Goal: Transaction & Acquisition: Purchase product/service

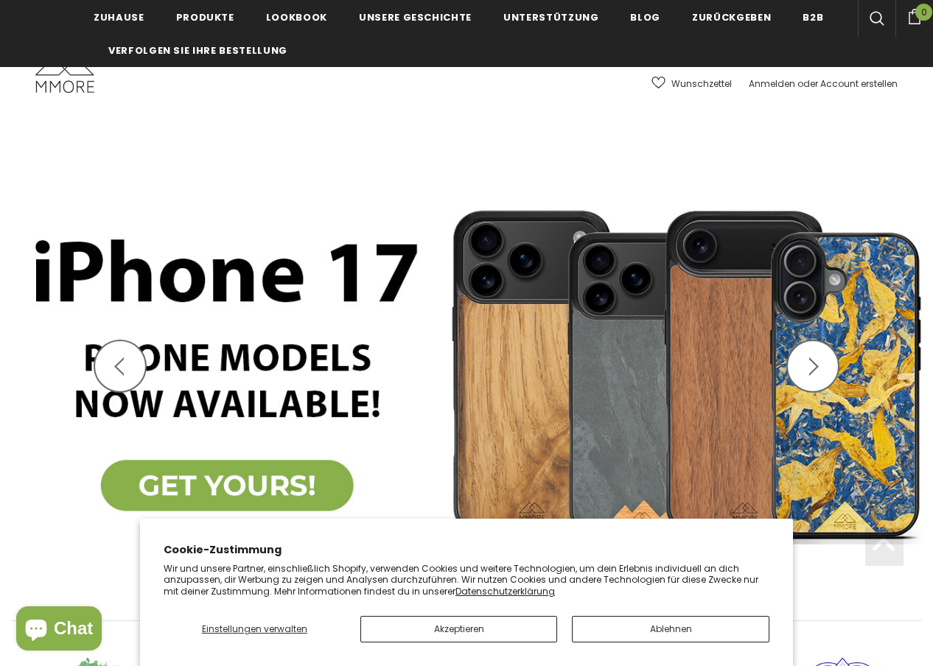
scroll to position [296, 0]
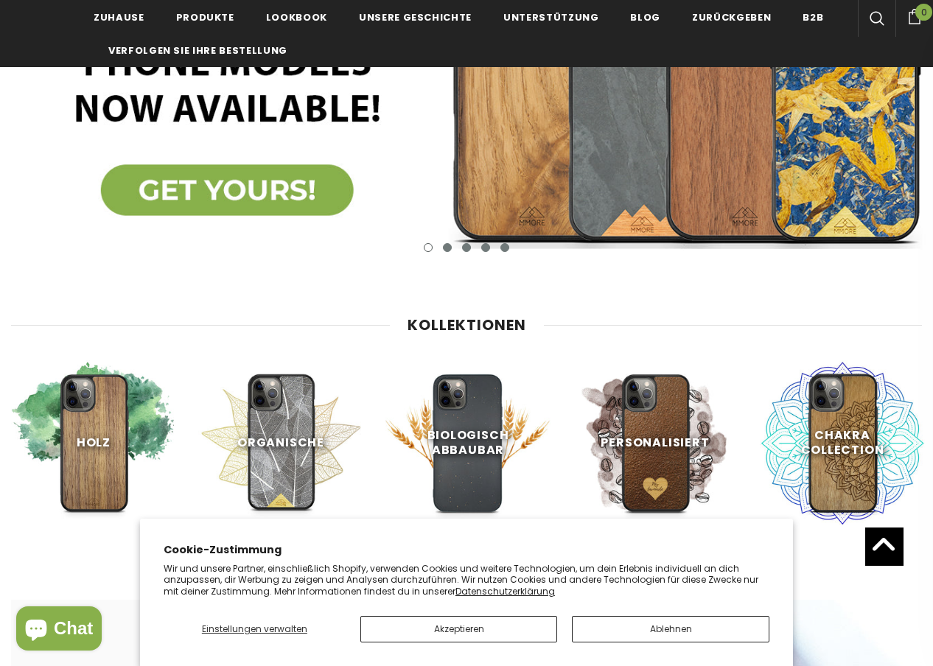
click at [621, 632] on button "Ablehnen" at bounding box center [671, 629] width 198 height 27
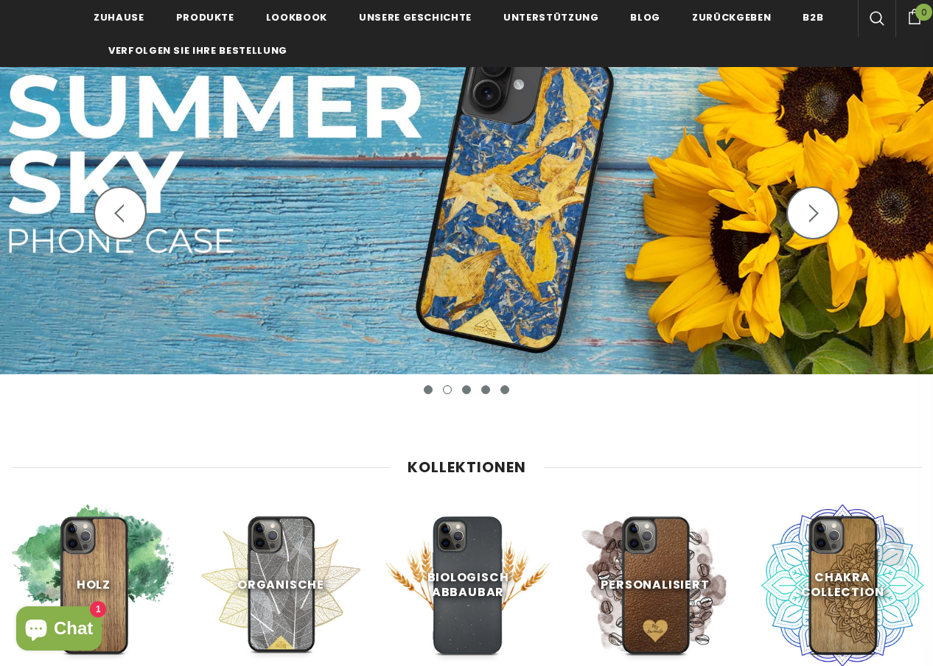
scroll to position [278, 0]
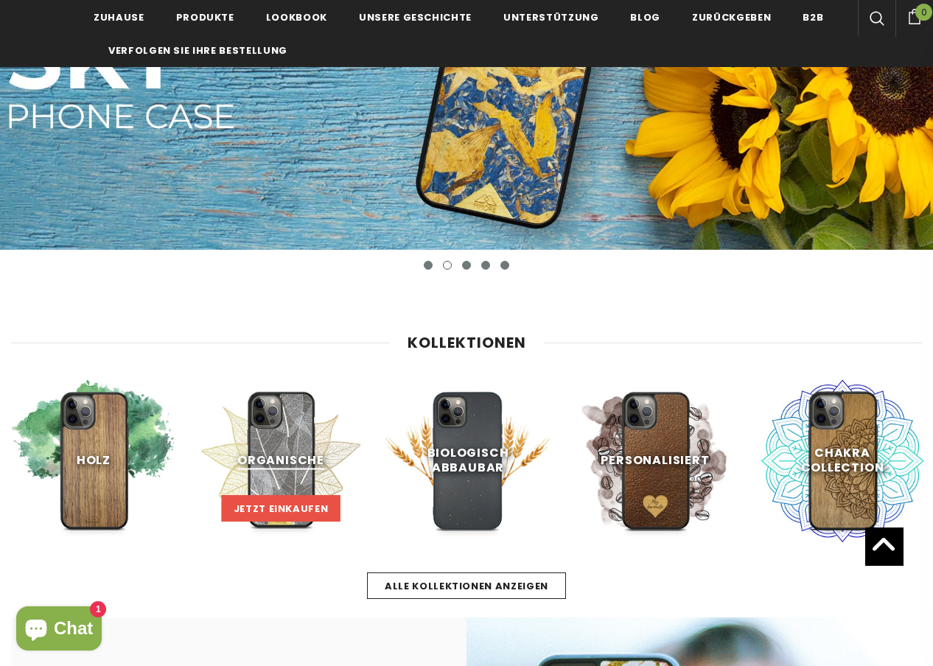
click at [247, 512] on span "Jetzt einkaufen" at bounding box center [281, 509] width 95 height 14
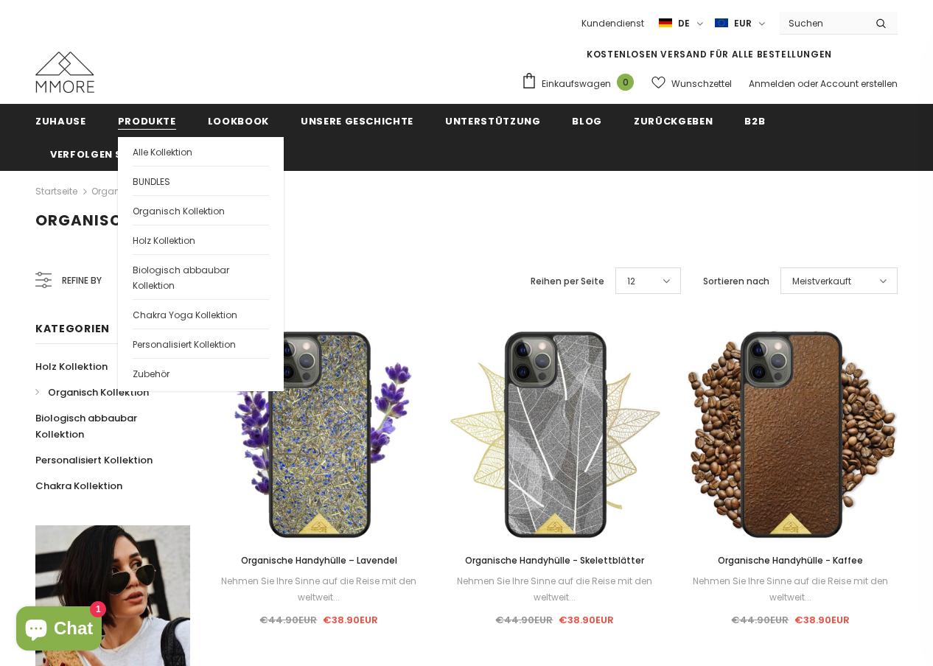
click at [121, 108] on link "Produkte" at bounding box center [147, 120] width 58 height 33
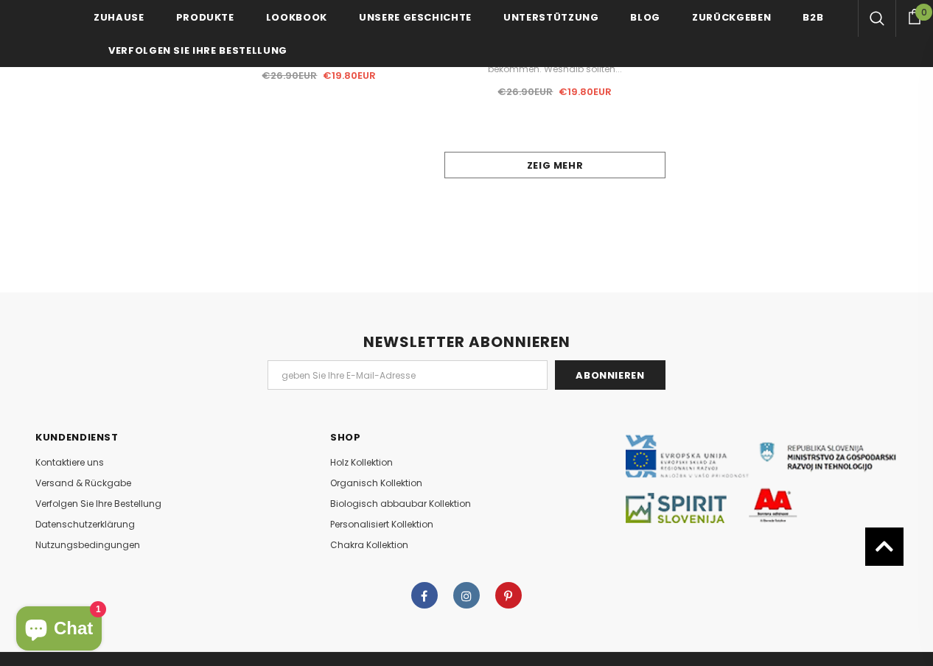
scroll to position [1277, 0]
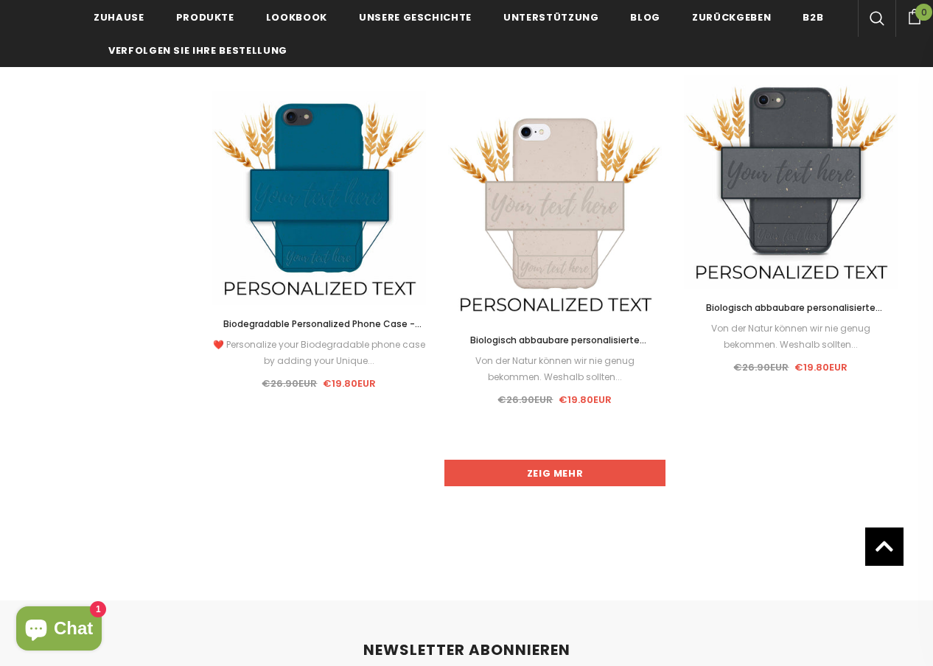
click at [553, 485] on link "Zeig mehr" at bounding box center [554, 473] width 221 height 27
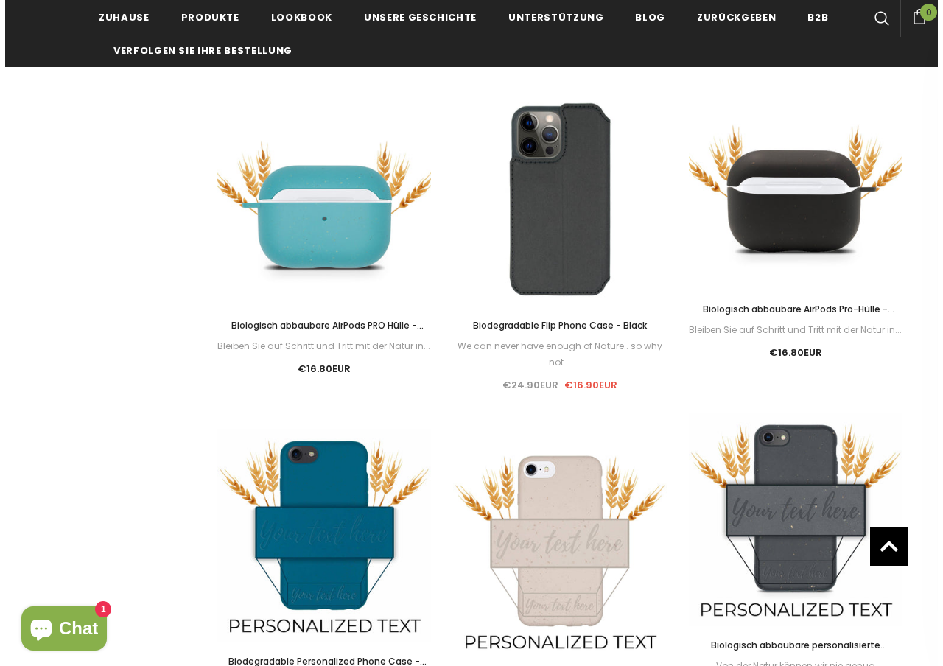
scroll to position [0, 0]
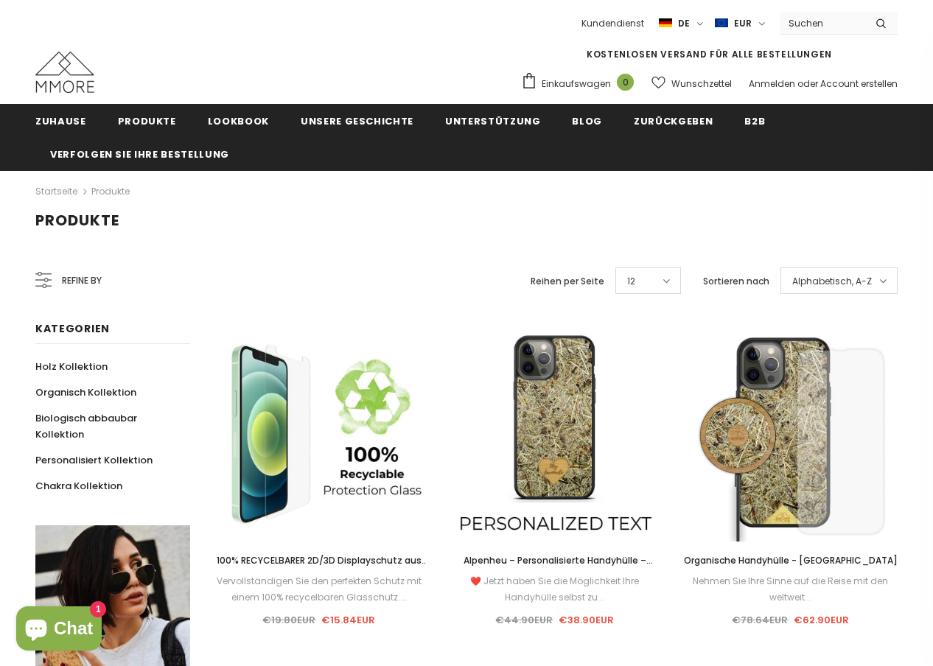
click at [91, 289] on div "Refine by" at bounding box center [68, 280] width 66 height 35
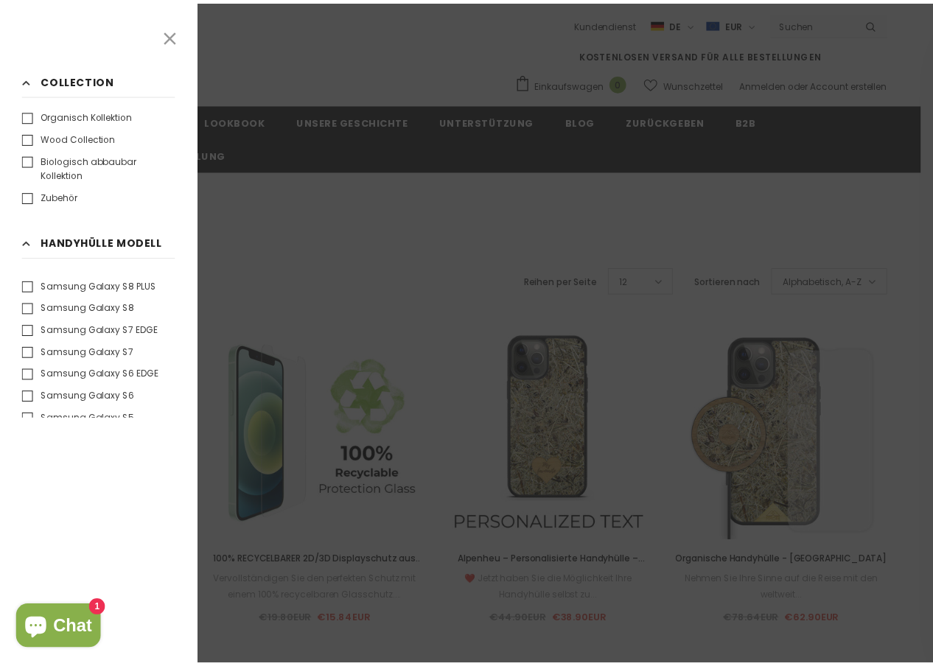
scroll to position [2101, 0]
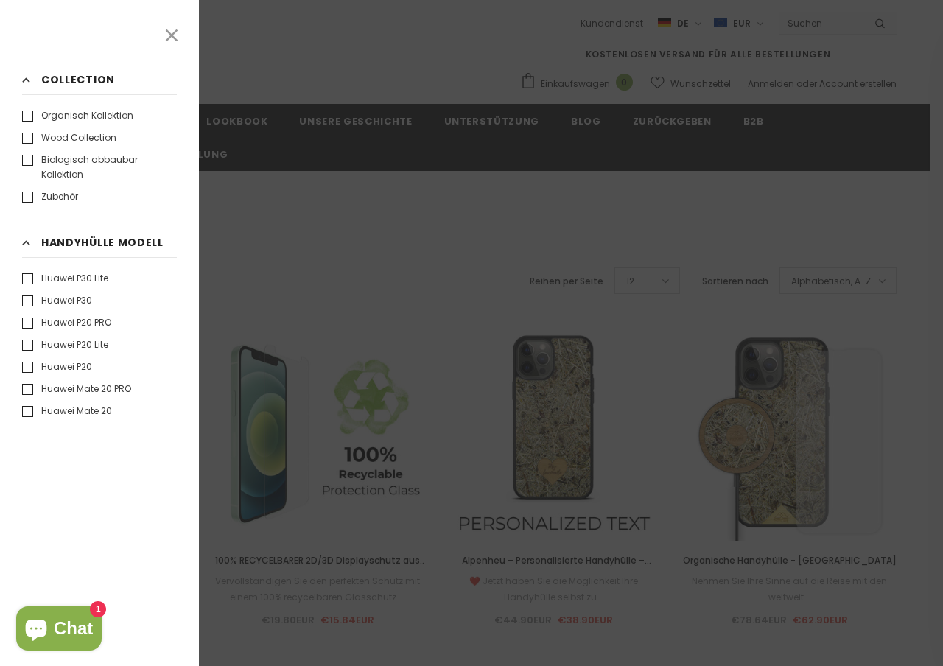
click at [451, 320] on div at bounding box center [471, 333] width 943 height 666
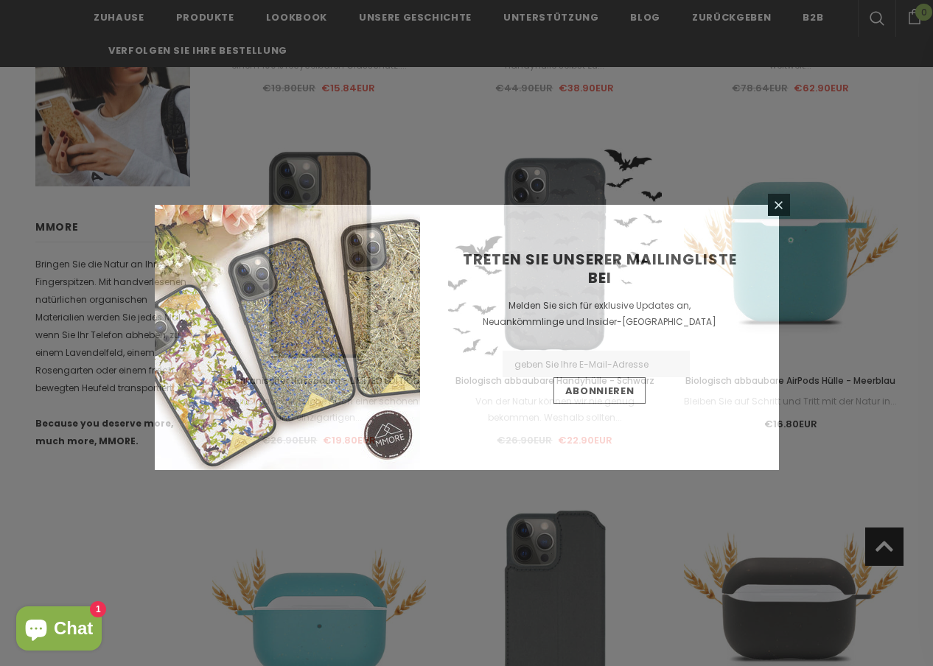
scroll to position [838, 0]
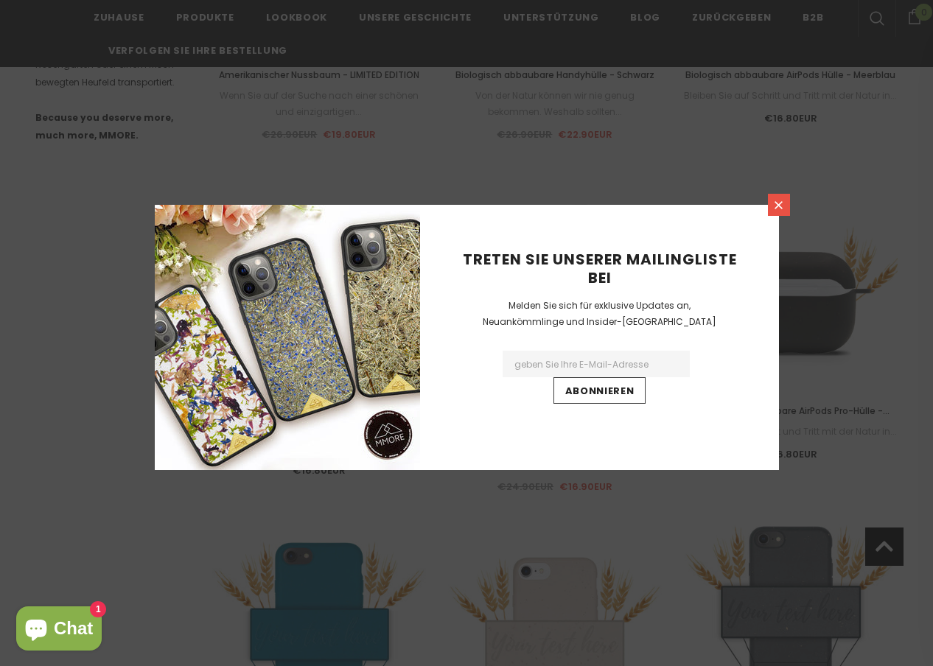
click at [782, 201] on icon at bounding box center [778, 205] width 13 height 13
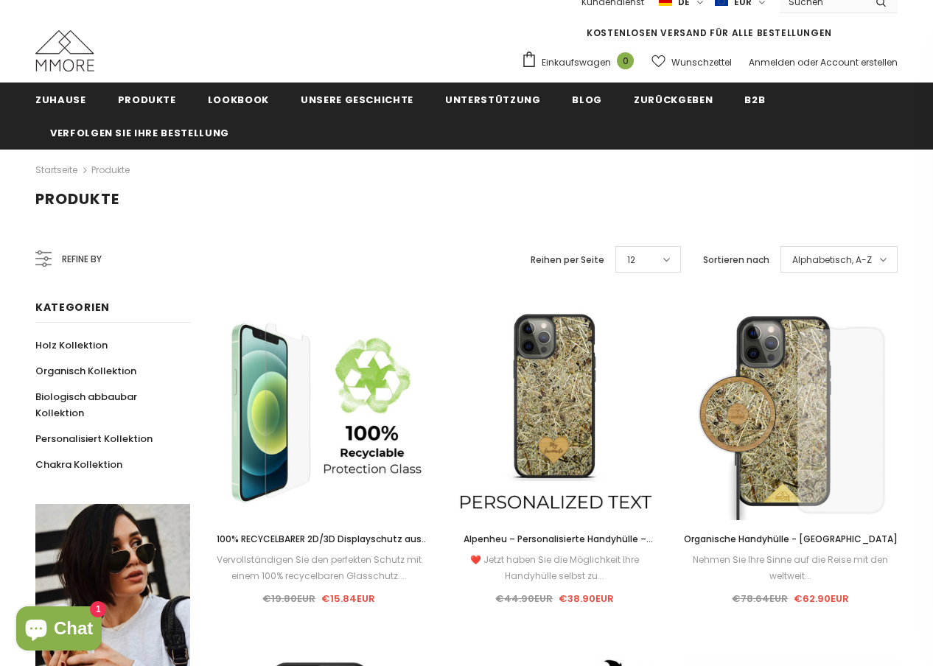
scroll to position [55, 0]
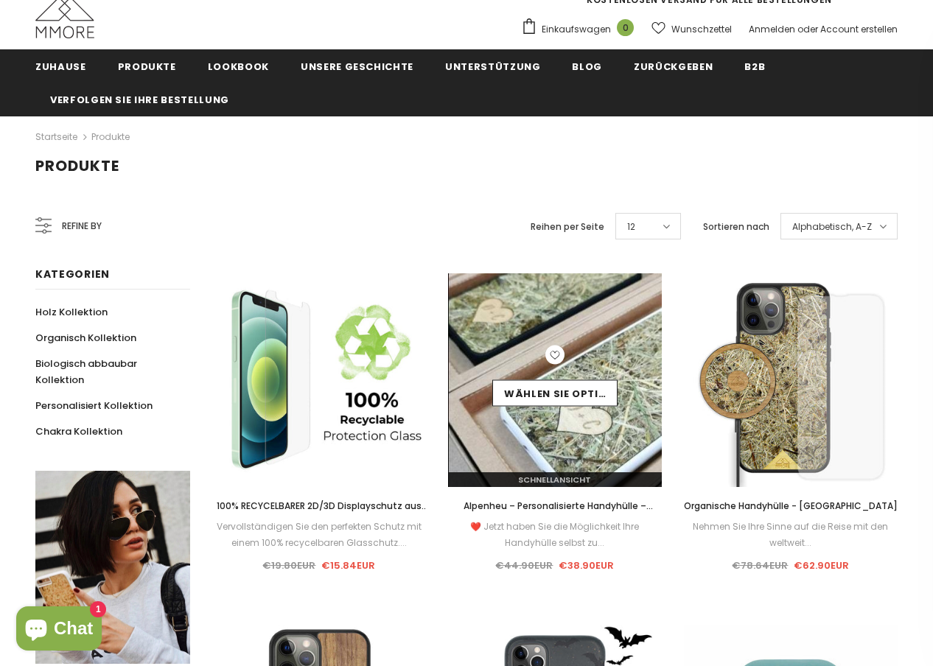
click at [579, 350] on div "Wählen Sie Optionen" at bounding box center [555, 380] width 214 height 70
click at [549, 399] on link "Wählen Sie Optionen" at bounding box center [554, 393] width 125 height 27
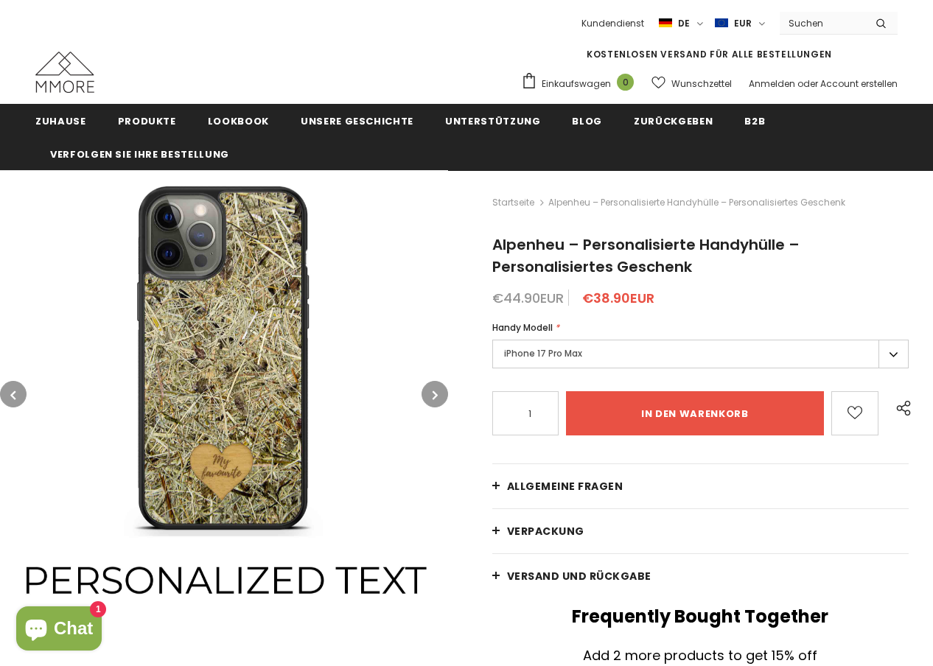
click at [435, 391] on icon "button" at bounding box center [435, 395] width 5 height 15
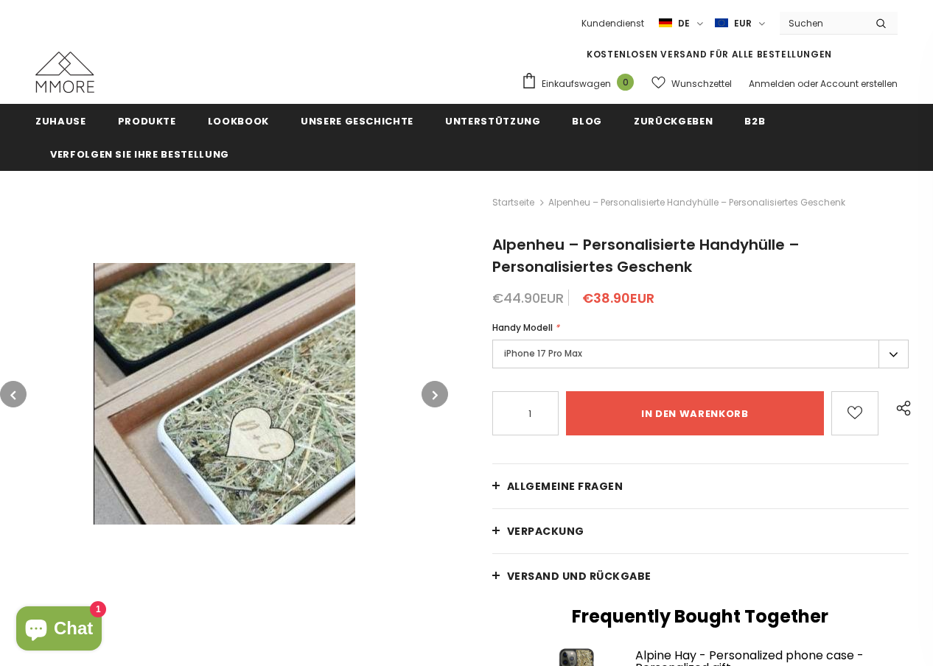
click at [435, 391] on icon "button" at bounding box center [435, 395] width 5 height 15
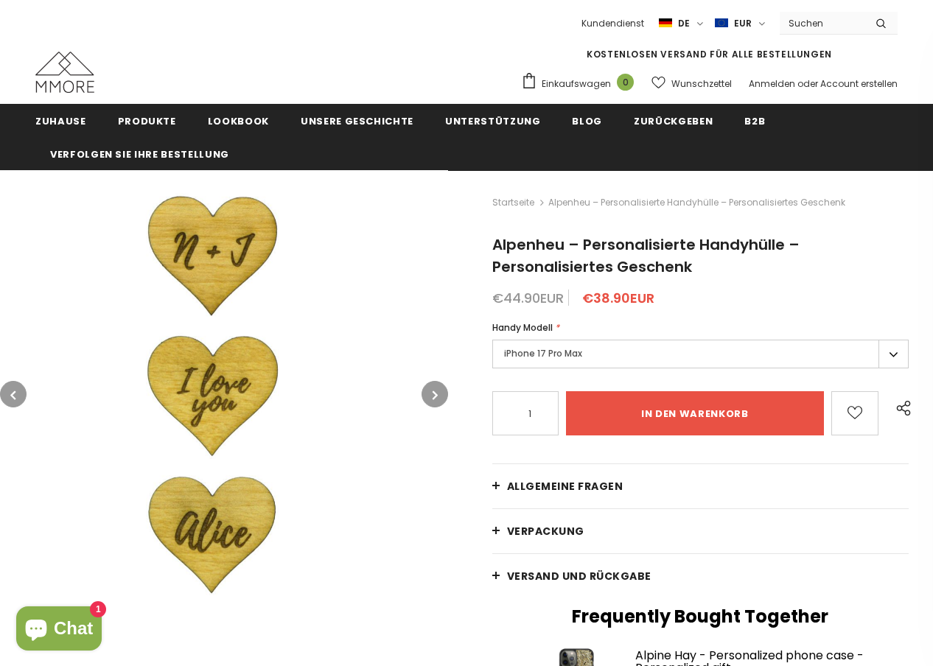
click at [435, 391] on icon "button" at bounding box center [435, 395] width 5 height 15
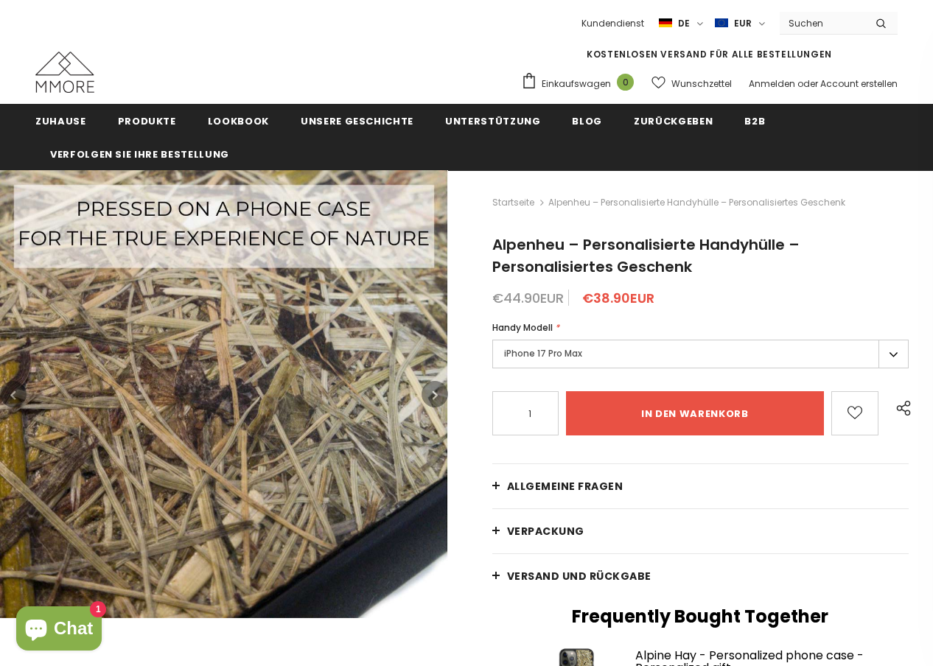
click at [435, 391] on icon "button" at bounding box center [435, 395] width 5 height 15
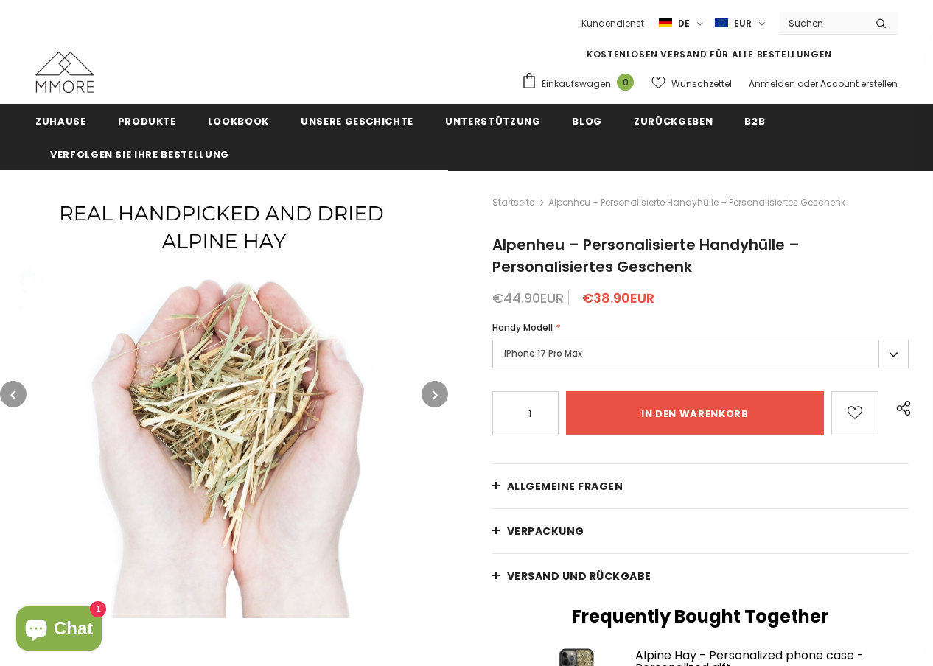
click at [435, 391] on icon "button" at bounding box center [435, 395] width 5 height 15
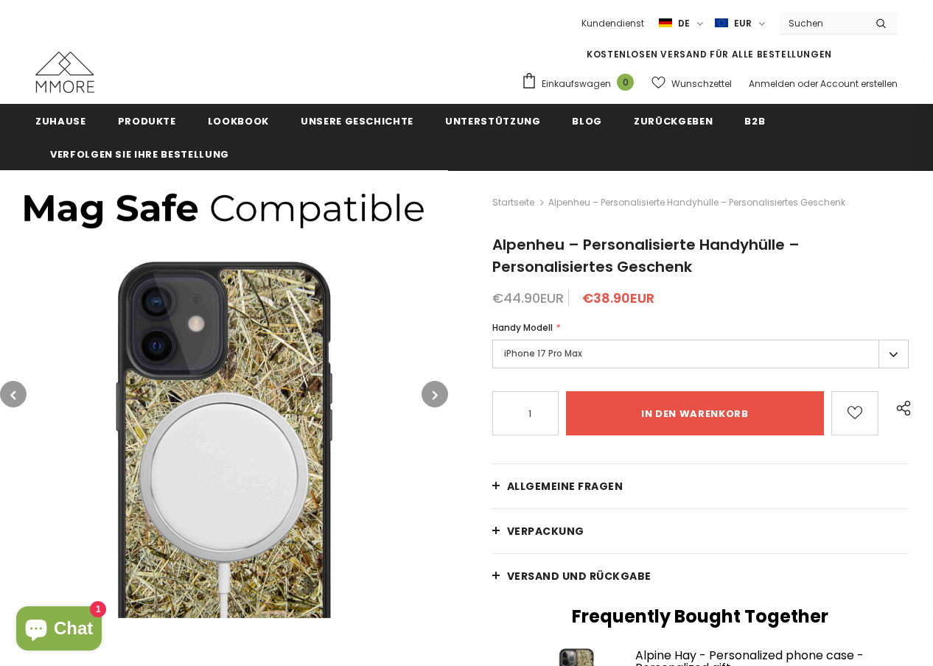
click at [435, 391] on icon "button" at bounding box center [435, 395] width 5 height 15
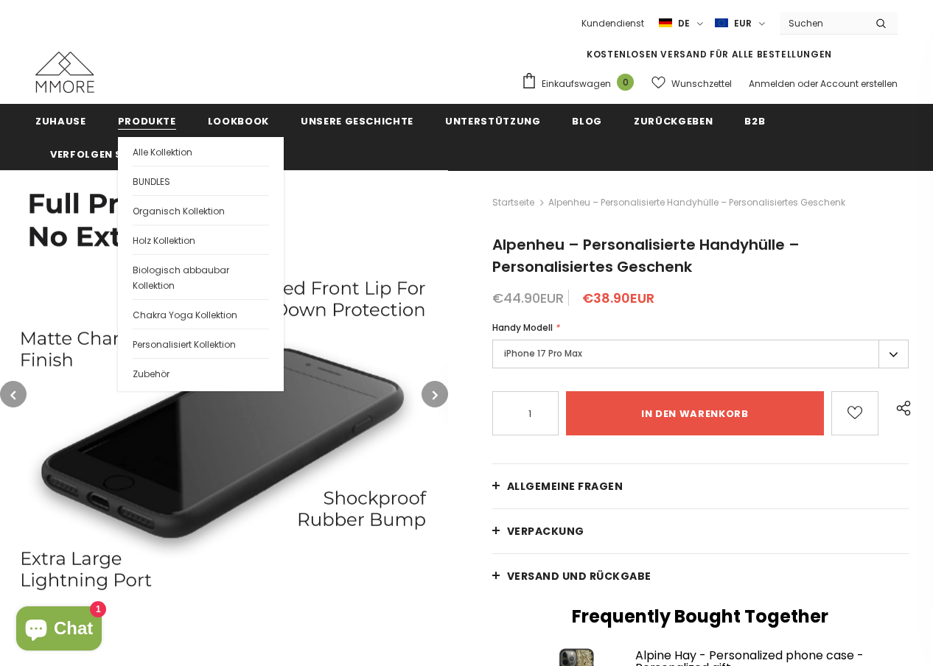
click at [130, 125] on span "Produkte" at bounding box center [147, 121] width 58 height 14
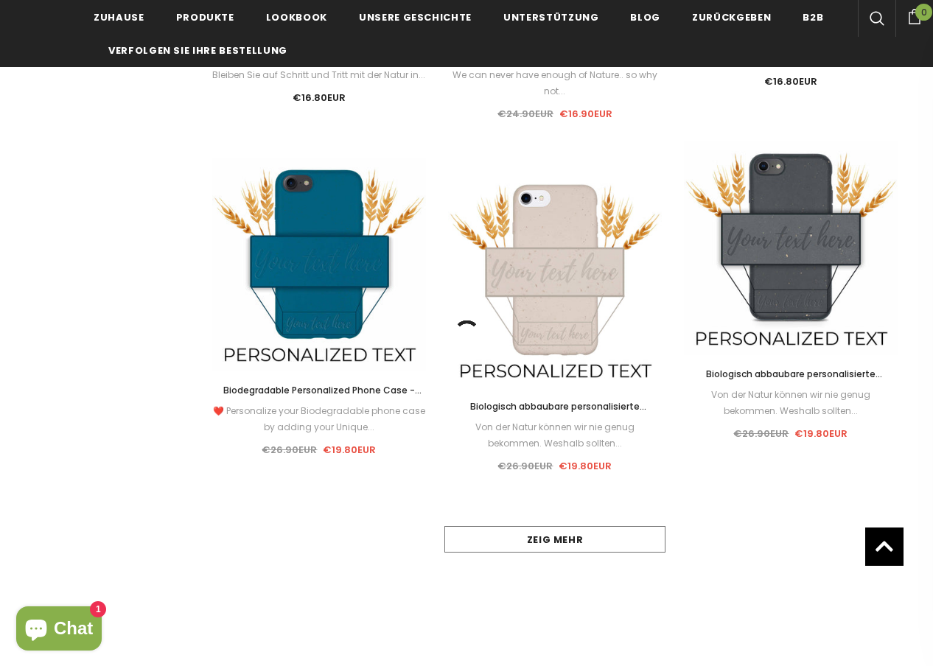
scroll to position [1352, 0]
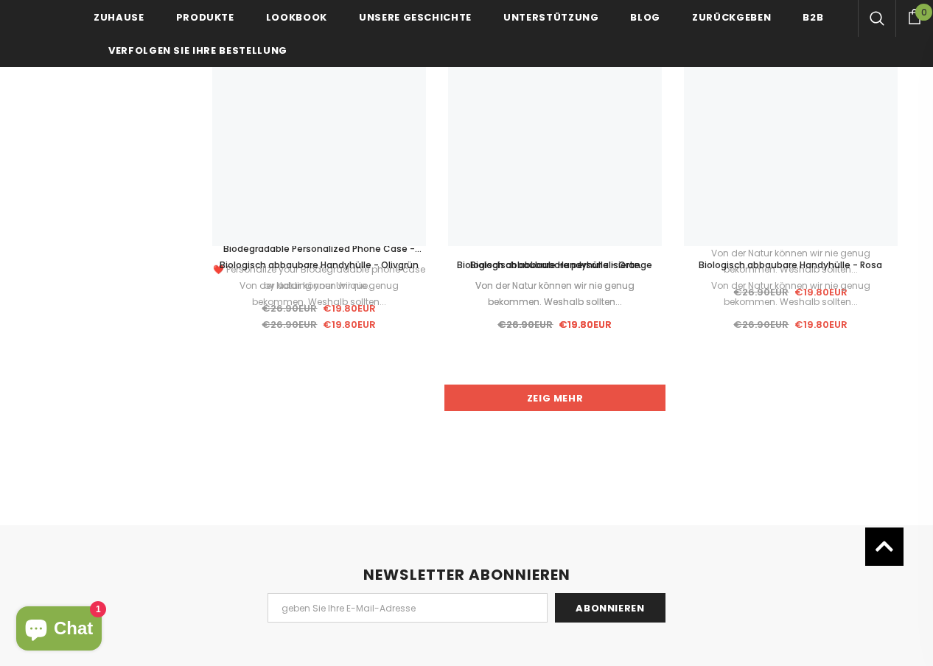
click at [638, 392] on link "Zeig mehr" at bounding box center [554, 398] width 221 height 27
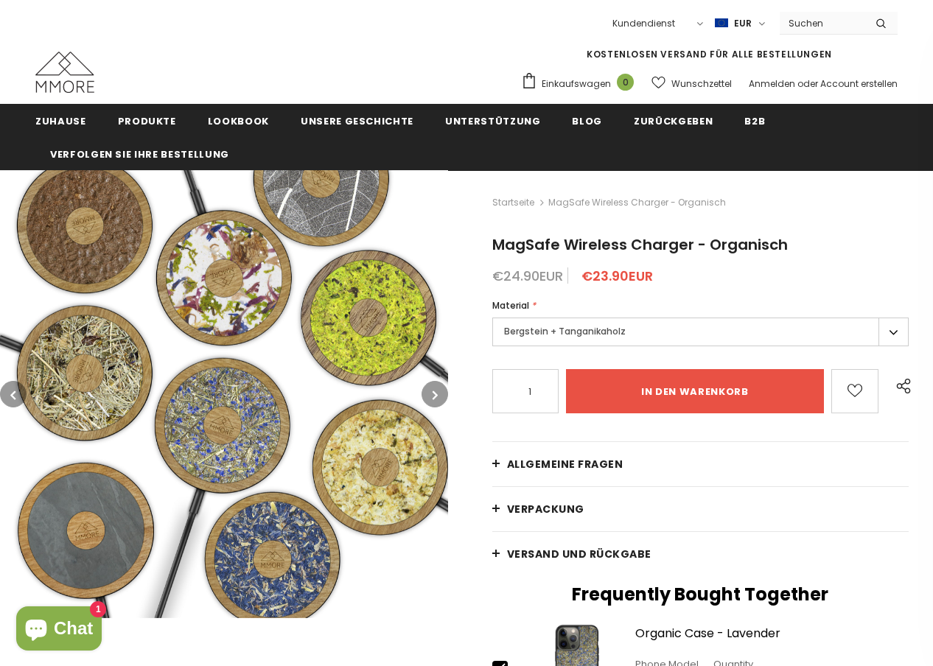
click at [422, 389] on button "button" at bounding box center [435, 394] width 27 height 27
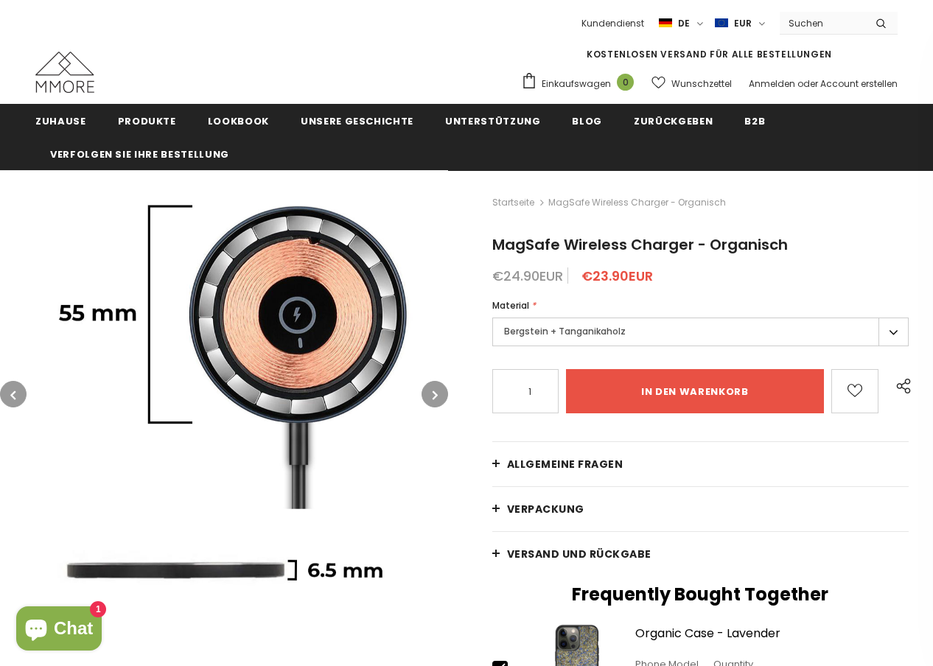
click at [428, 390] on button "button" at bounding box center [435, 394] width 27 height 27
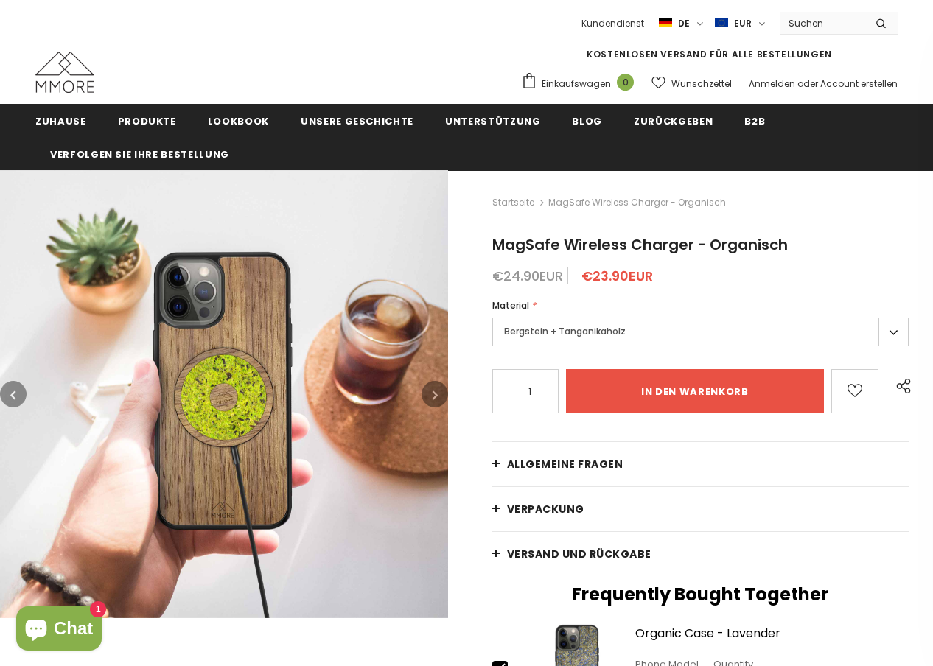
click at [428, 390] on button "button" at bounding box center [435, 394] width 27 height 27
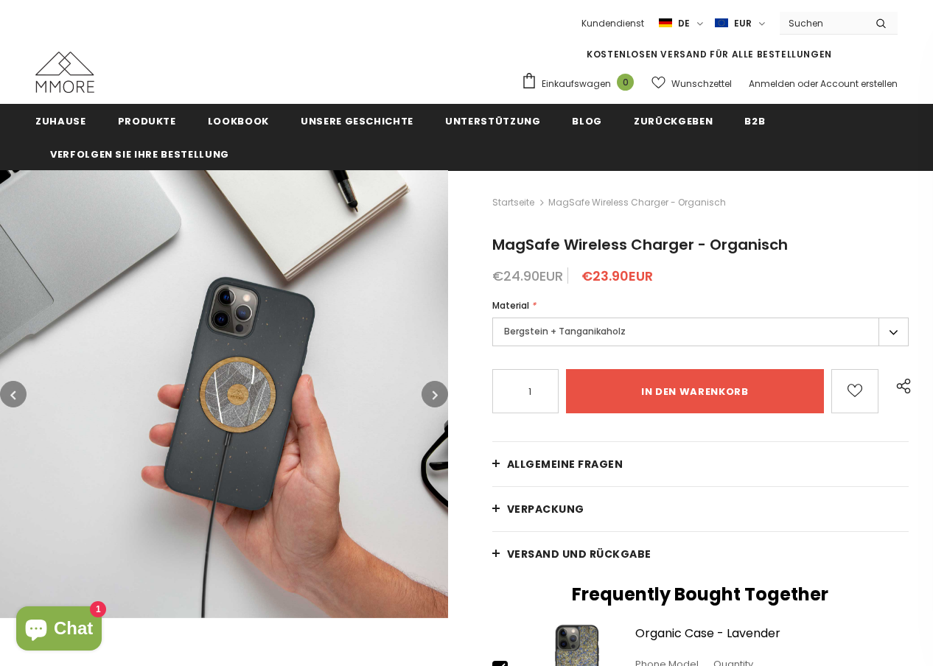
click at [428, 390] on button "button" at bounding box center [435, 394] width 27 height 27
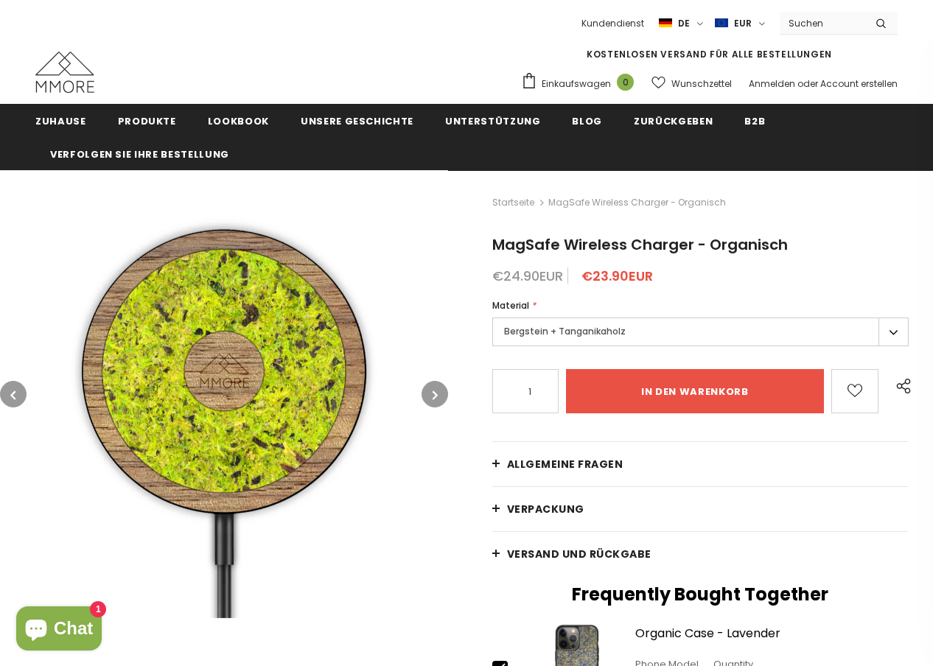
click at [428, 390] on button "button" at bounding box center [435, 394] width 27 height 27
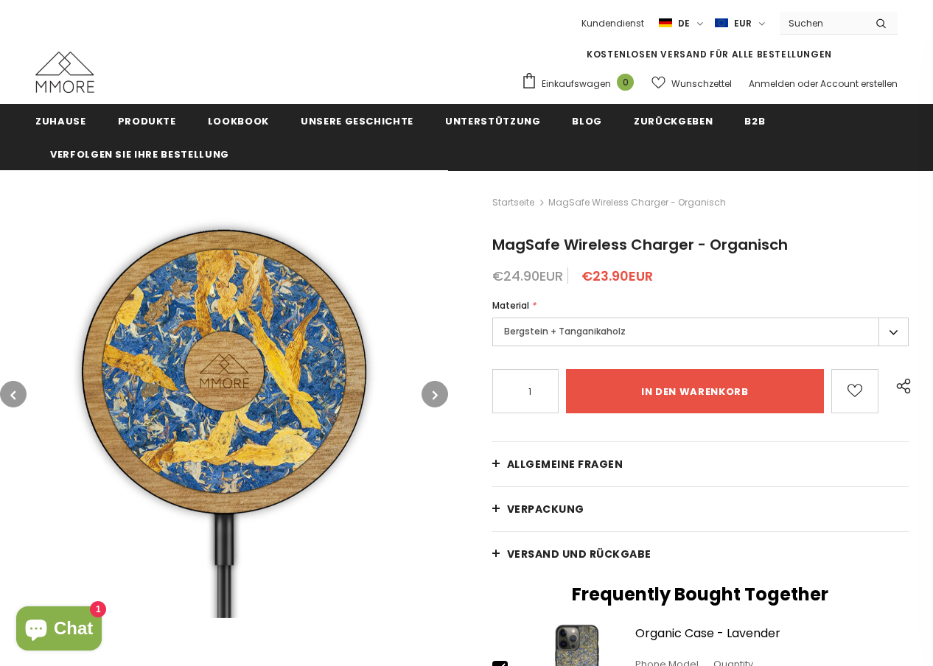
click at [428, 390] on button "button" at bounding box center [435, 394] width 27 height 27
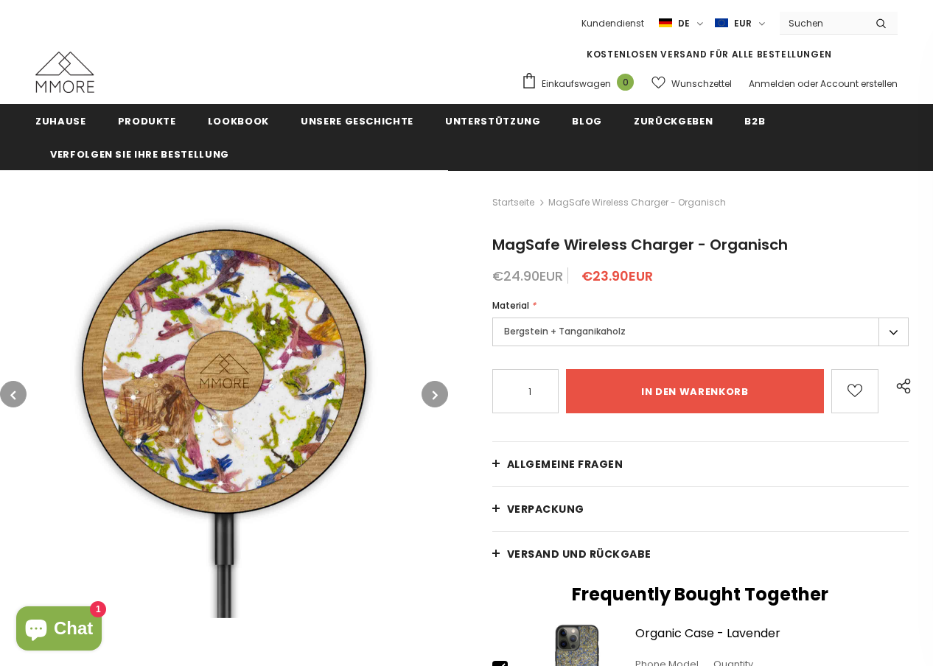
click at [428, 390] on button "button" at bounding box center [435, 394] width 27 height 27
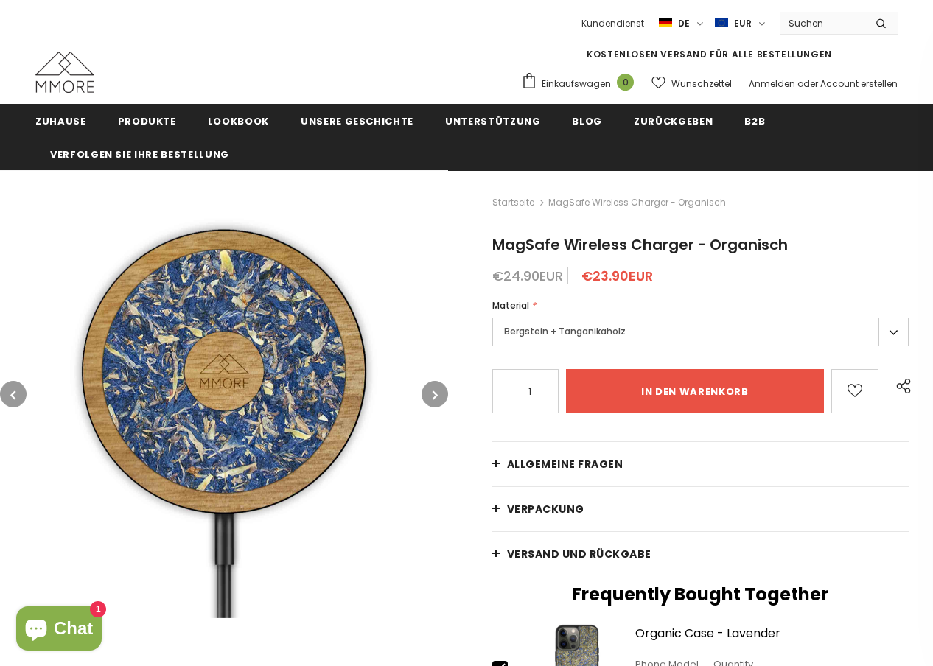
click at [428, 391] on button "button" at bounding box center [435, 394] width 27 height 27
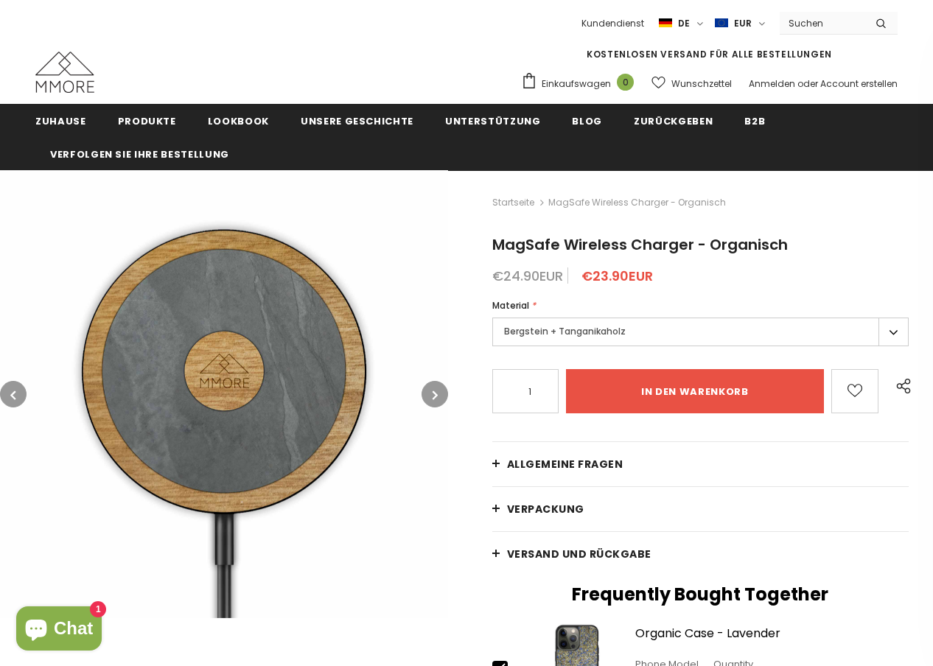
scroll to position [58, 0]
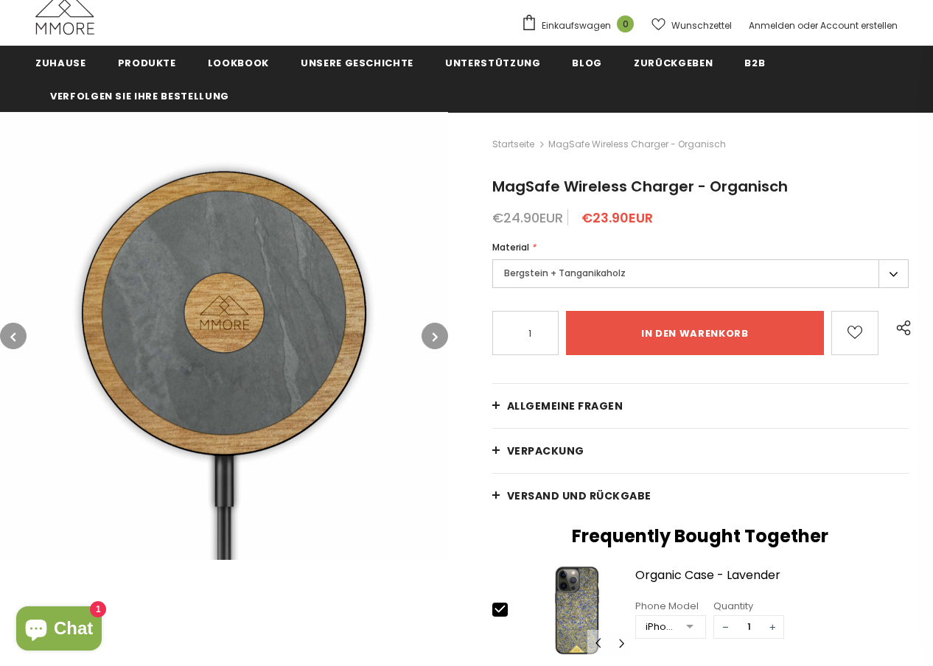
click at [534, 390] on link "Allgemeine Fragen" at bounding box center [700, 406] width 416 height 44
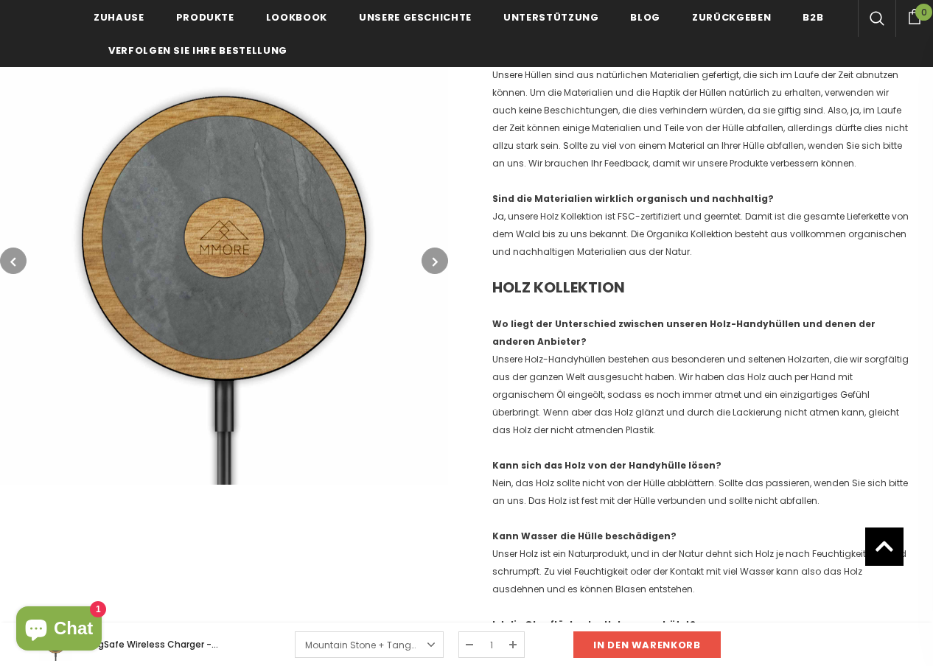
scroll to position [1035, 0]
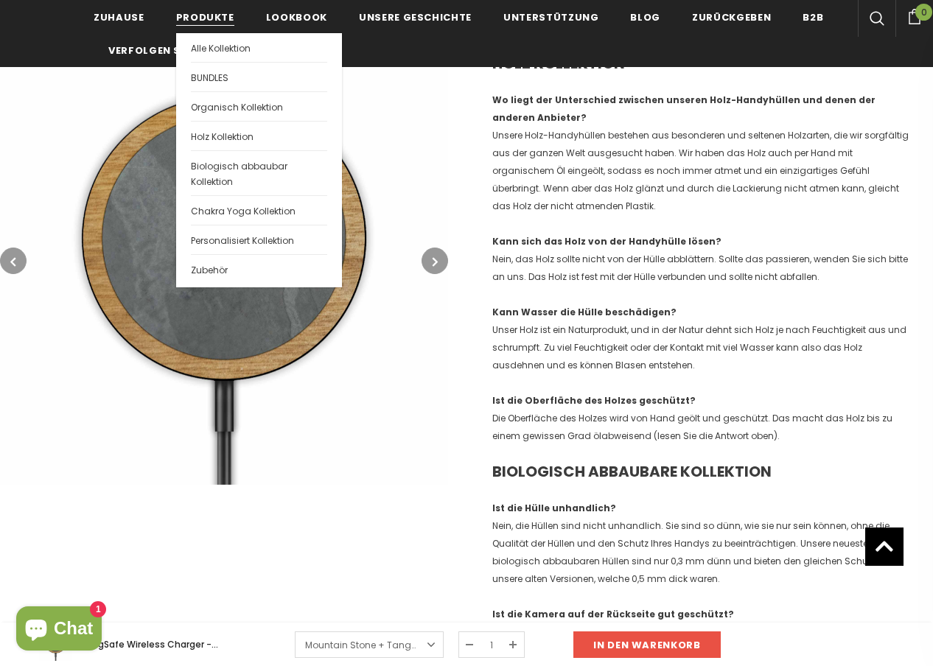
click at [195, 21] on span "Produkte" at bounding box center [205, 17] width 58 height 14
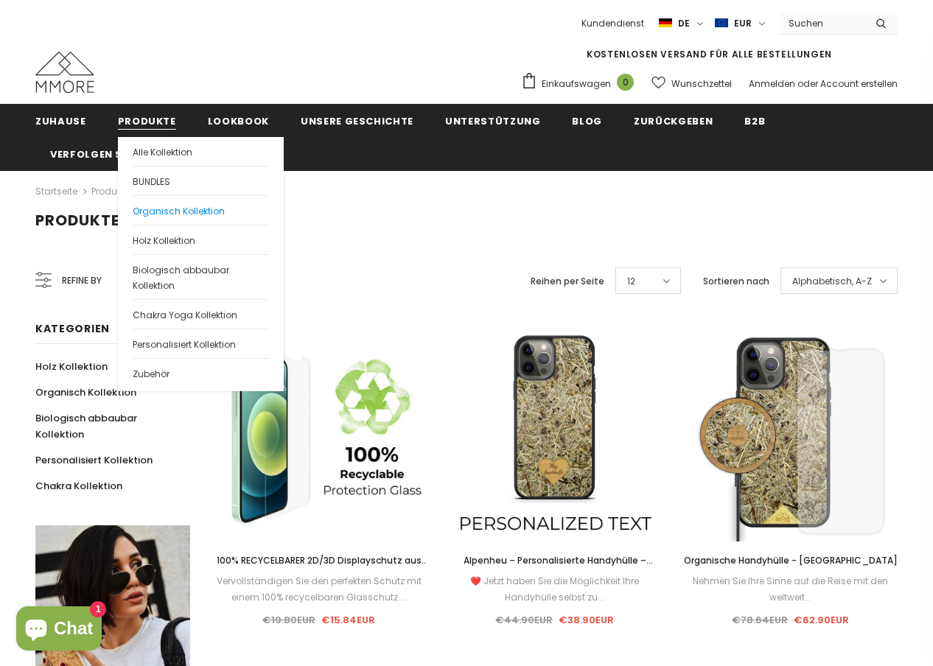
click at [157, 215] on span "Organisch Kollektion" at bounding box center [179, 211] width 92 height 13
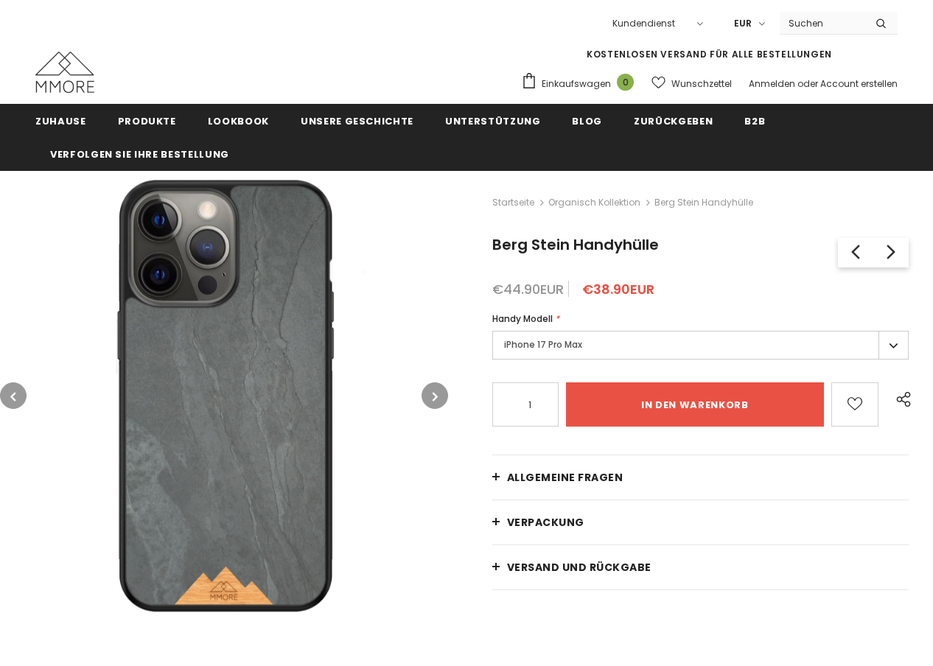
click at [429, 392] on button "button" at bounding box center [435, 396] width 27 height 27
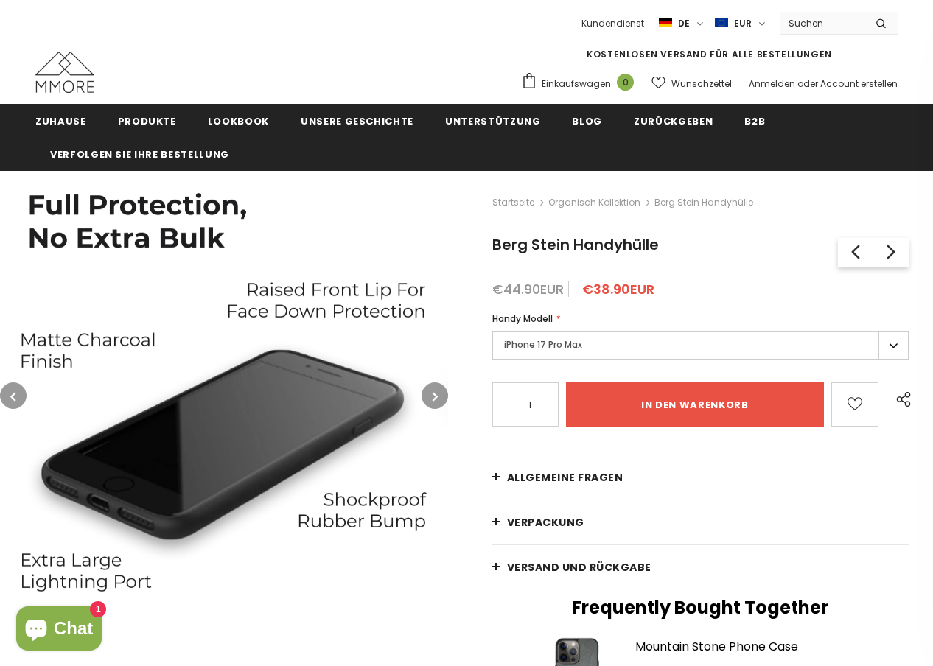
click at [431, 396] on button "button" at bounding box center [435, 396] width 27 height 27
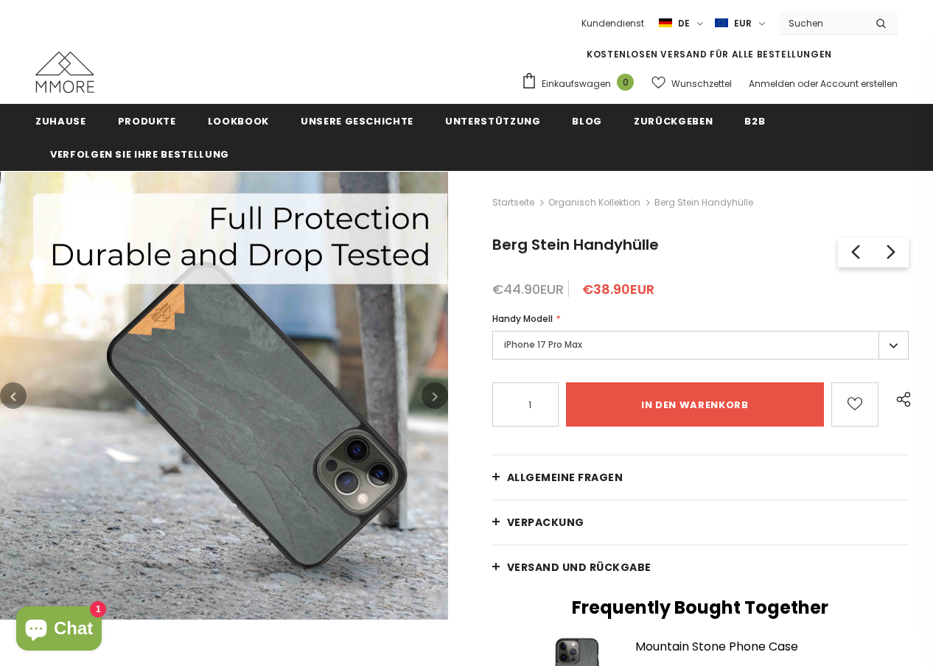
click at [431, 396] on button "button" at bounding box center [435, 396] width 27 height 27
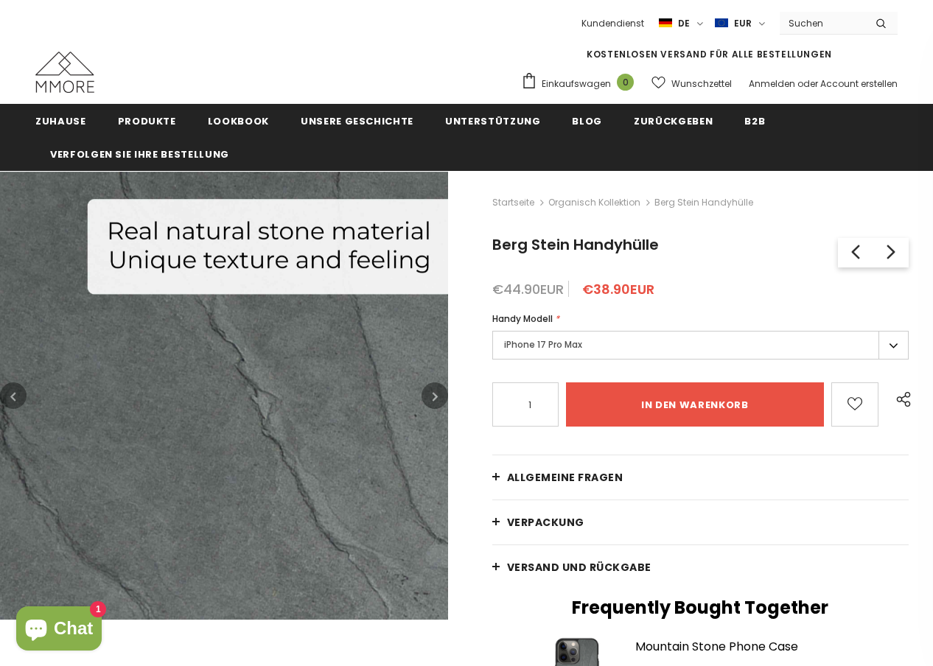
click at [431, 396] on button "button" at bounding box center [435, 396] width 27 height 27
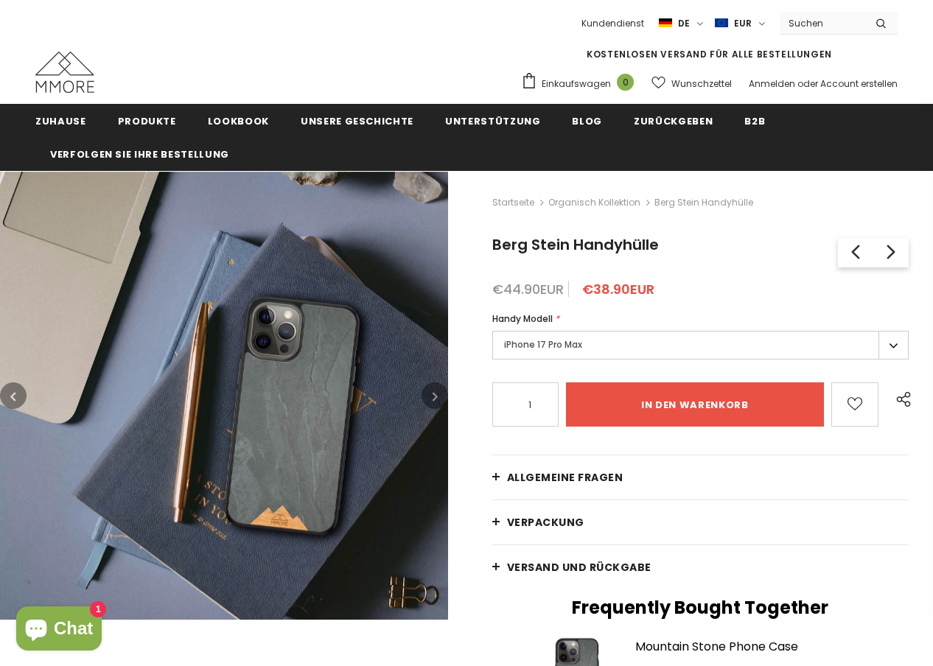
click at [431, 396] on button "button" at bounding box center [435, 396] width 27 height 27
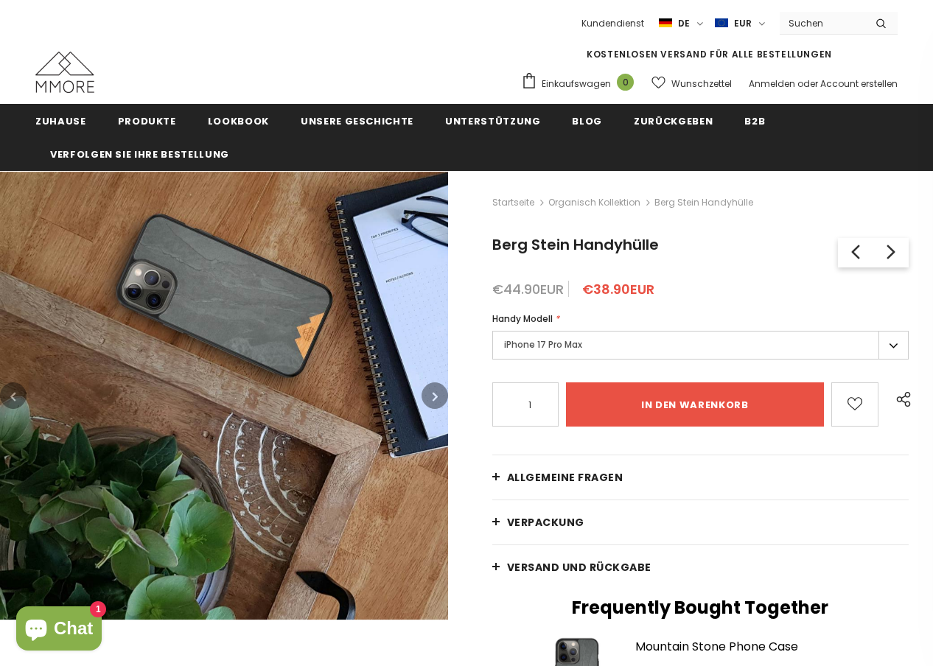
click at [431, 396] on button "button" at bounding box center [435, 396] width 27 height 27
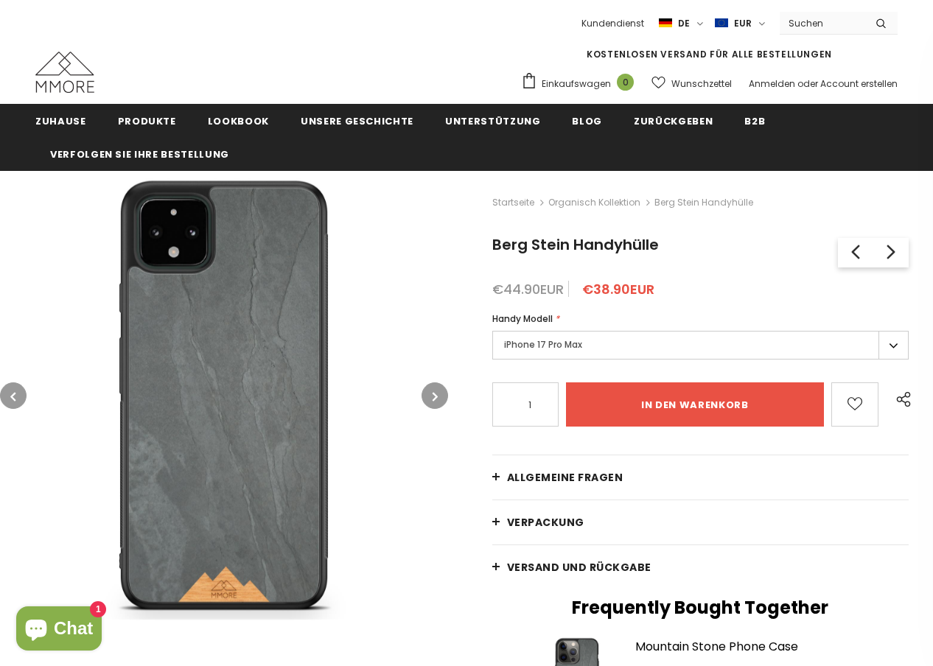
click at [431, 396] on button "button" at bounding box center [435, 396] width 27 height 27
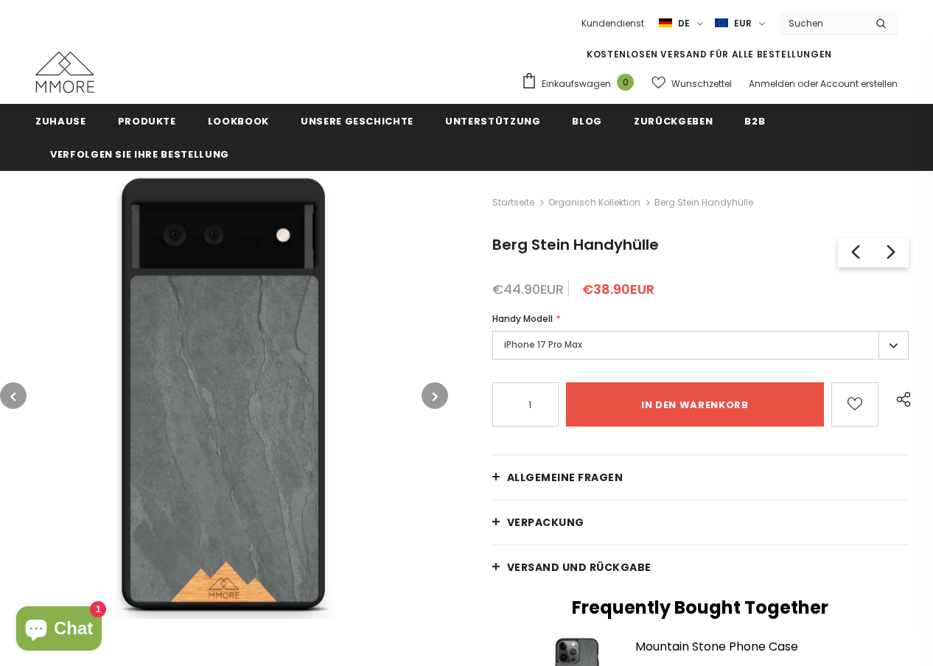
click at [431, 396] on button "button" at bounding box center [435, 396] width 27 height 27
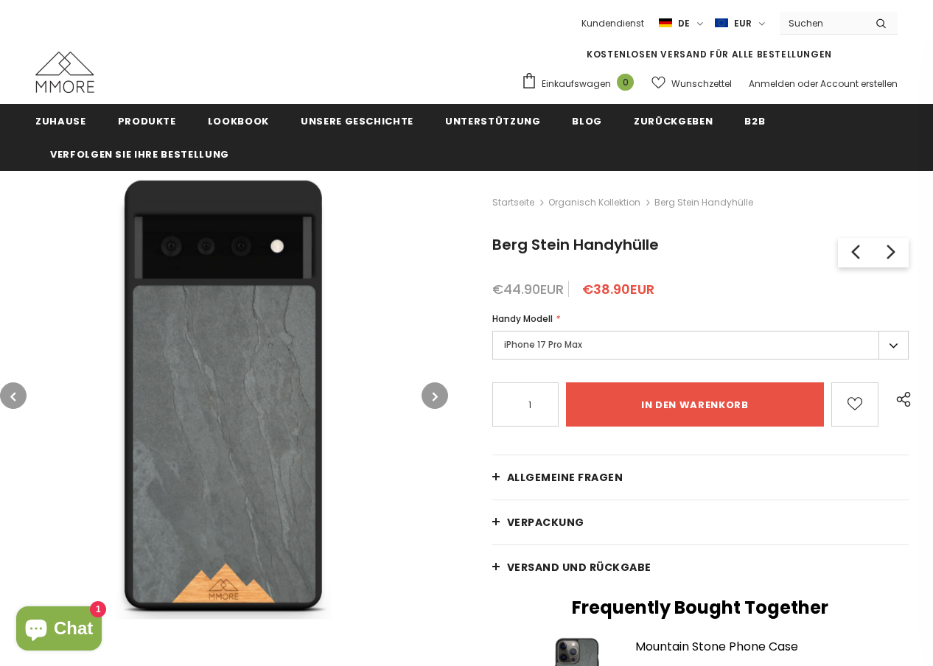
click at [431, 396] on button "button" at bounding box center [435, 396] width 27 height 27
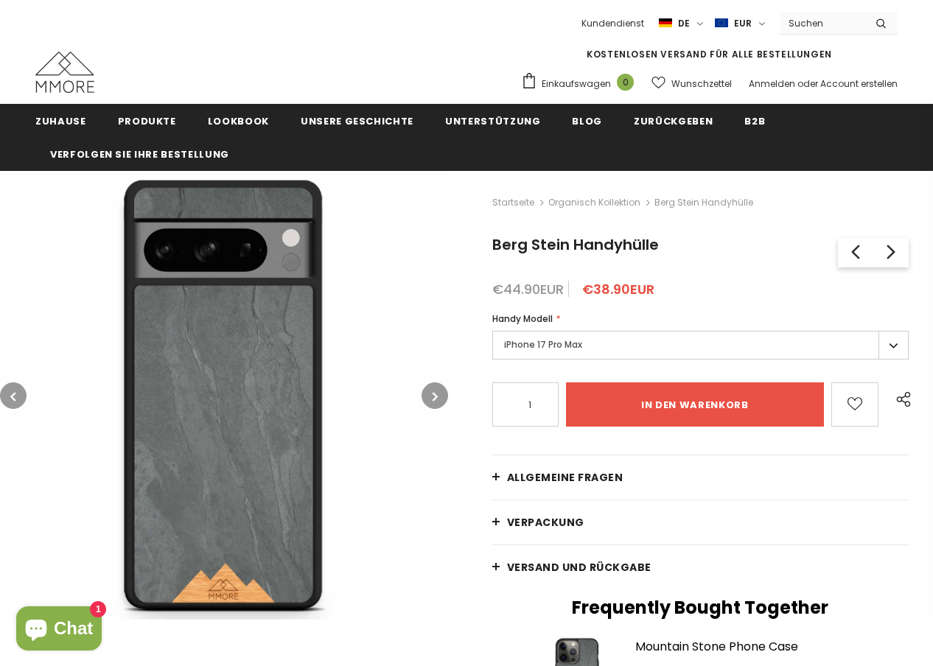
click at [431, 396] on button "button" at bounding box center [435, 396] width 27 height 27
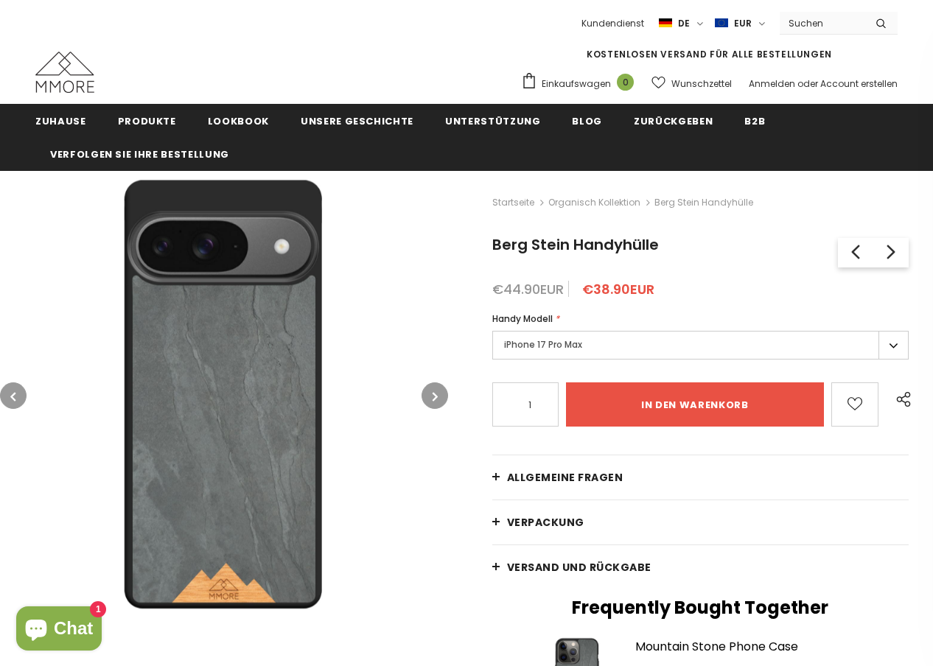
click at [431, 396] on button "button" at bounding box center [435, 396] width 27 height 27
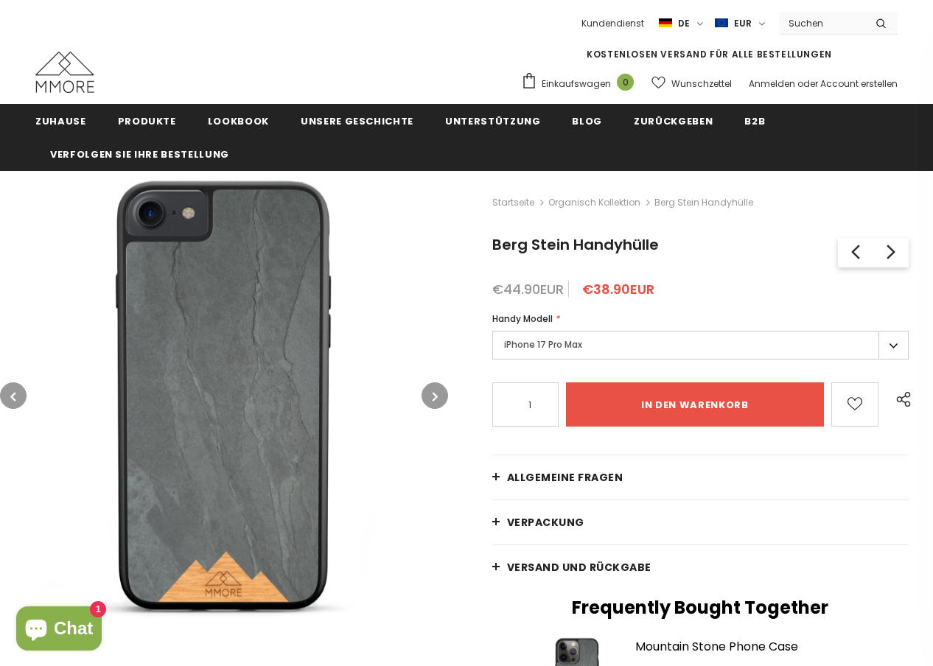
click at [431, 396] on button "button" at bounding box center [435, 396] width 27 height 27
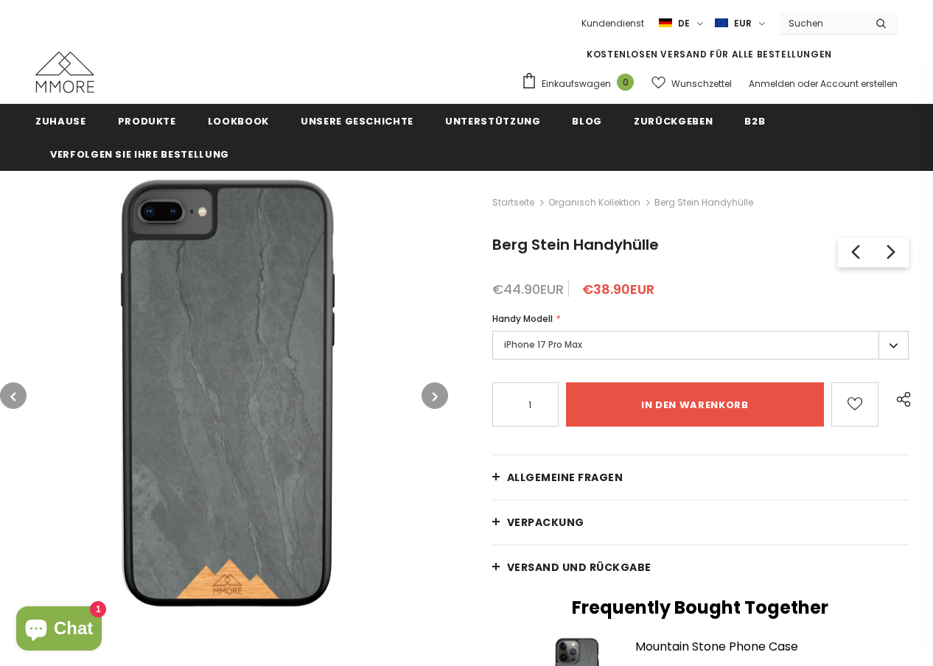
click at [431, 396] on button "button" at bounding box center [435, 396] width 27 height 27
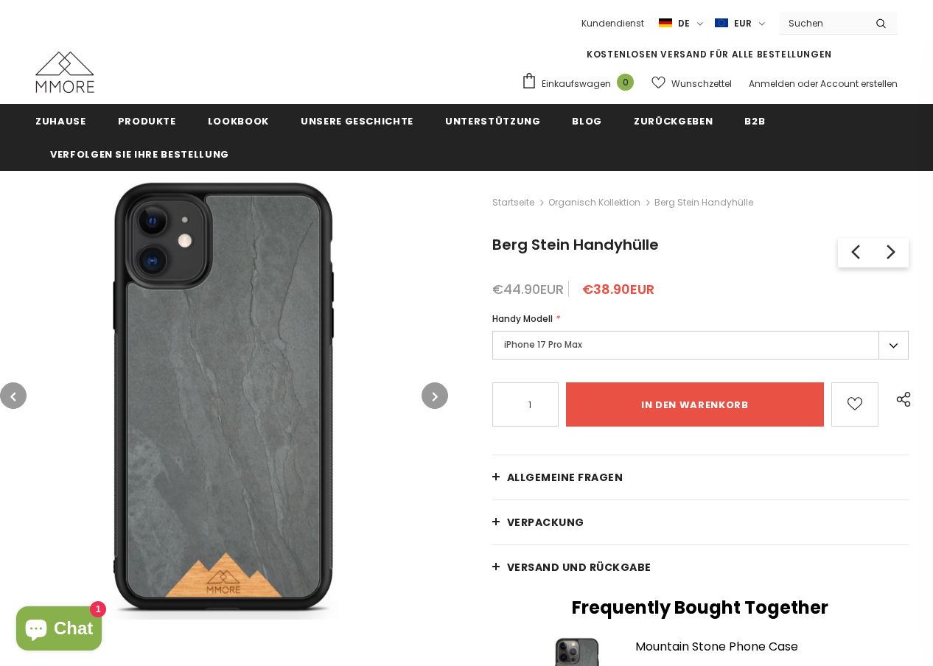
click at [431, 396] on button "button" at bounding box center [435, 396] width 27 height 27
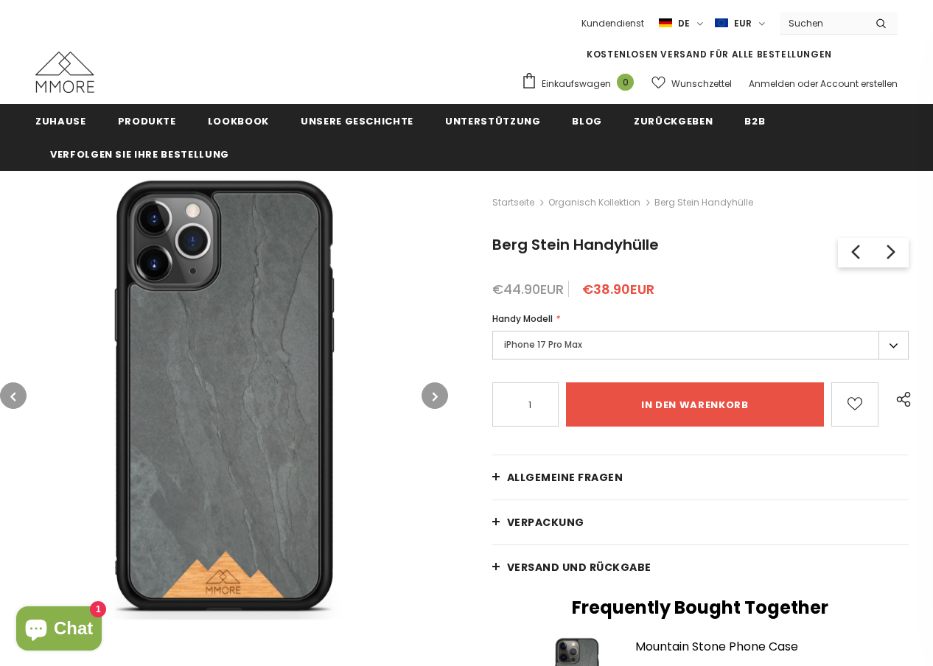
click at [562, 467] on link "Allgemeine Fragen" at bounding box center [700, 477] width 416 height 44
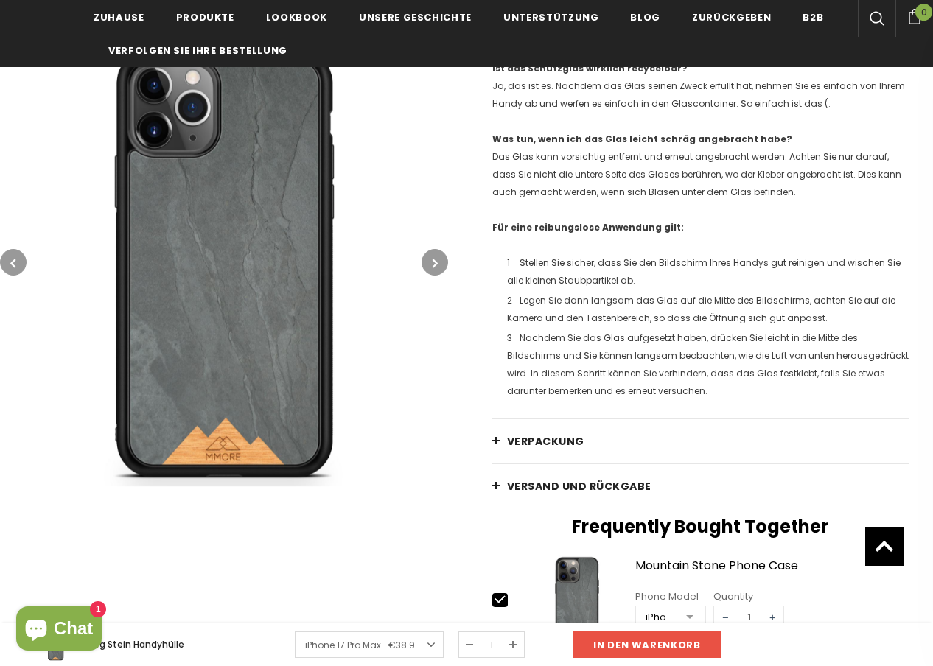
scroll to position [2285, 0]
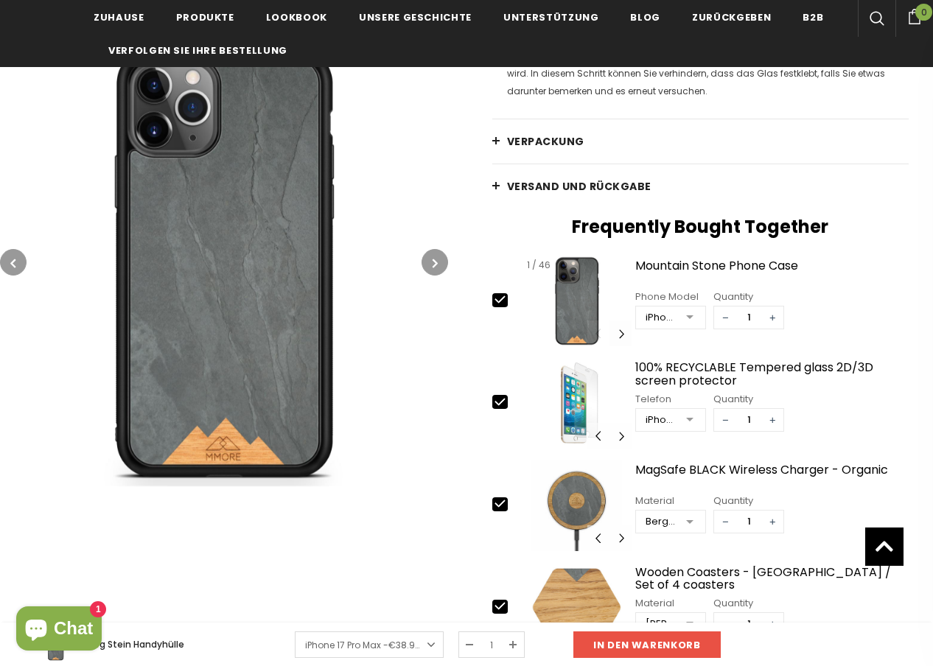
click at [616, 335] on button "Carousel Navigation" at bounding box center [621, 334] width 22 height 26
click at [598, 331] on button "Carousel Navigation" at bounding box center [598, 334] width 22 height 26
click at [619, 334] on button "Carousel Navigation" at bounding box center [621, 334] width 22 height 26
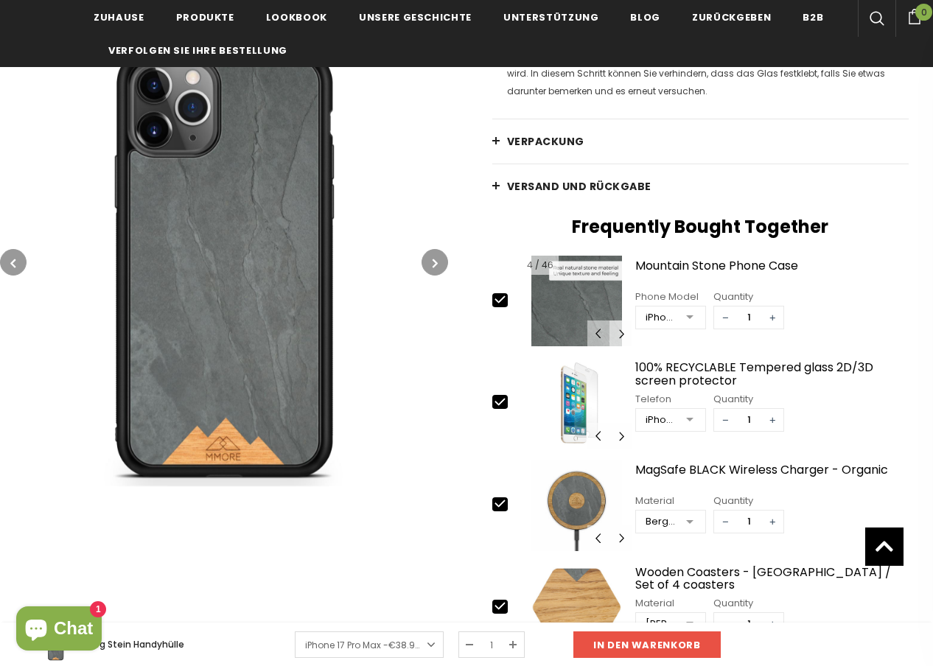
click at [619, 334] on button "Carousel Navigation" at bounding box center [621, 334] width 22 height 26
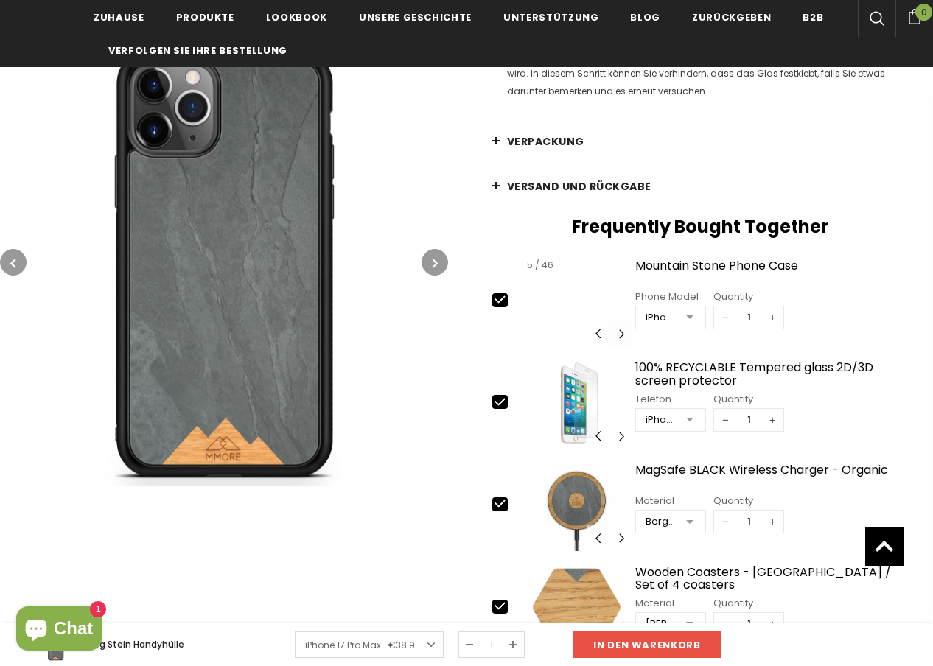
click at [619, 334] on button "Carousel Navigation" at bounding box center [621, 334] width 22 height 26
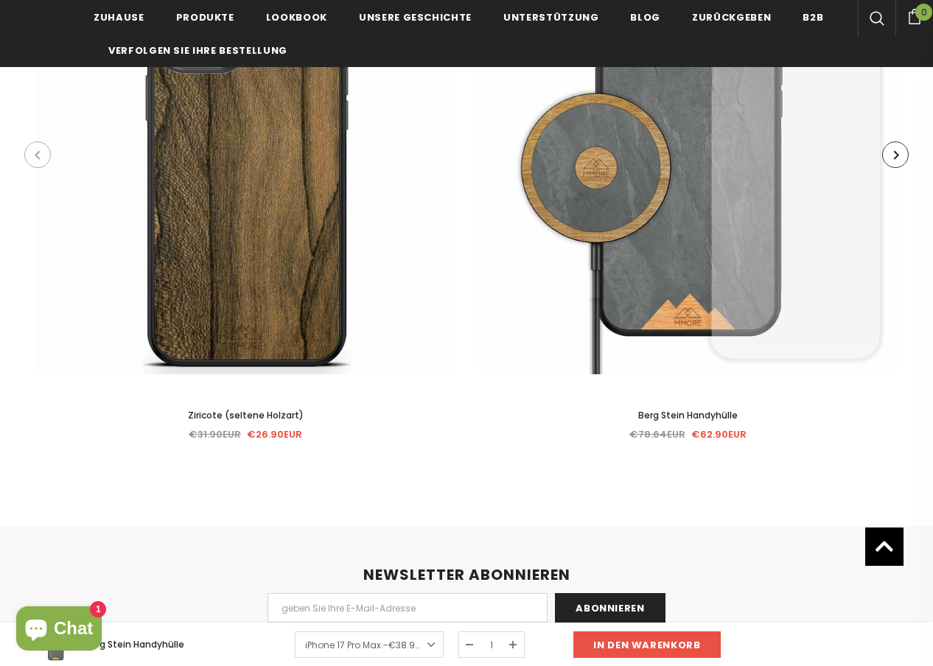
scroll to position [0, 0]
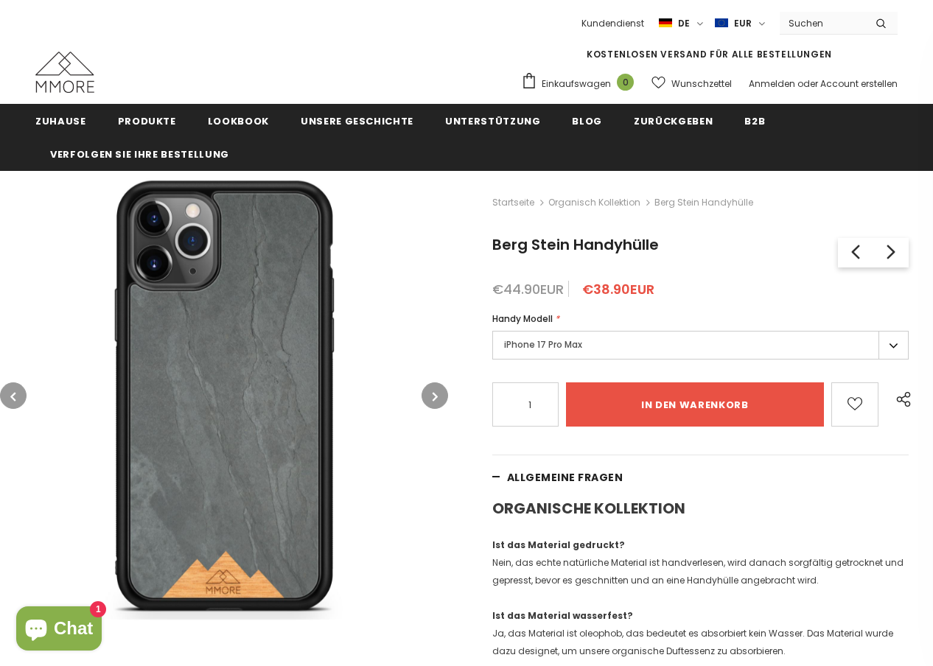
click at [439, 394] on button "button" at bounding box center [435, 396] width 27 height 27
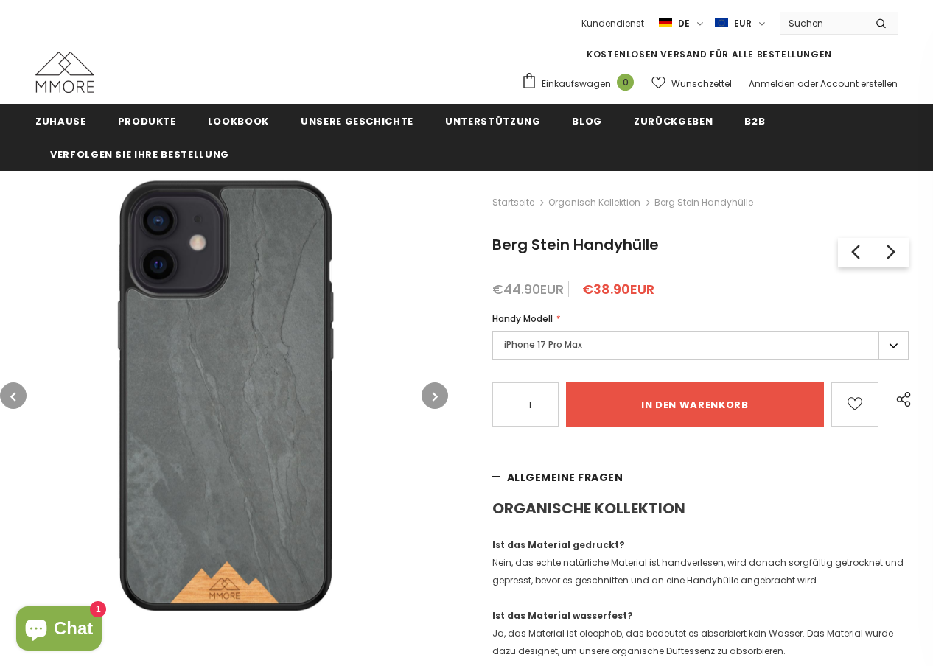
click at [439, 394] on button "button" at bounding box center [435, 396] width 27 height 27
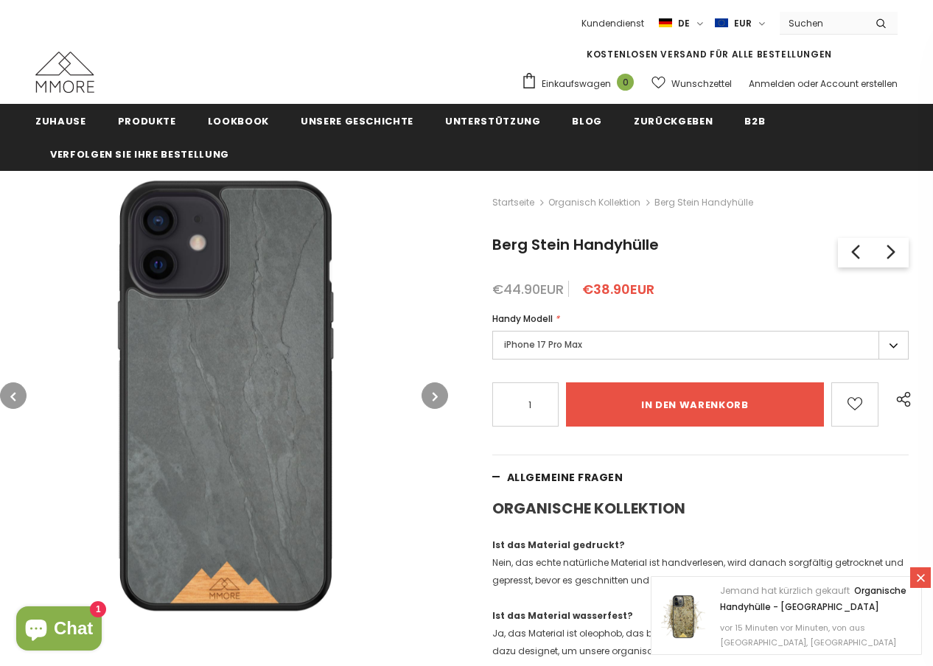
click at [439, 394] on button "button" at bounding box center [435, 396] width 27 height 27
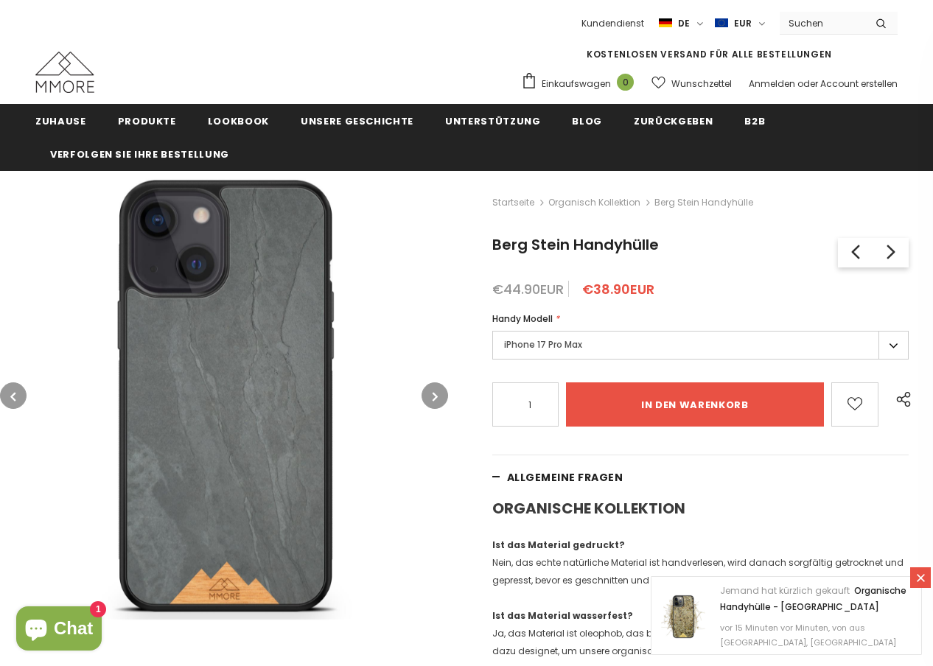
click at [438, 394] on icon "button" at bounding box center [435, 396] width 5 height 15
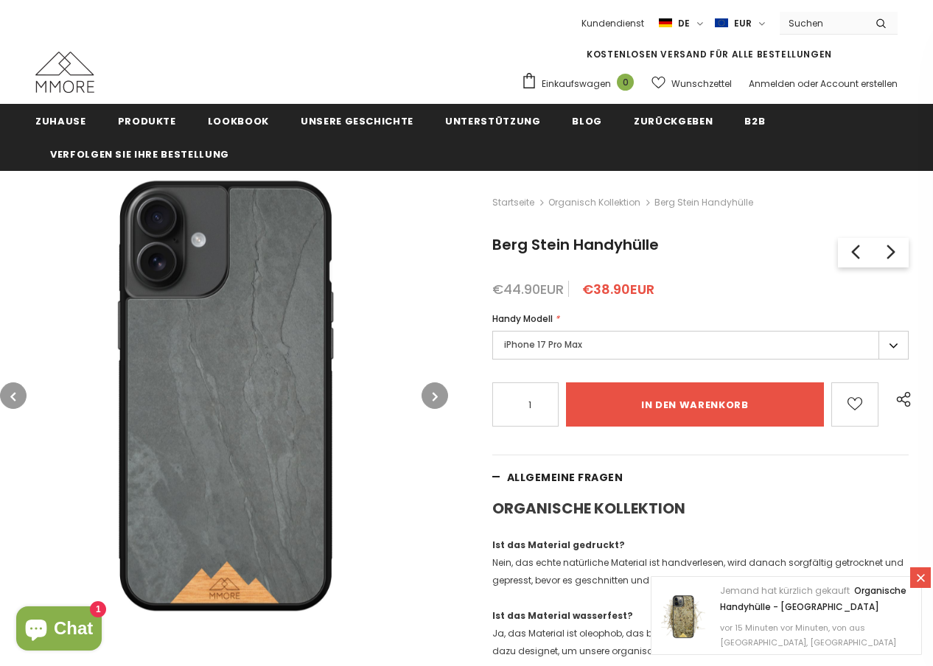
click at [438, 394] on icon "button" at bounding box center [435, 396] width 5 height 15
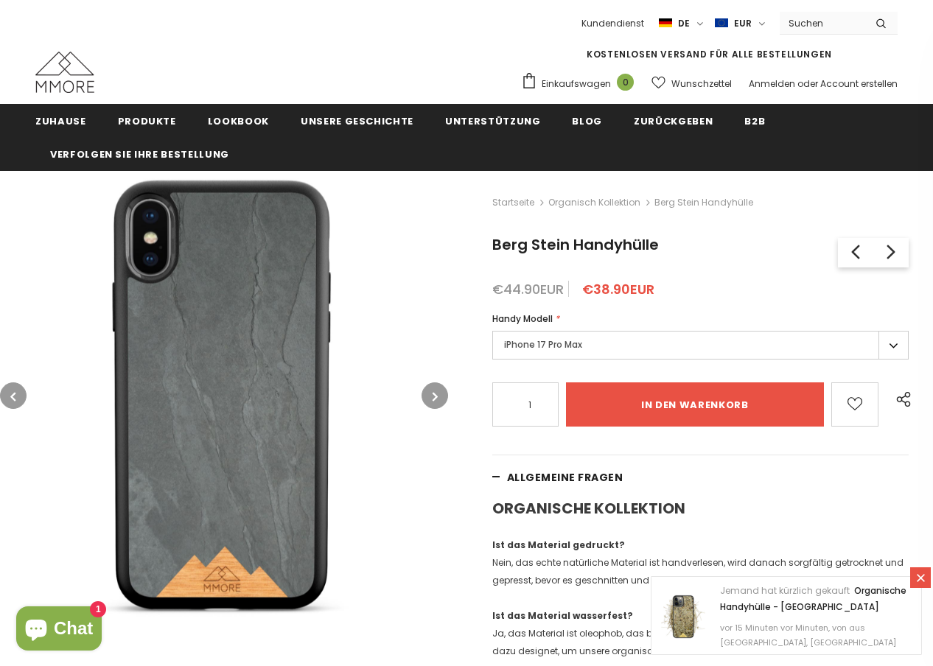
click at [438, 394] on icon "button" at bounding box center [435, 396] width 5 height 15
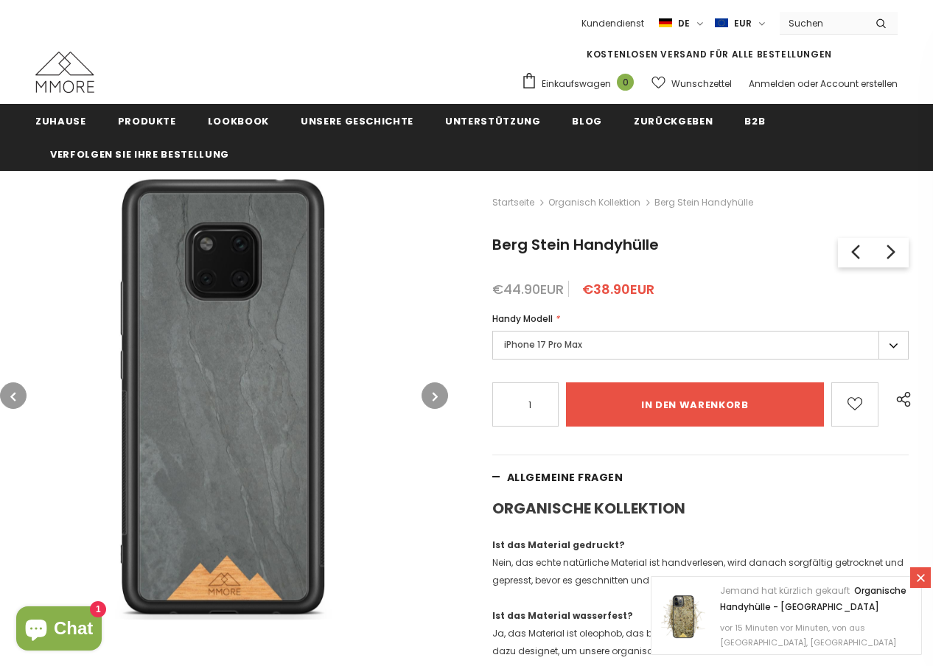
click at [438, 394] on icon "button" at bounding box center [435, 396] width 5 height 15
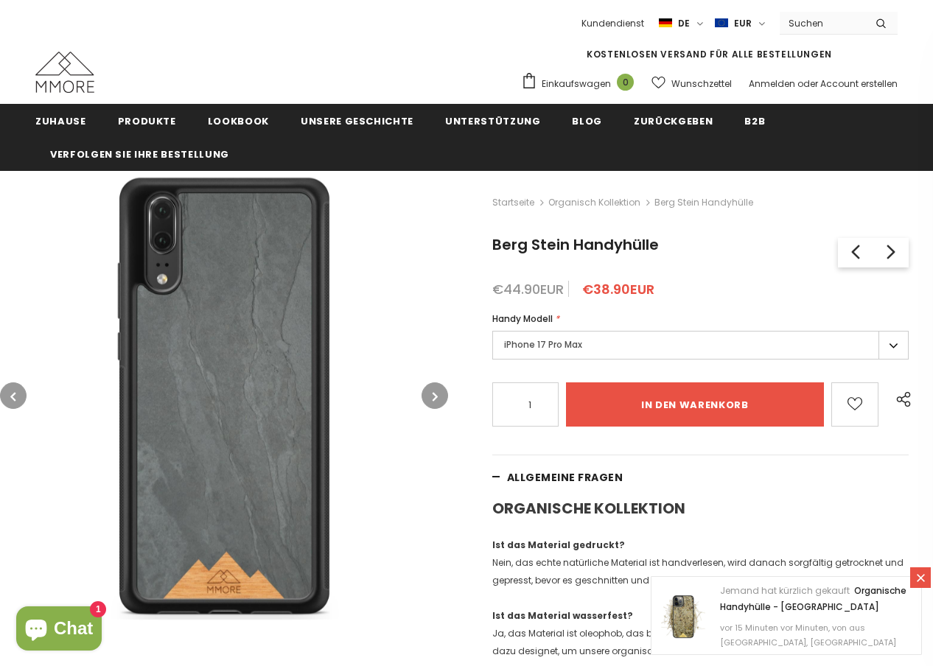
click at [438, 394] on icon "button" at bounding box center [435, 396] width 5 height 15
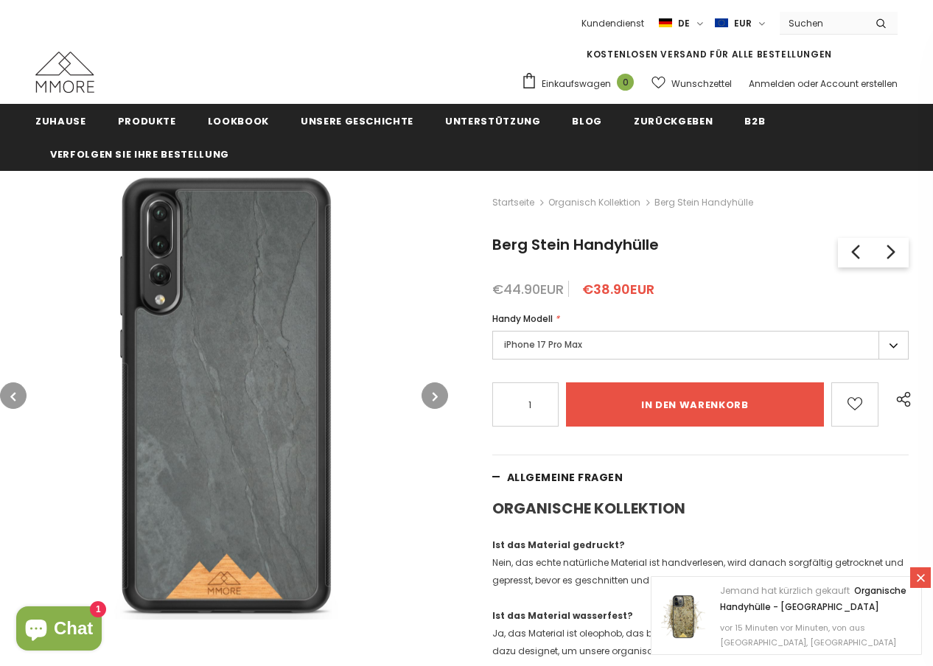
click at [438, 394] on icon "button" at bounding box center [435, 396] width 5 height 15
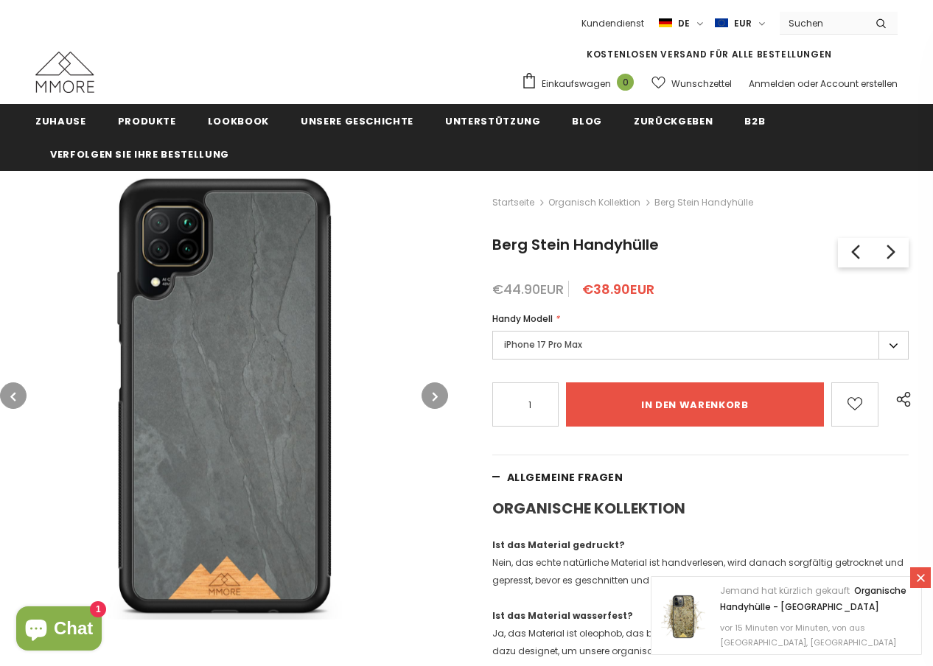
click at [437, 394] on icon "button" at bounding box center [435, 396] width 5 height 15
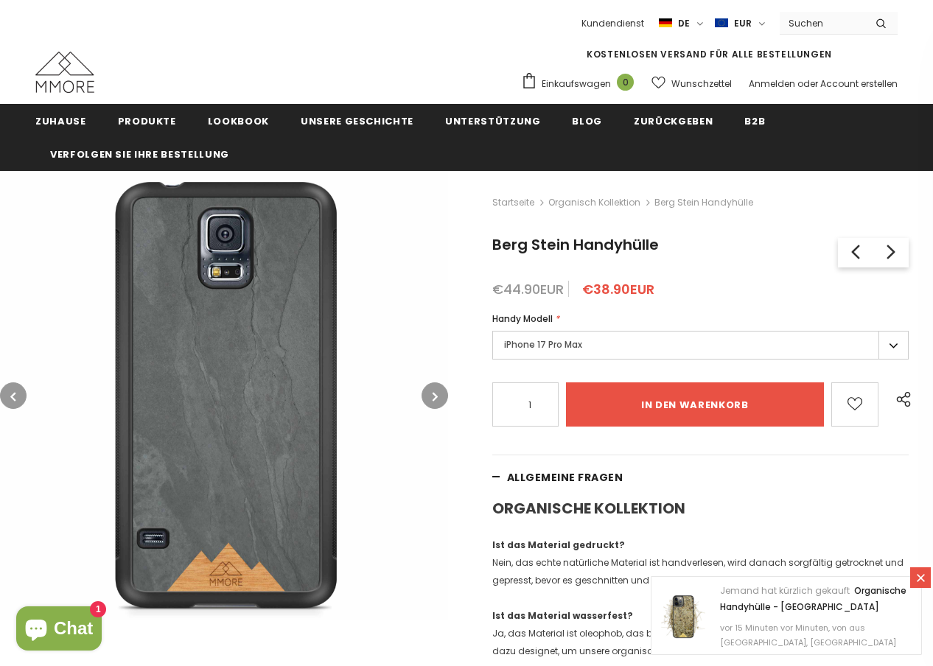
click at [437, 394] on icon "button" at bounding box center [435, 396] width 5 height 15
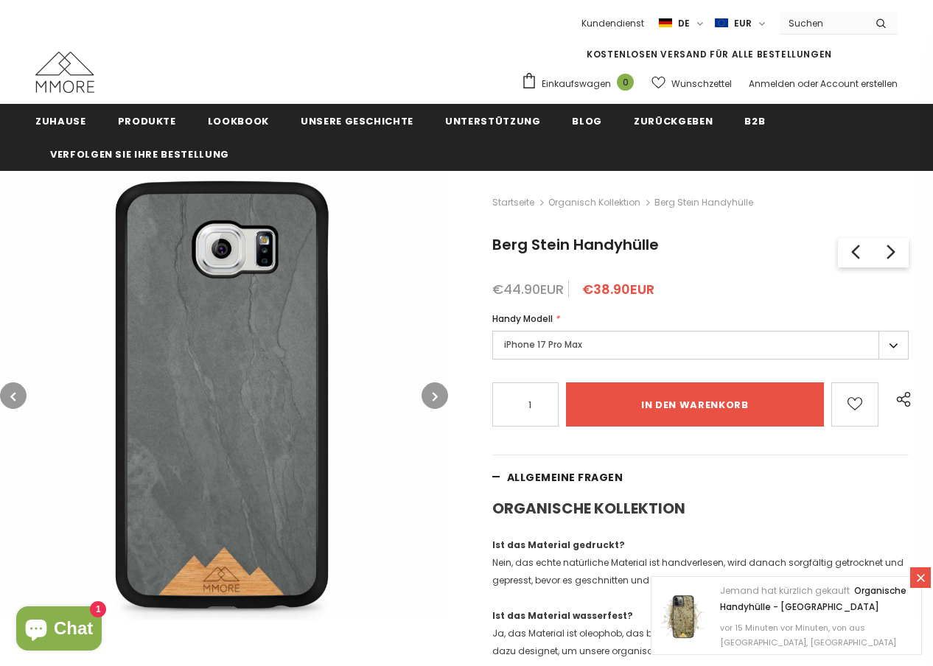
click at [437, 394] on icon "button" at bounding box center [435, 396] width 5 height 15
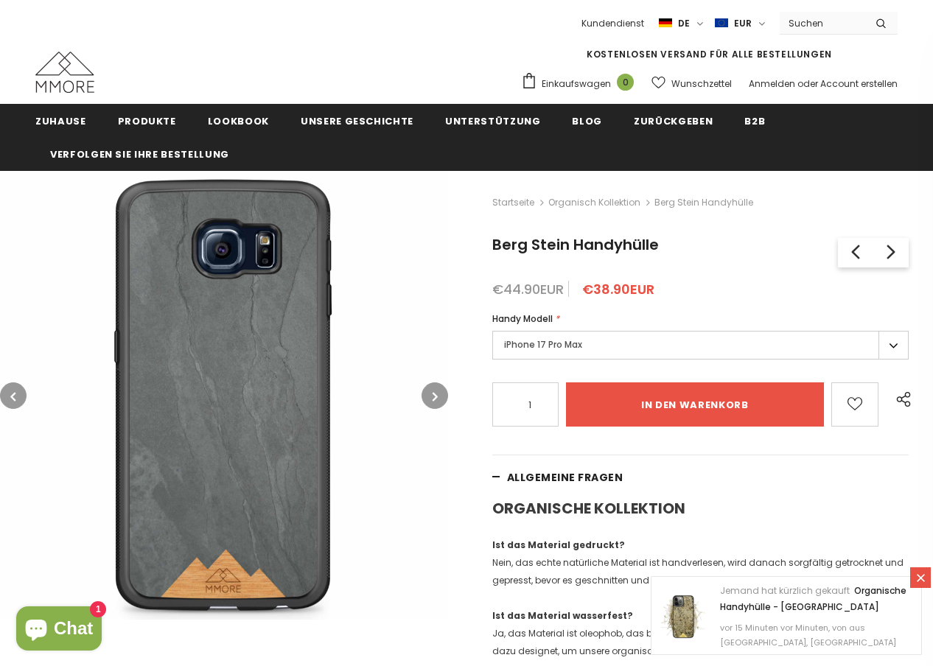
click at [437, 394] on icon "button" at bounding box center [435, 396] width 5 height 15
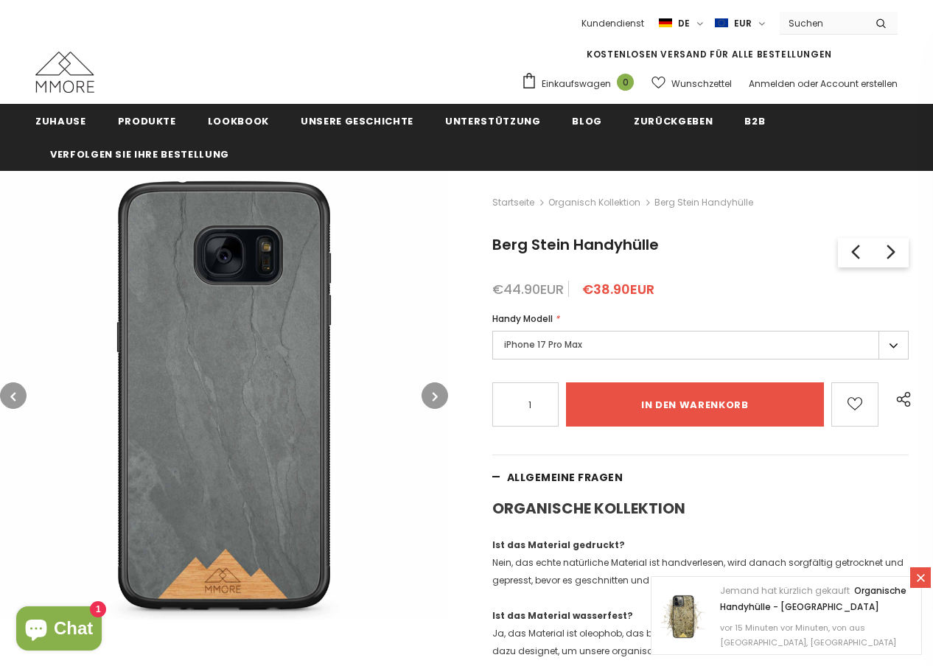
click at [437, 394] on icon "button" at bounding box center [435, 396] width 5 height 15
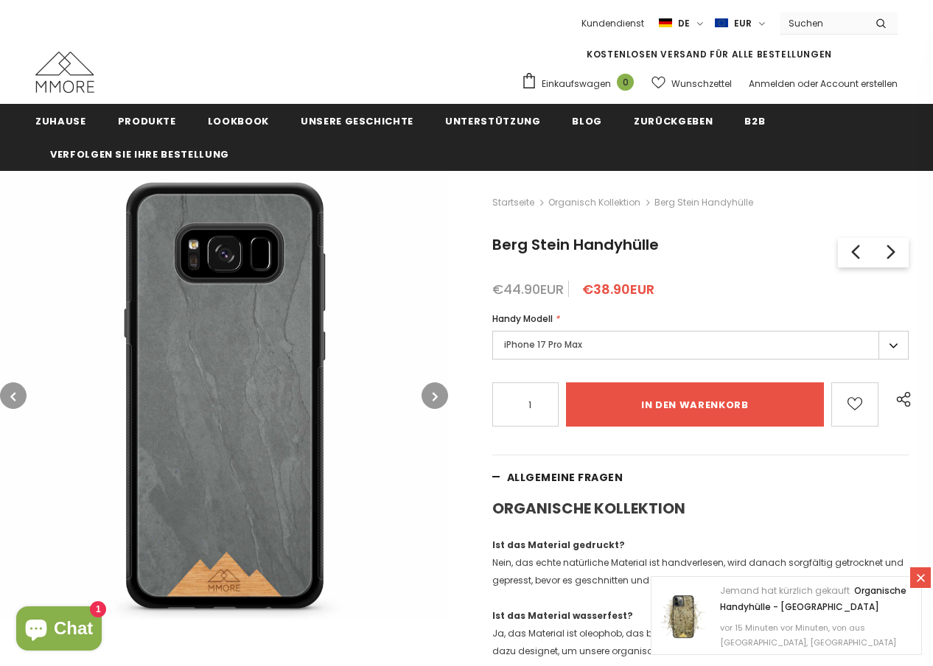
click at [437, 394] on icon "button" at bounding box center [435, 396] width 5 height 15
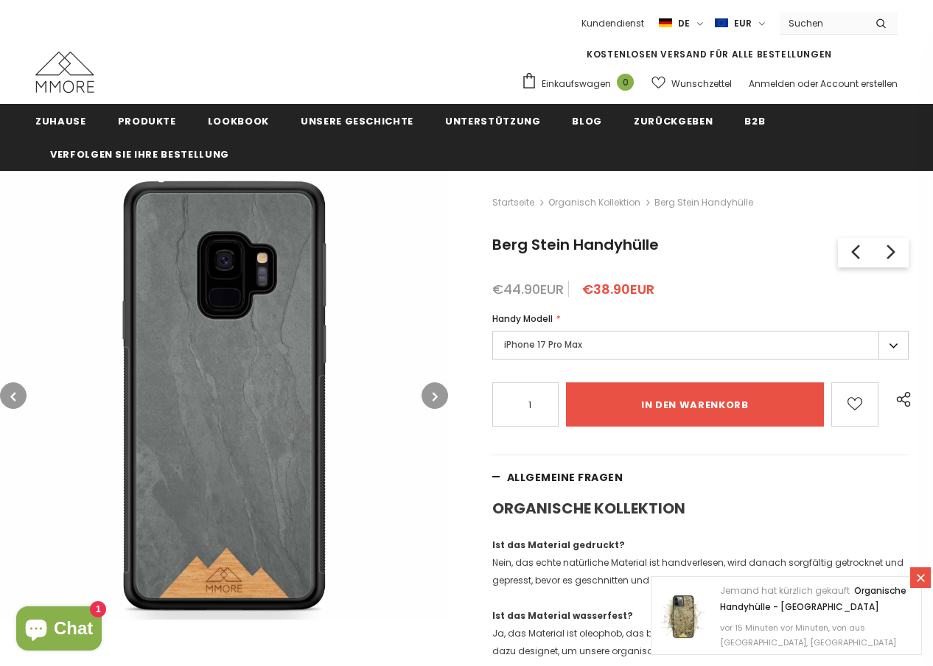
click at [691, 201] on span "Berg Stein Handyhülle" at bounding box center [703, 203] width 99 height 18
click at [631, 203] on link "Organisch Kollektion" at bounding box center [594, 202] width 92 height 13
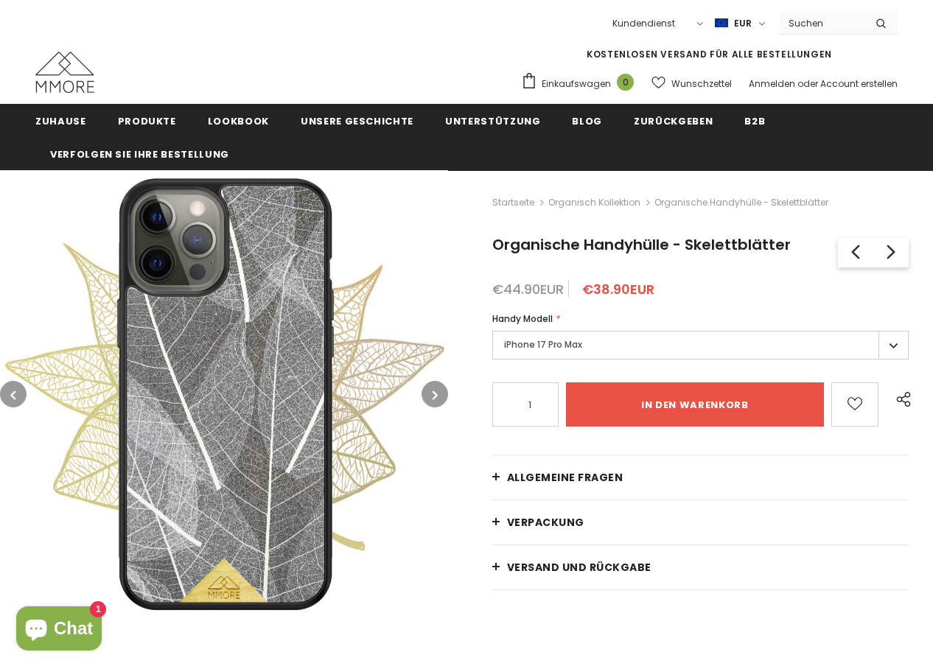
click at [434, 385] on button "button" at bounding box center [435, 394] width 27 height 27
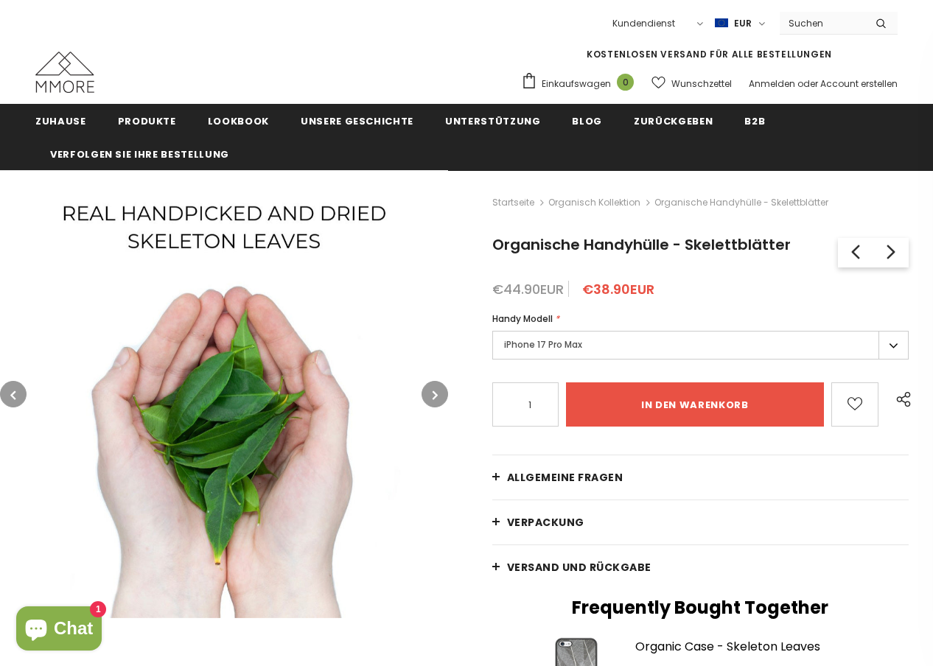
click at [434, 394] on icon "button" at bounding box center [435, 395] width 5 height 15
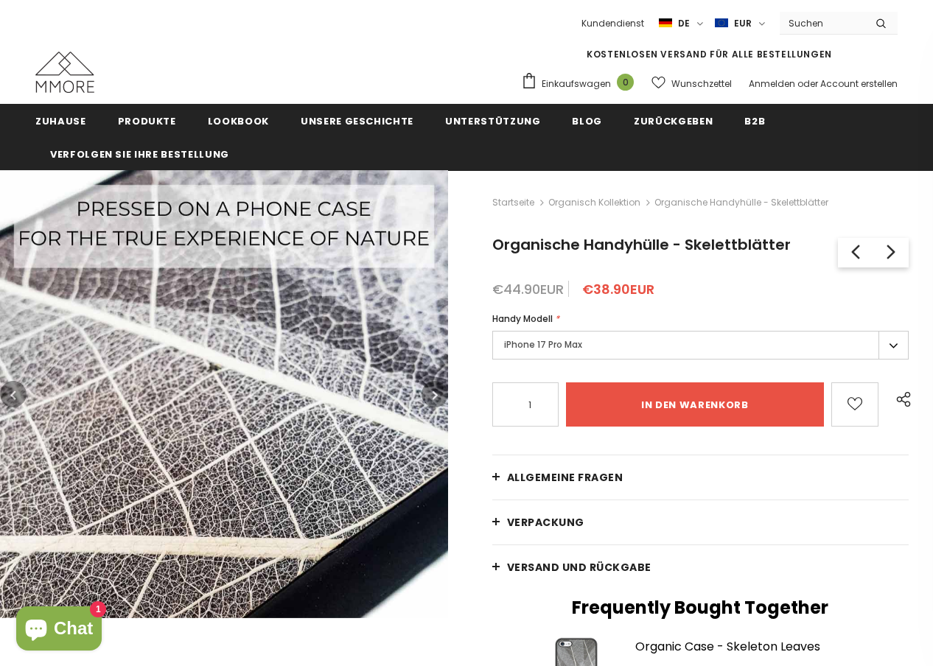
click at [434, 394] on icon "button" at bounding box center [435, 395] width 5 height 15
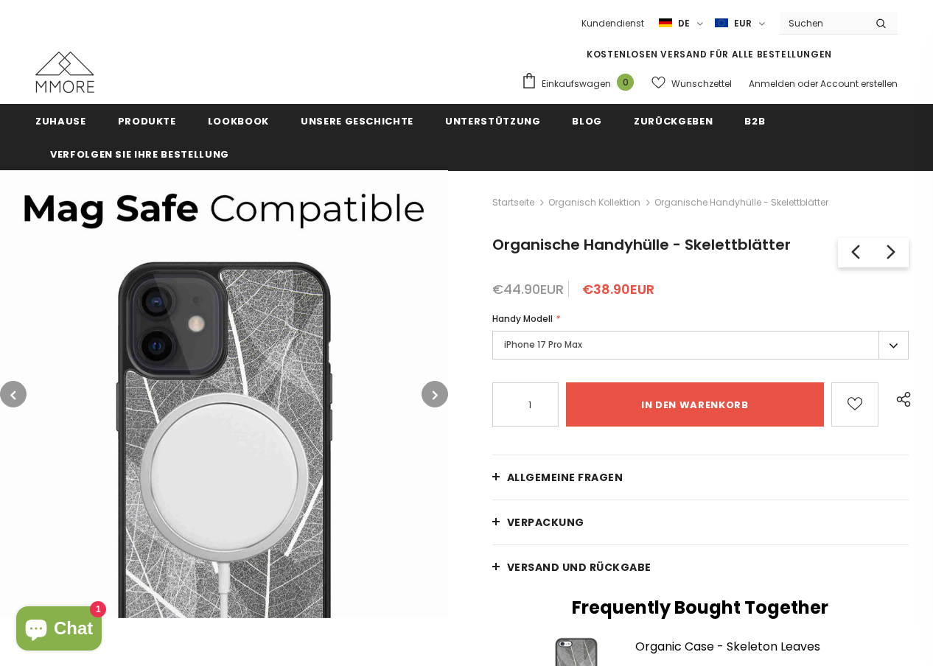
scroll to position [227, 0]
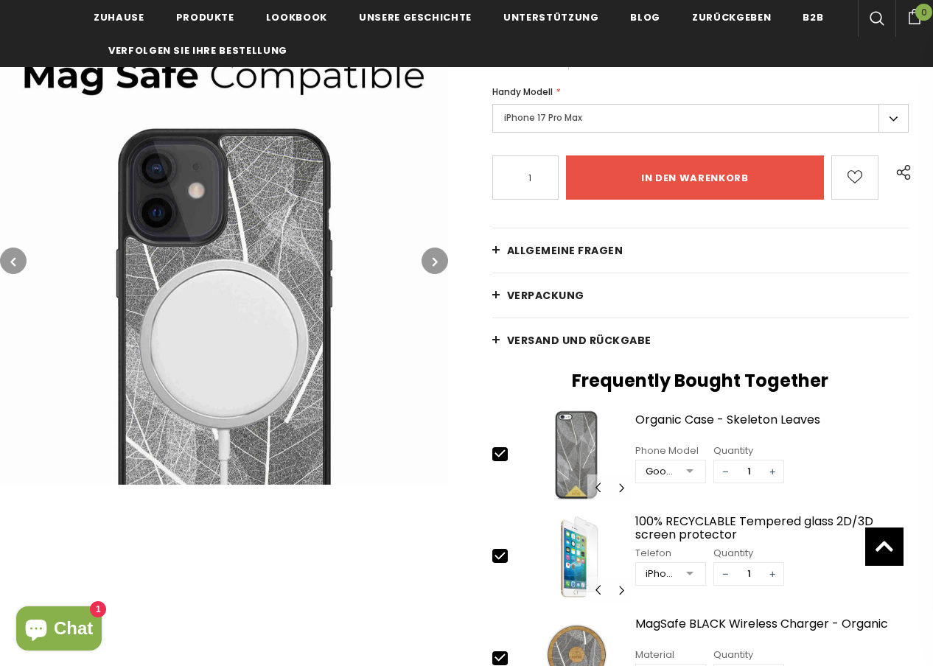
drag, startPoint x: 504, startPoint y: 48, endPoint x: 512, endPoint y: 72, distance: 25.6
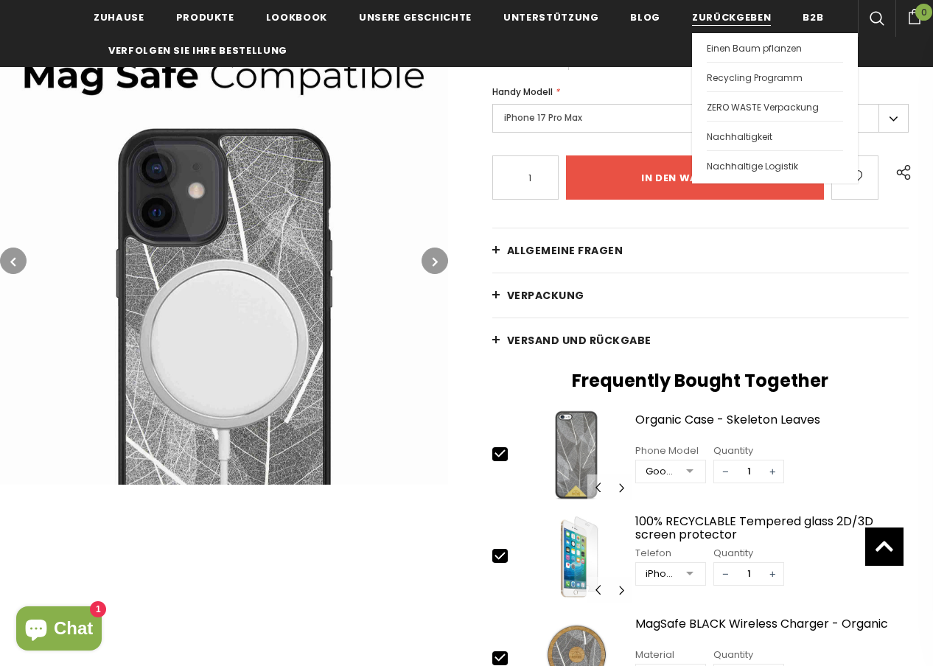
drag, startPoint x: 697, startPoint y: 10, endPoint x: 705, endPoint y: 7, distance: 7.9
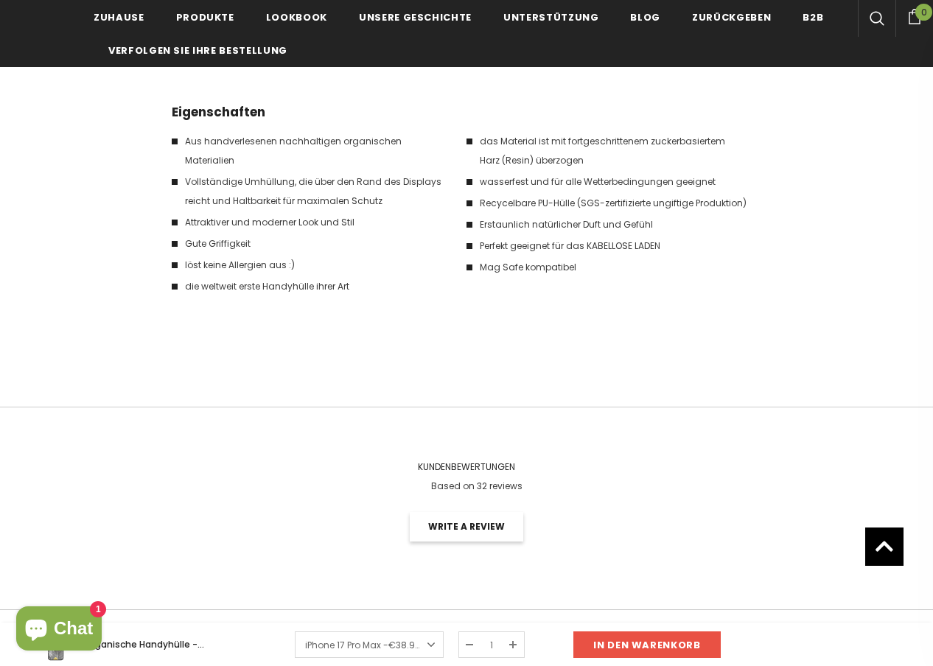
scroll to position [38, 0]
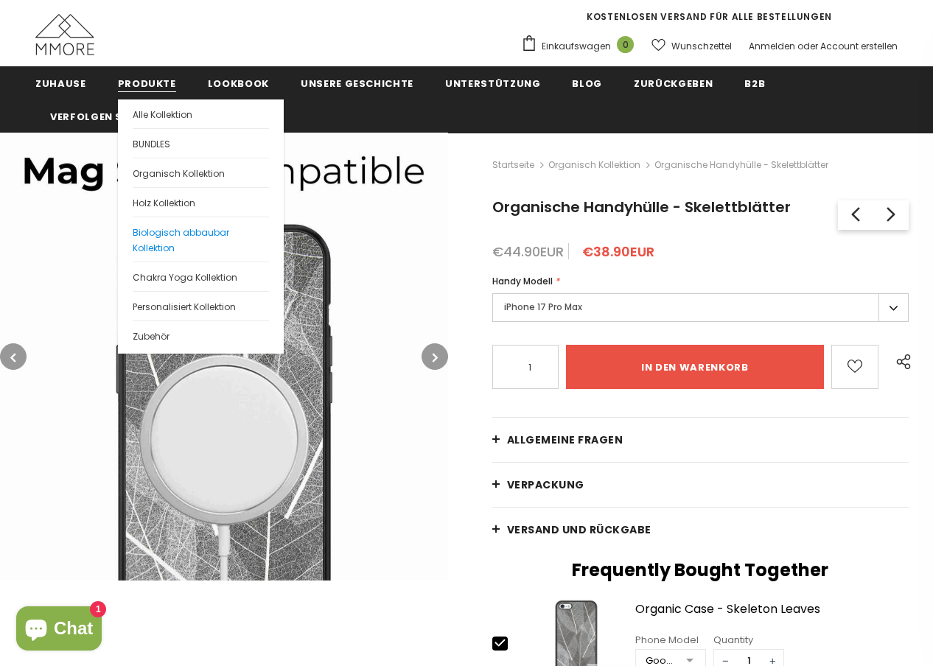
click at [169, 233] on span "Biologisch abbaubar Kollektion" at bounding box center [181, 240] width 97 height 28
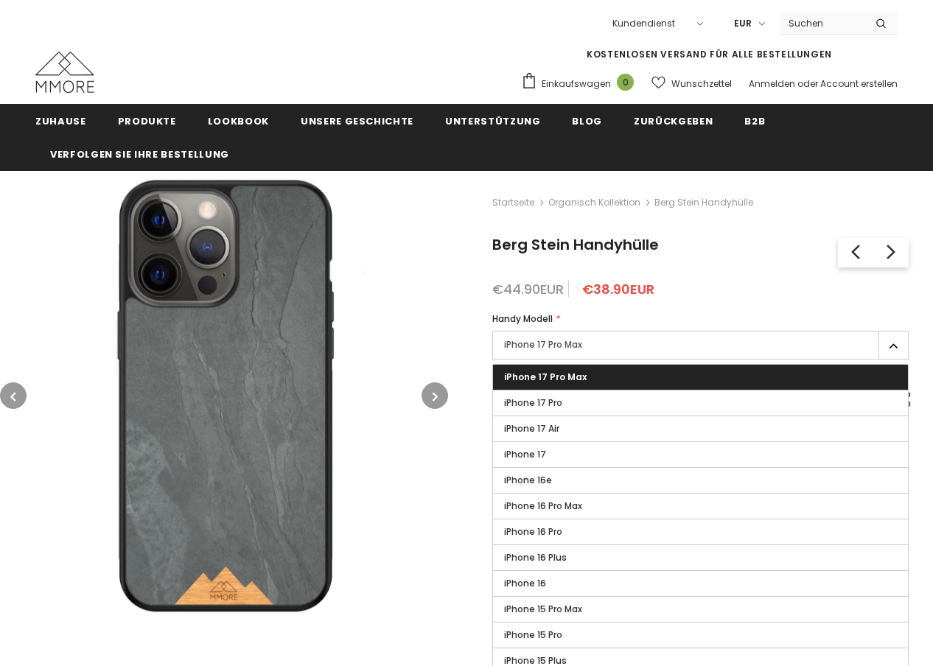
click at [559, 331] on label "iPhone 17 Pro Max" at bounding box center [700, 345] width 416 height 29
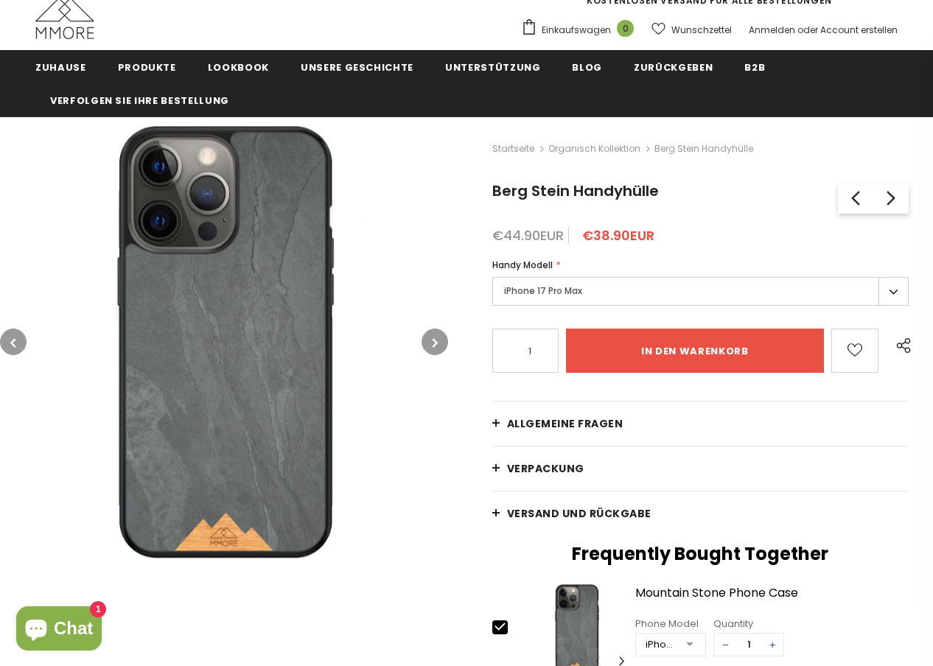
click at [567, 277] on label "iPhone 17 Pro Max" at bounding box center [700, 291] width 416 height 29
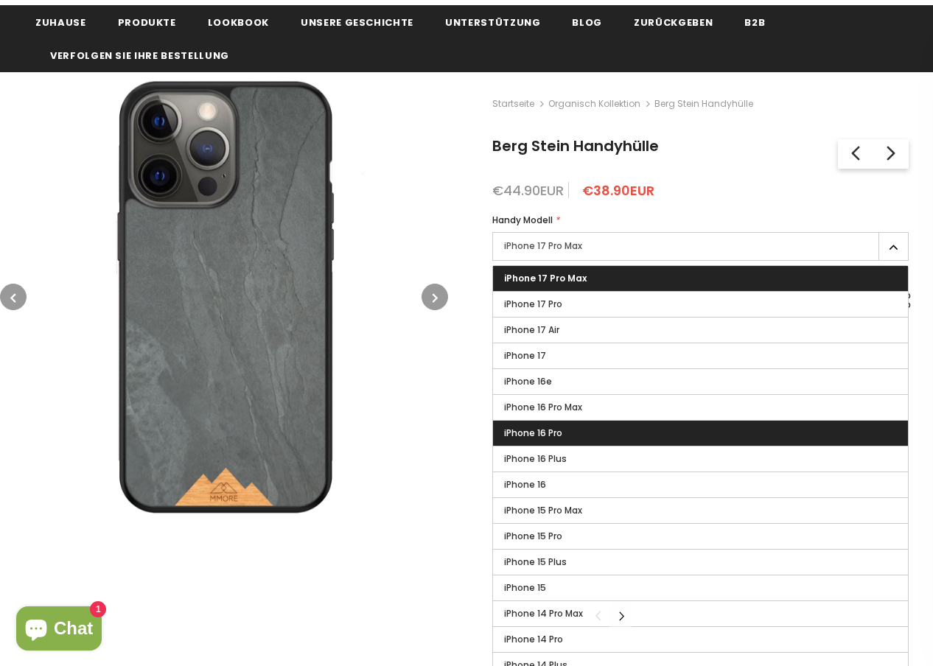
scroll to position [318, 0]
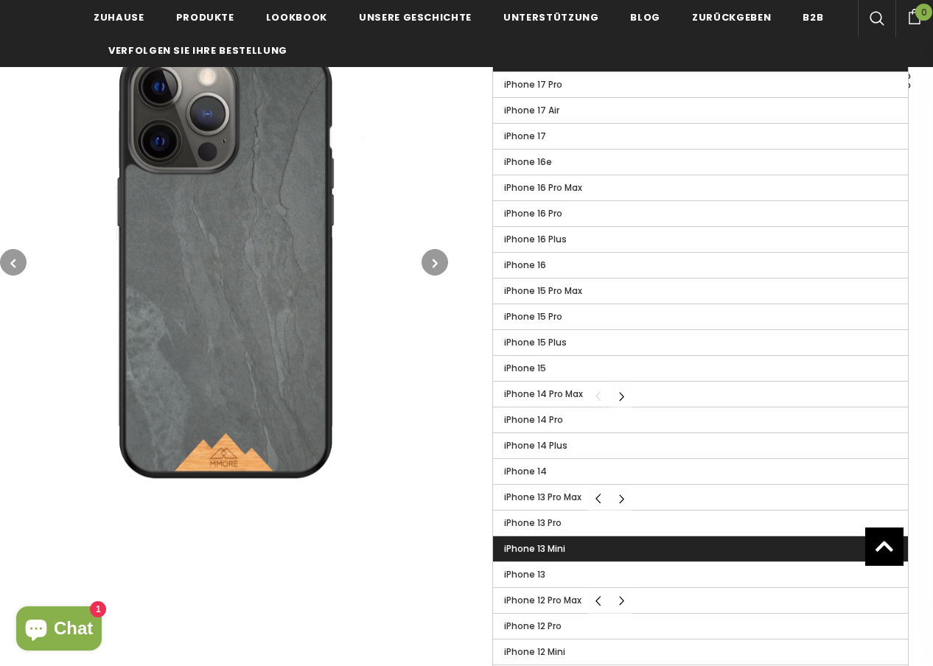
click at [563, 547] on span "iPhone 13 Mini" at bounding box center [534, 548] width 61 height 13
click at [0, 0] on input "iPhone 13 Mini" at bounding box center [0, 0] width 0 height 0
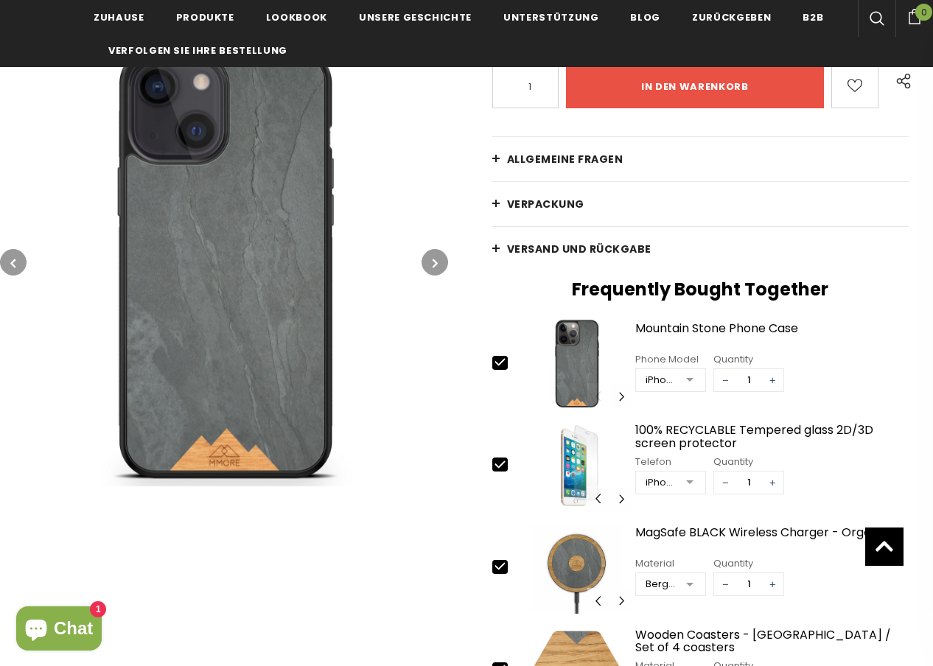
click at [419, 262] on img at bounding box center [224, 262] width 448 height 448
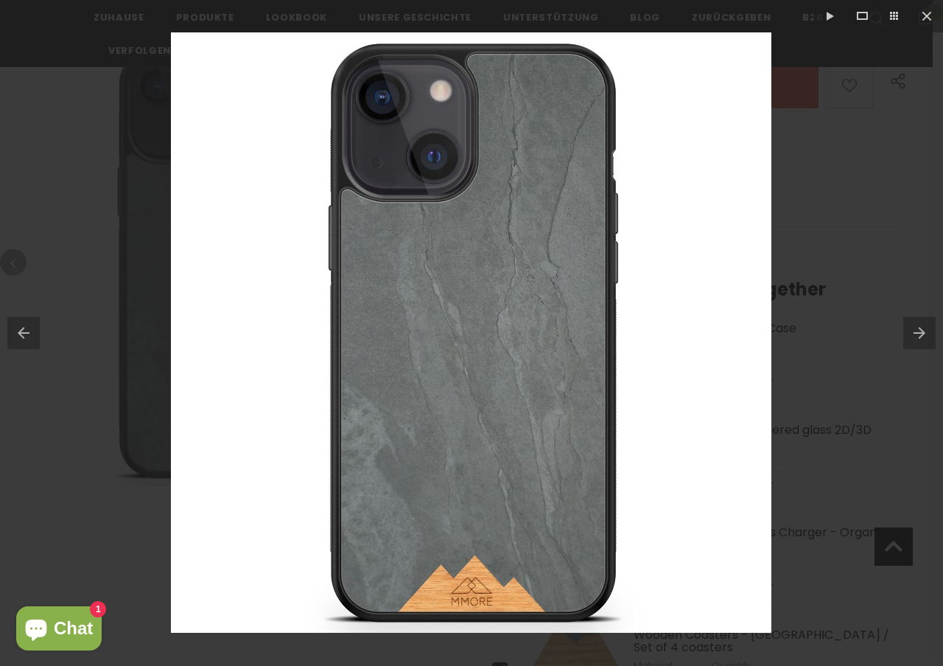
click at [908, 330] on button at bounding box center [924, 333] width 40 height 74
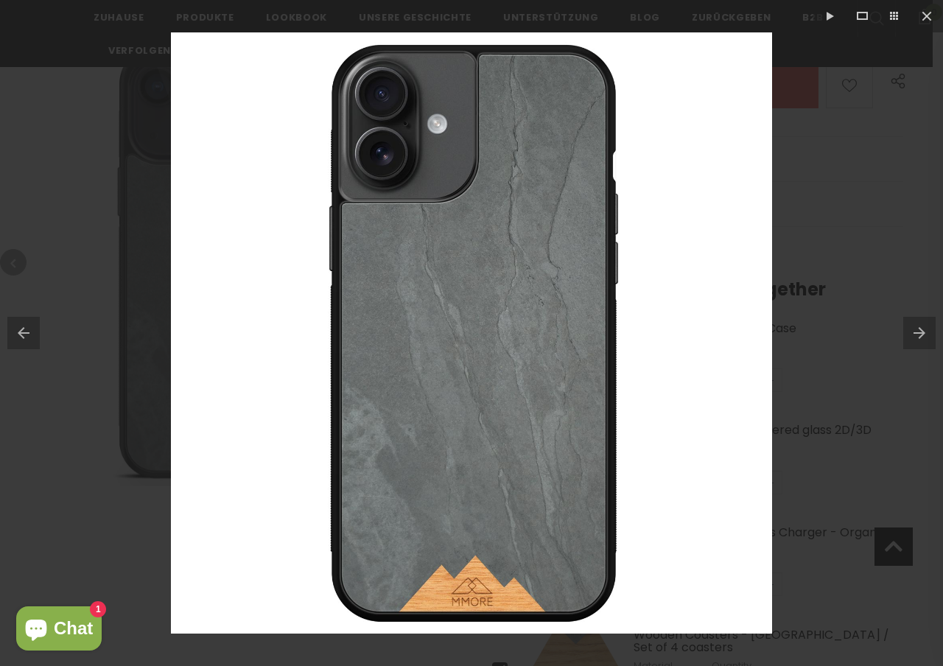
click at [912, 332] on button at bounding box center [924, 333] width 40 height 74
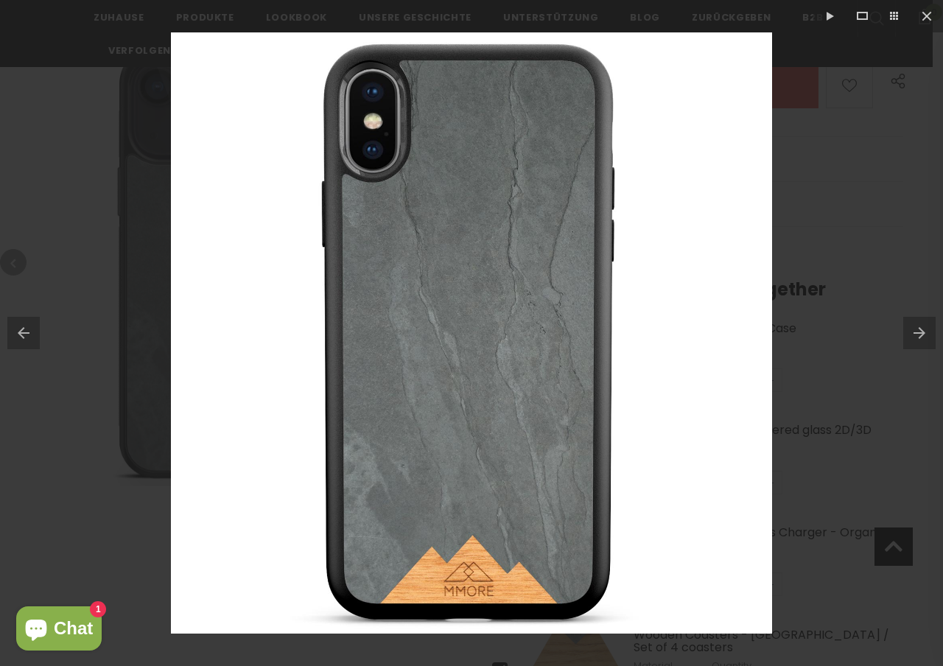
click at [912, 332] on button at bounding box center [924, 333] width 40 height 74
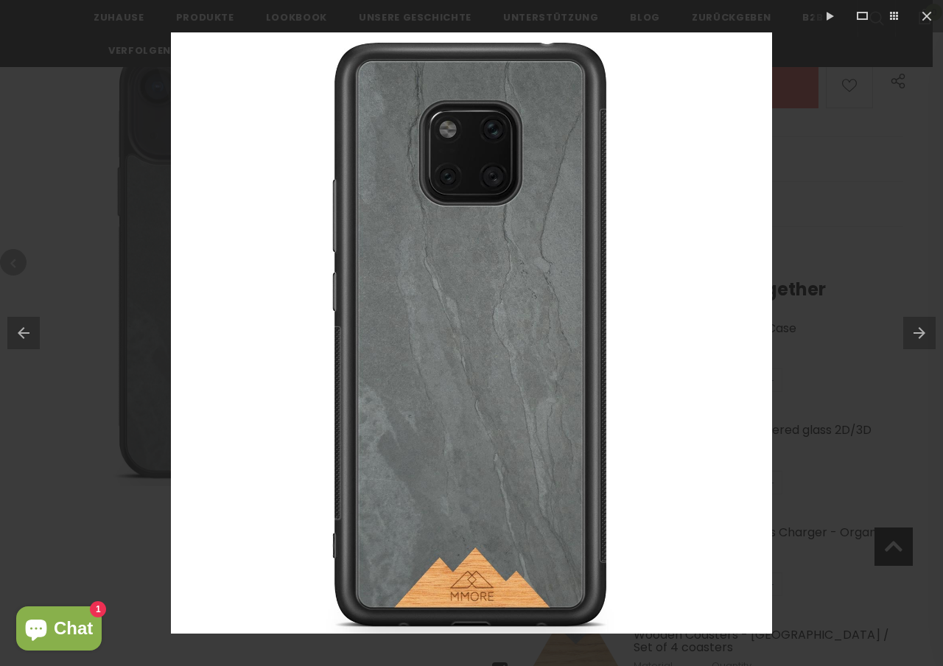
click at [912, 332] on button at bounding box center [924, 333] width 40 height 74
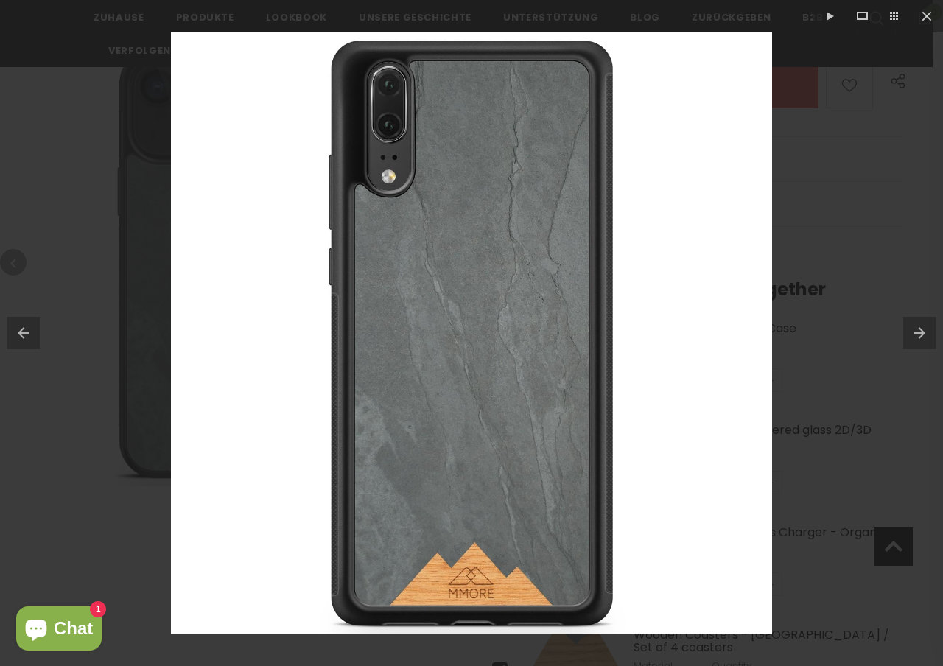
click at [27, 338] on button at bounding box center [20, 333] width 40 height 74
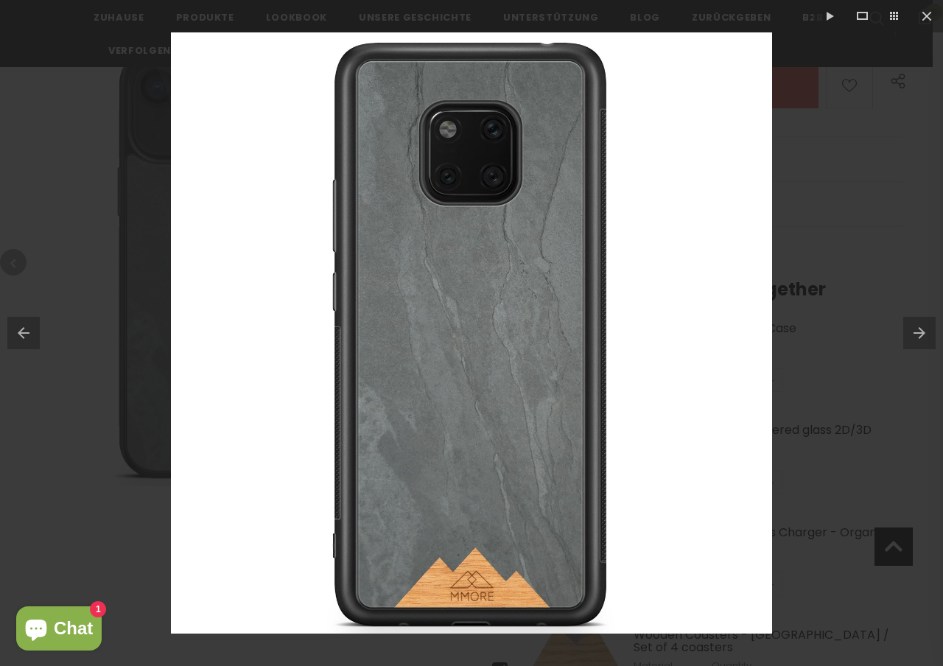
click at [27, 338] on button at bounding box center [20, 333] width 40 height 74
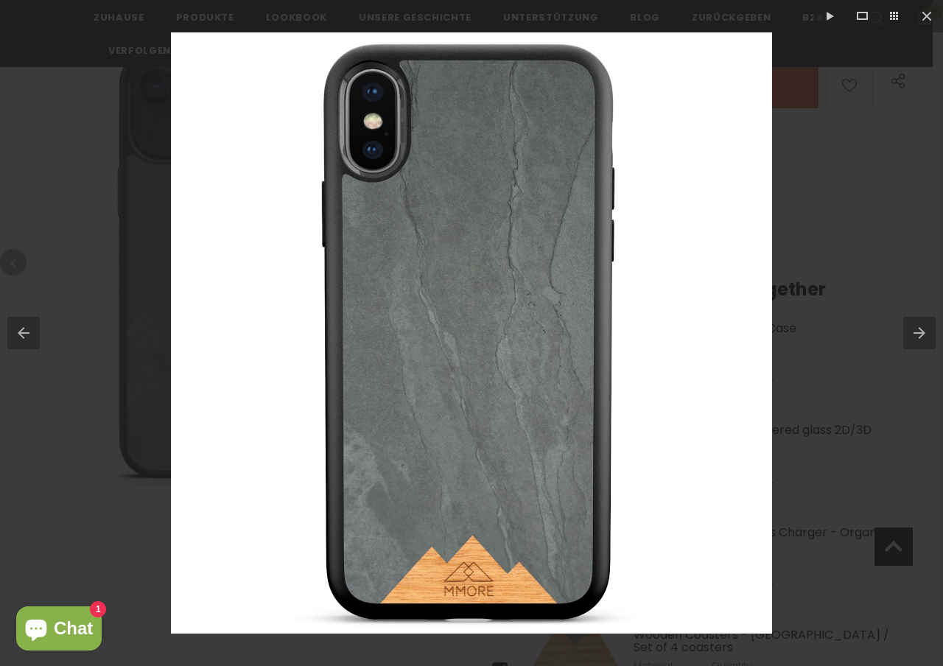
click at [27, 338] on button at bounding box center [20, 333] width 40 height 74
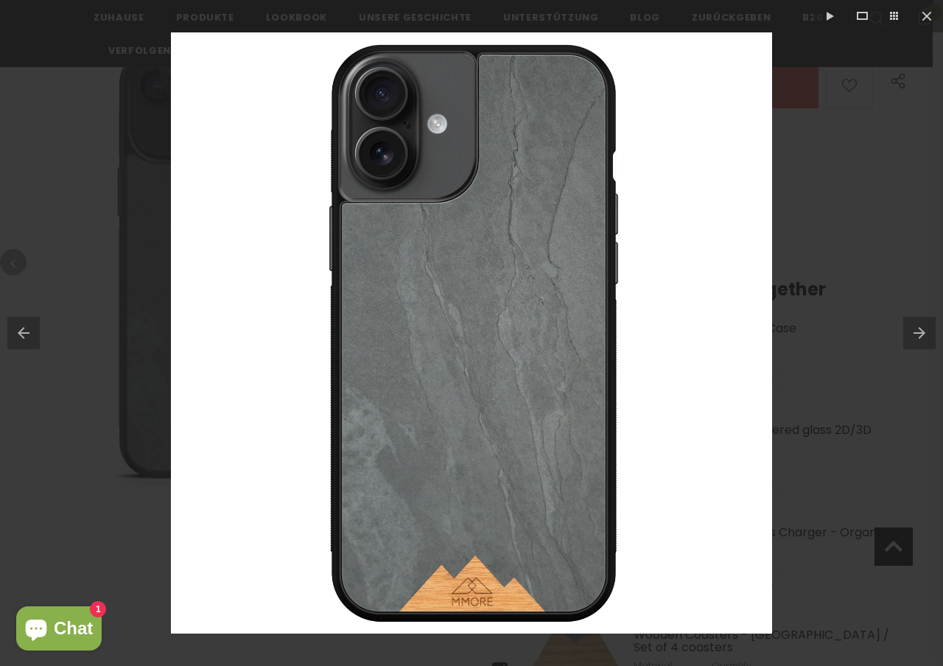
click at [27, 338] on button at bounding box center [20, 333] width 40 height 74
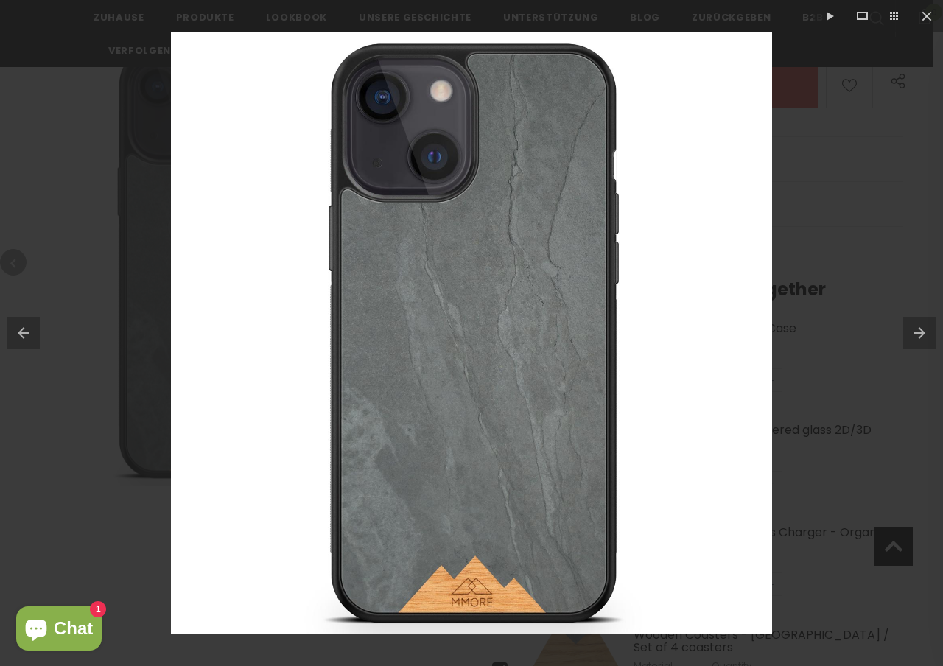
click at [27, 338] on button at bounding box center [20, 333] width 40 height 74
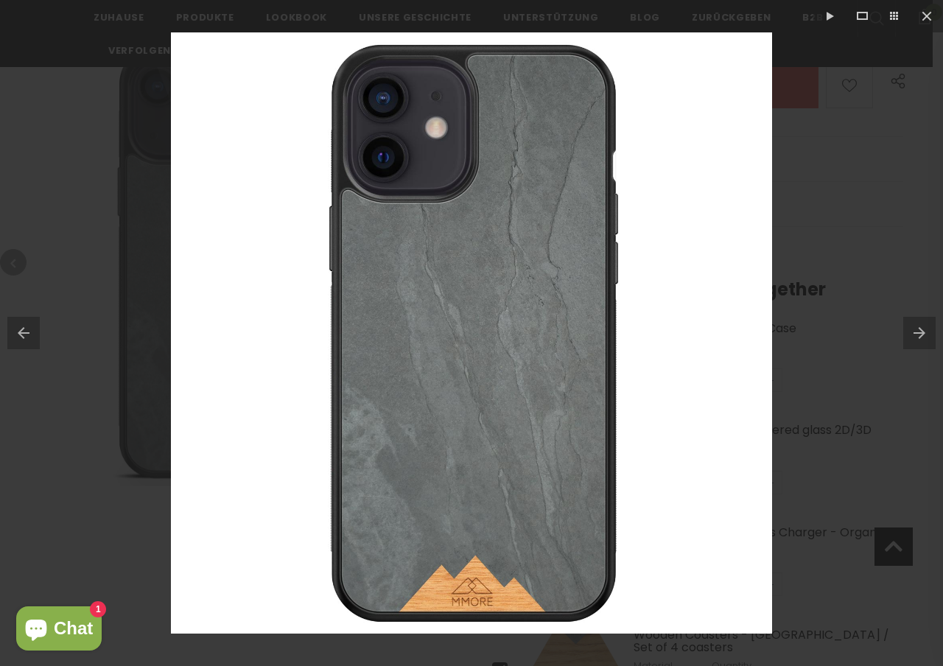
click at [27, 338] on button at bounding box center [20, 333] width 40 height 74
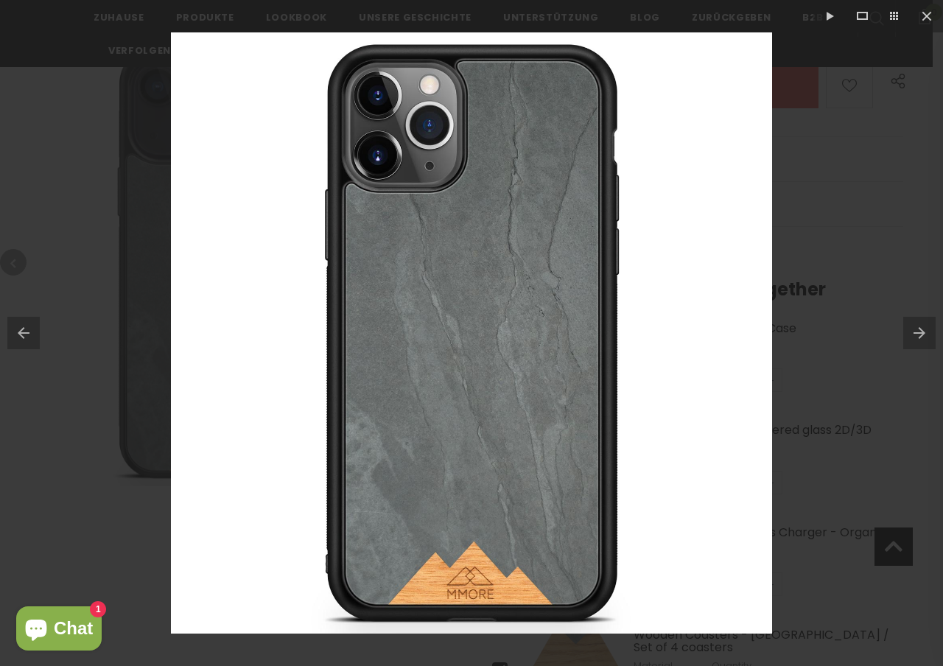
click at [27, 338] on button at bounding box center [20, 333] width 40 height 74
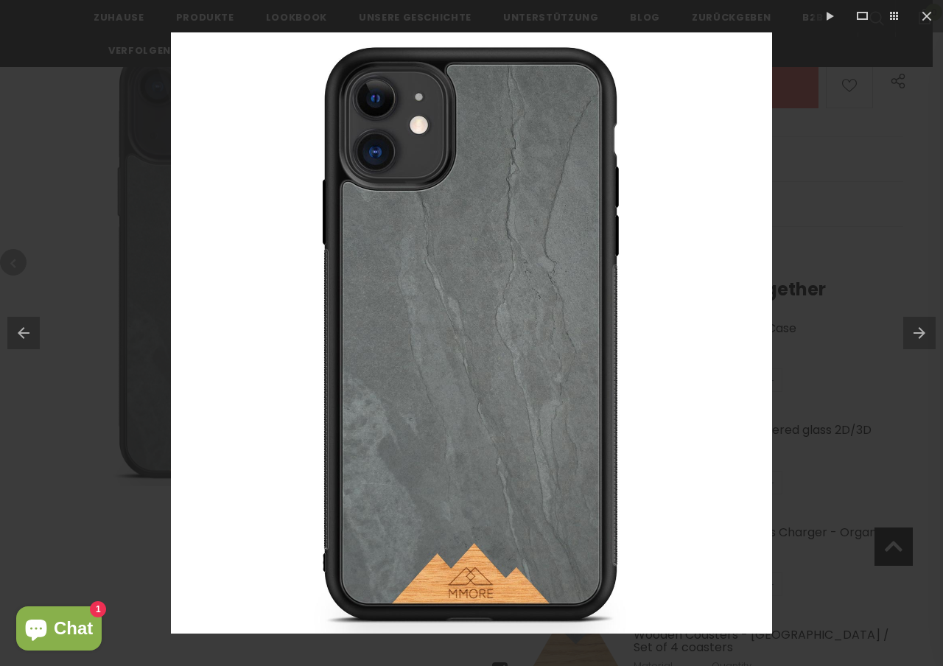
click at [27, 338] on button at bounding box center [20, 333] width 40 height 74
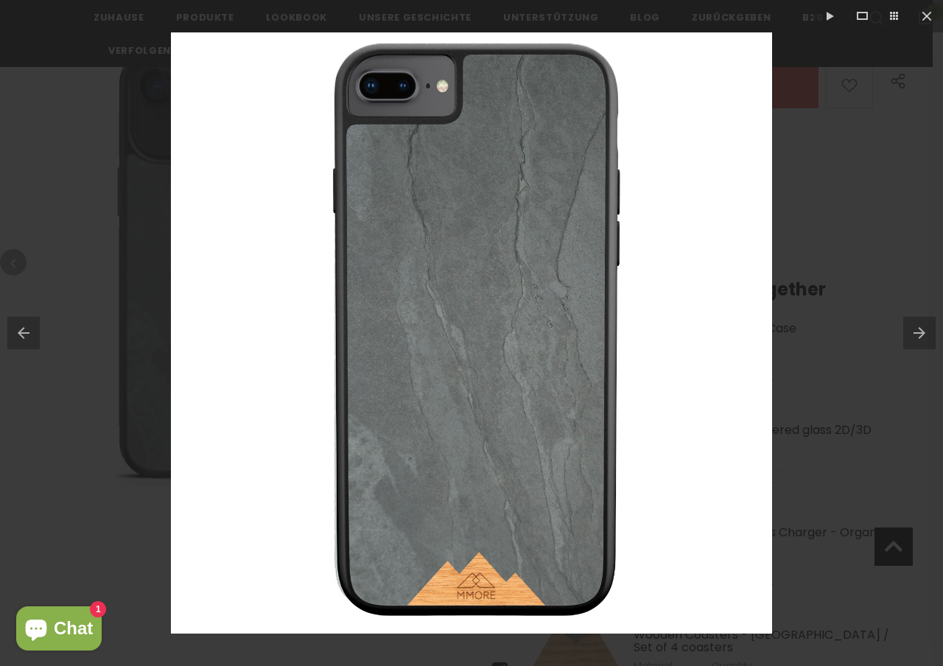
click at [27, 338] on button at bounding box center [20, 333] width 40 height 74
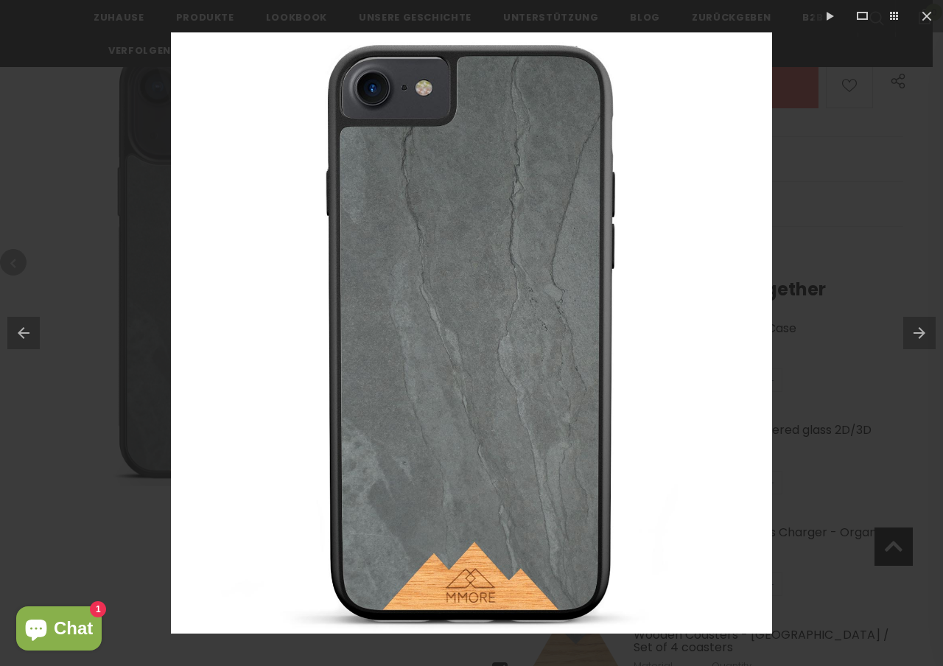
click at [27, 338] on button at bounding box center [20, 333] width 40 height 74
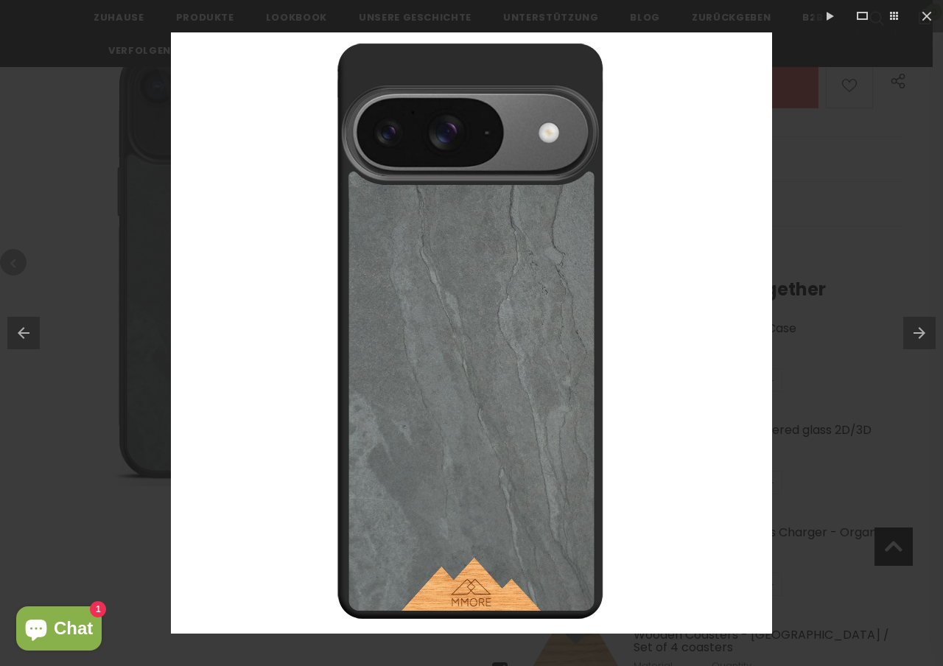
click at [27, 338] on button at bounding box center [20, 333] width 40 height 74
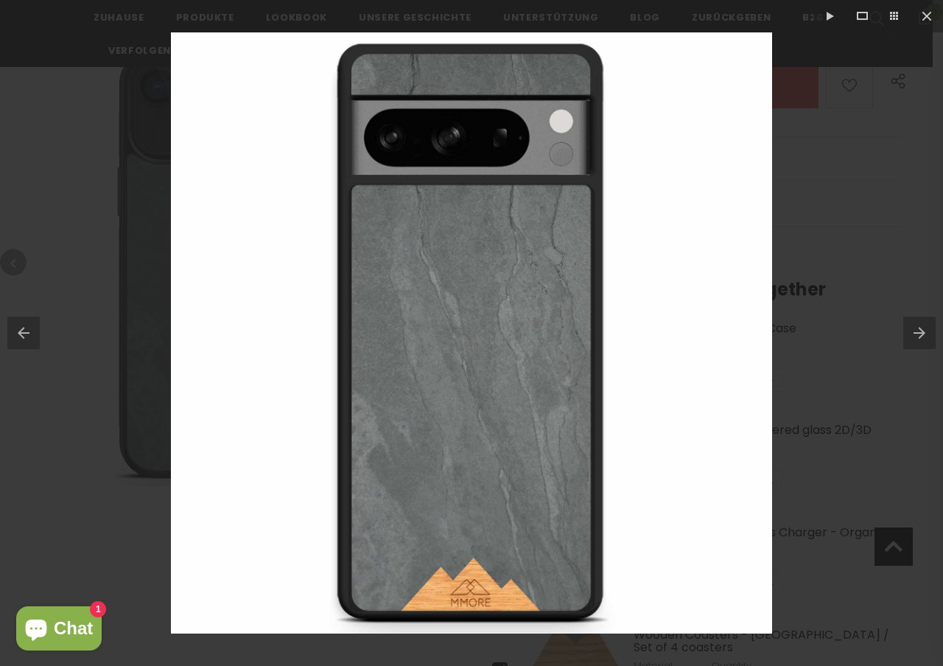
click at [27, 338] on button at bounding box center [20, 333] width 40 height 74
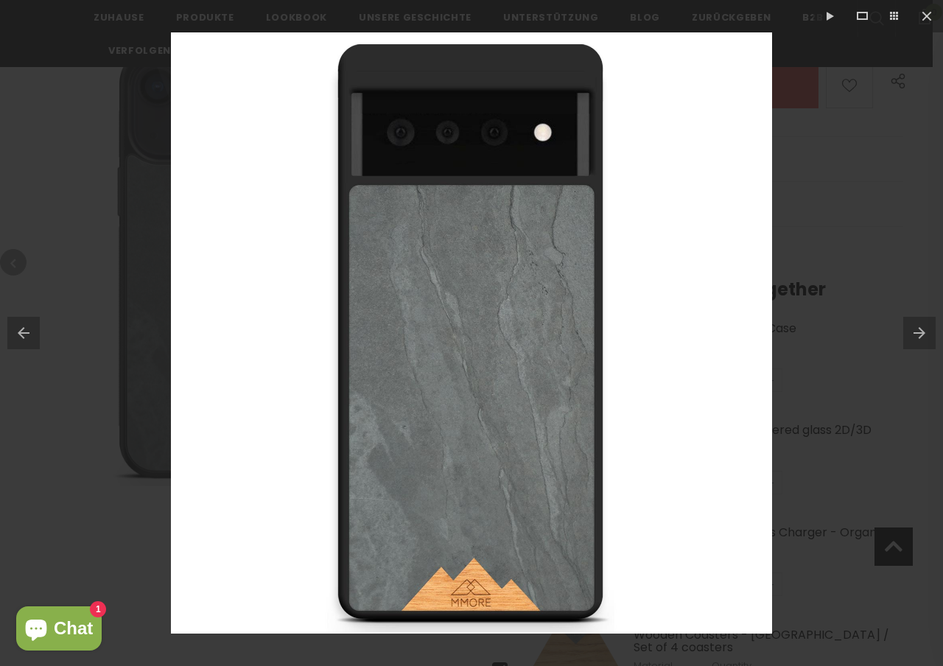
click at [27, 338] on button at bounding box center [20, 333] width 40 height 74
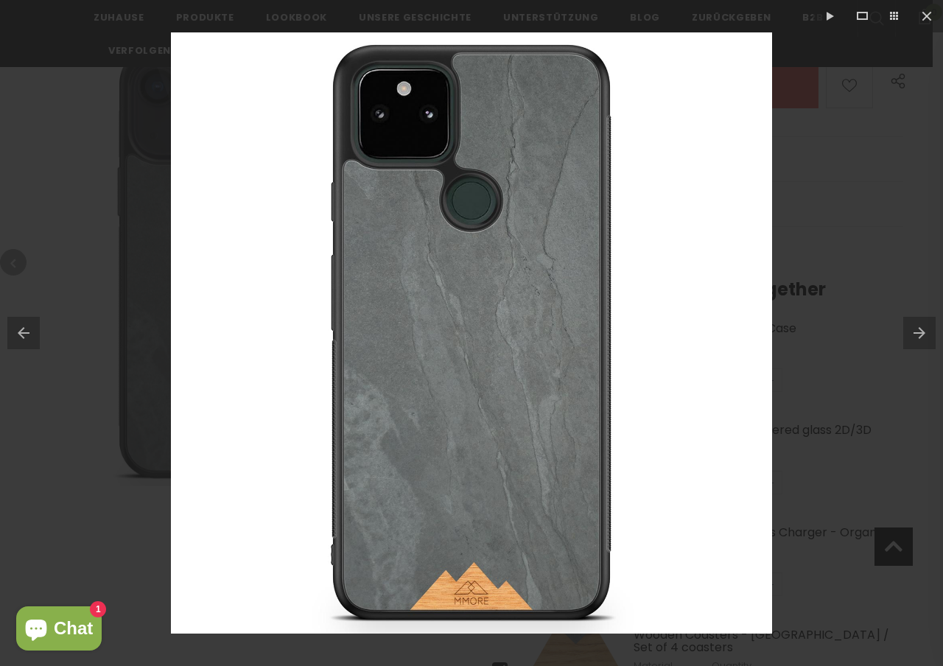
click at [30, 337] on button at bounding box center [20, 333] width 40 height 74
click at [930, 10] on button at bounding box center [927, 16] width 32 height 32
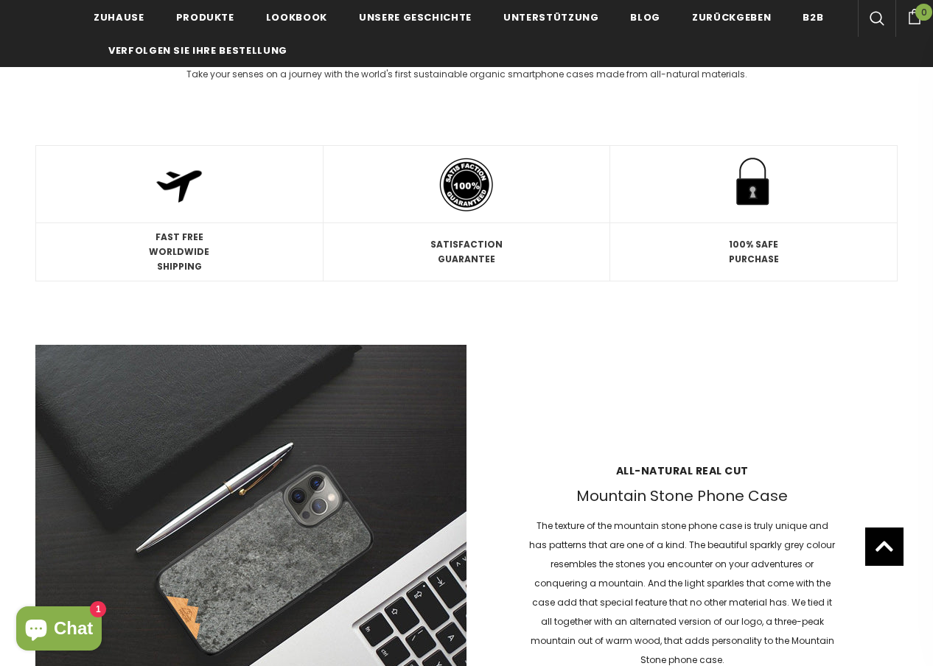
scroll to position [136, 0]
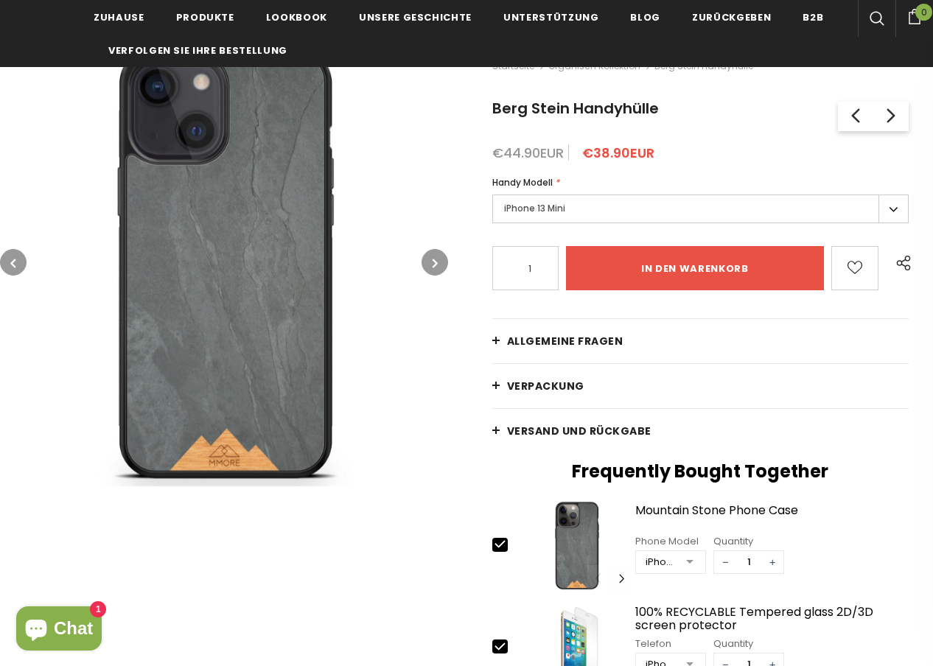
click at [558, 337] on span "Allgemeine Fragen" at bounding box center [565, 341] width 116 height 15
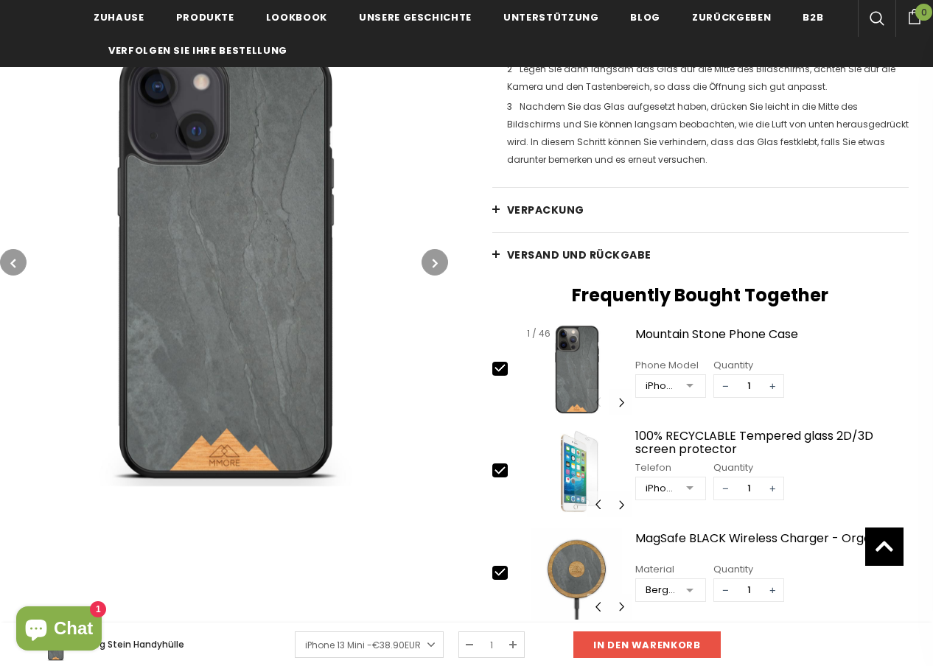
scroll to position [2274, 0]
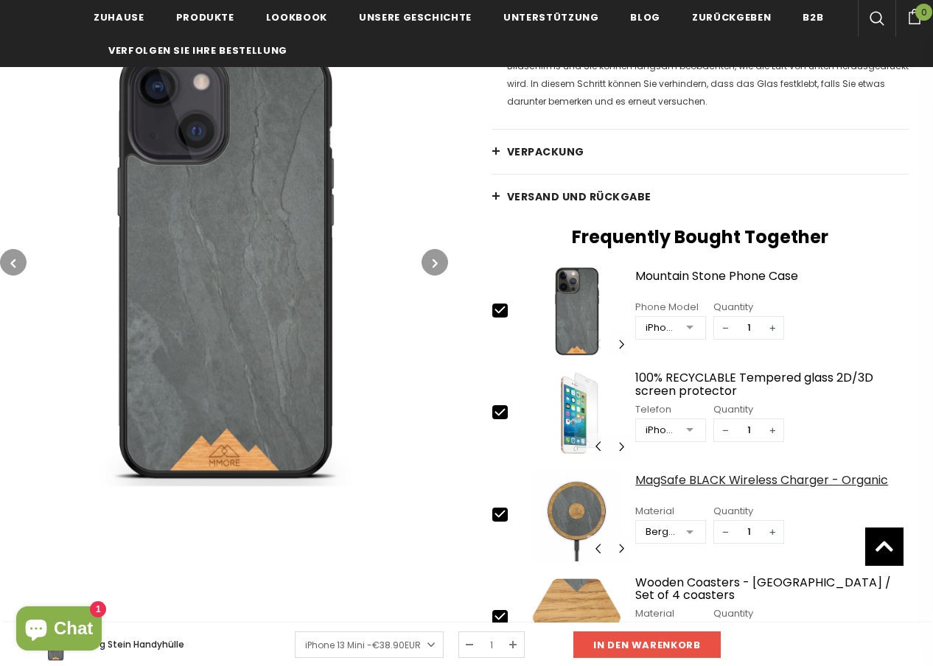
click at [679, 478] on div "MagSafe BLACK Wireless Charger - Organic" at bounding box center [771, 487] width 273 height 26
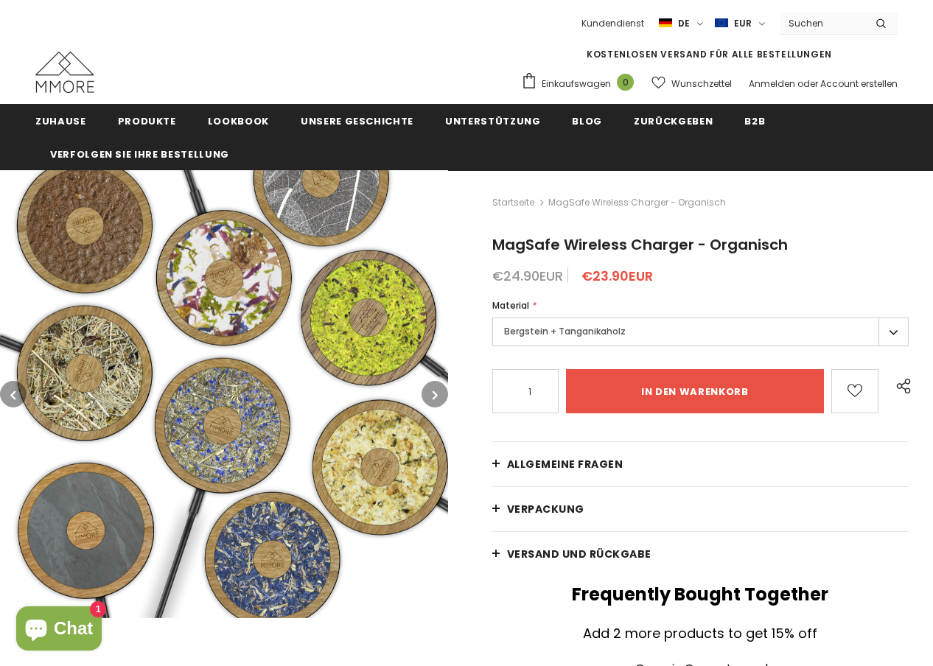
click at [593, 461] on span "Allgemeine Fragen" at bounding box center [565, 464] width 116 height 15
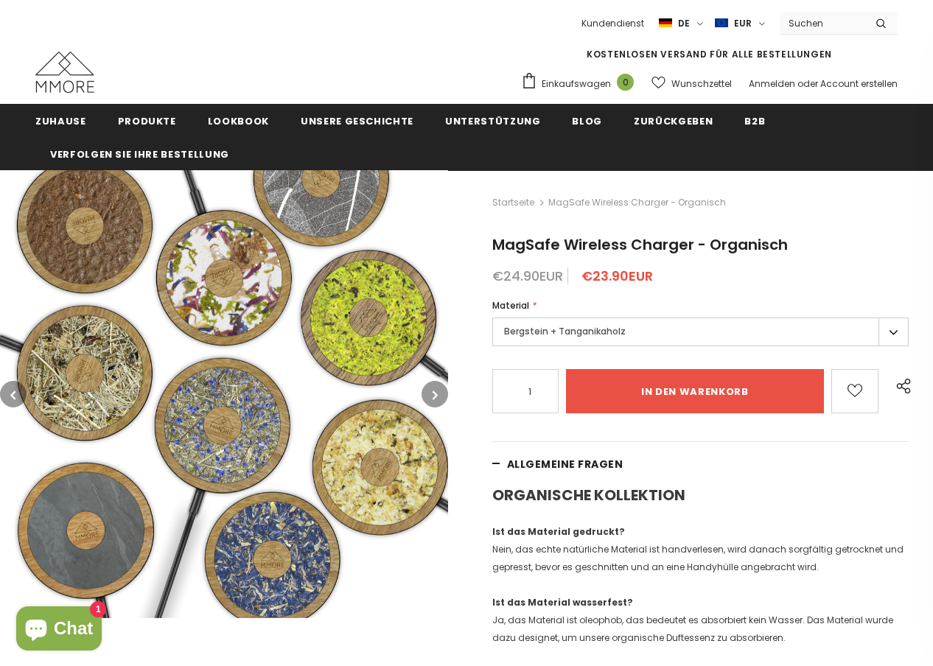
scroll to position [303, 0]
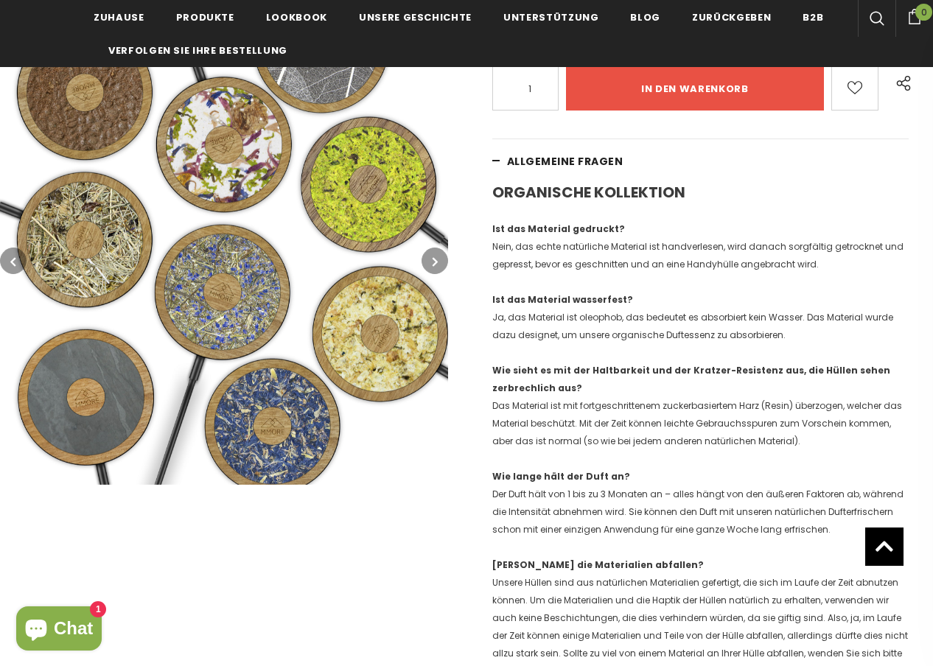
click at [437, 265] on icon "button" at bounding box center [435, 261] width 5 height 15
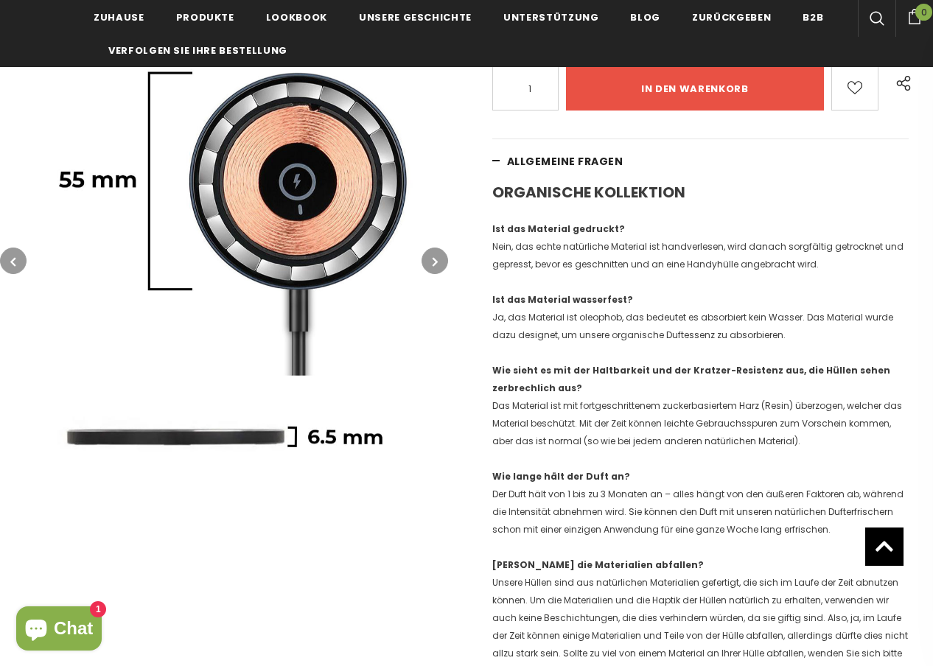
click at [437, 265] on icon "button" at bounding box center [435, 261] width 5 height 15
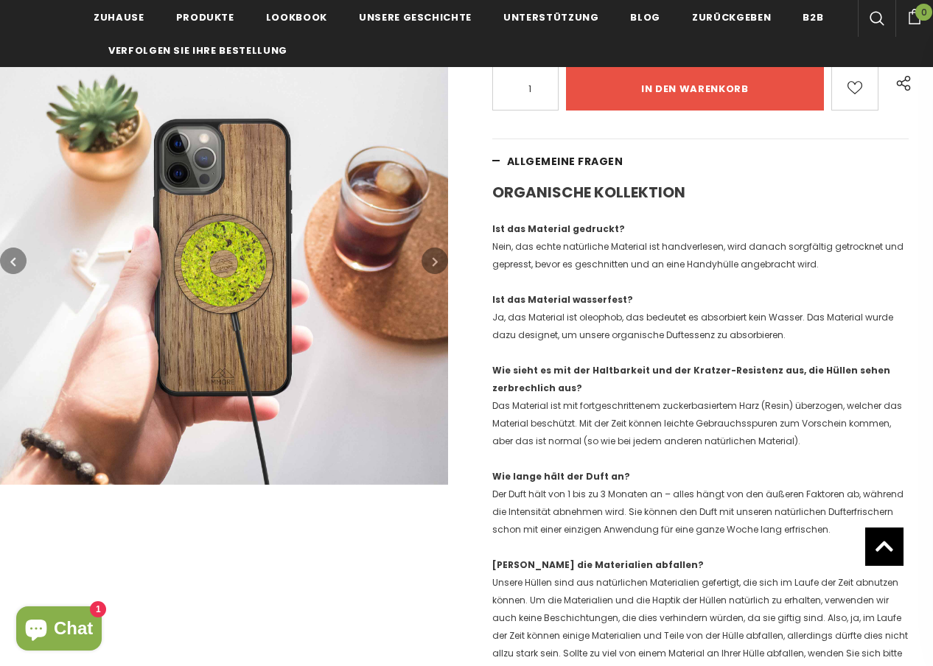
click at [437, 265] on icon "button" at bounding box center [435, 261] width 5 height 15
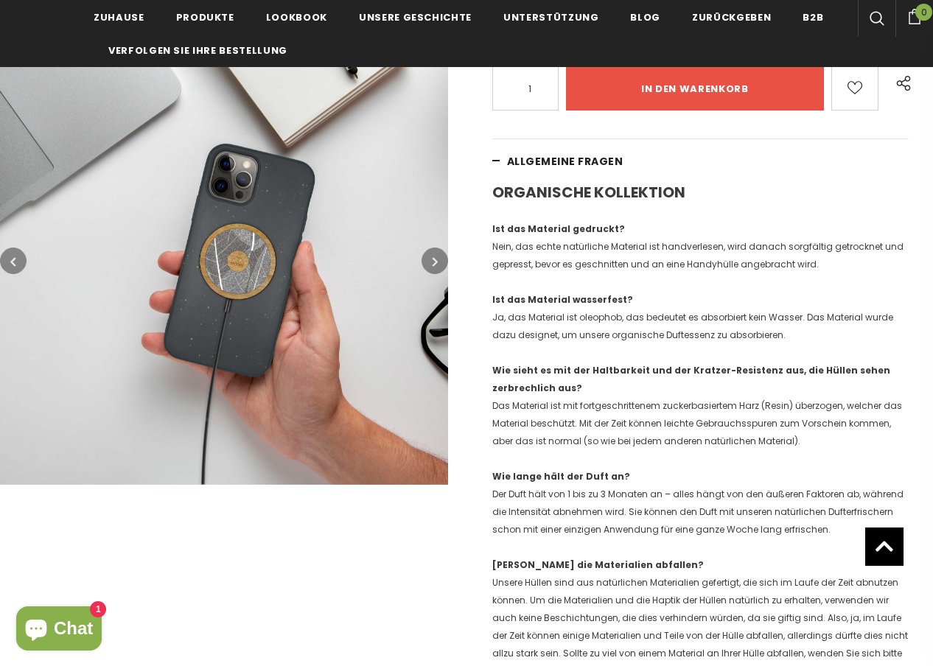
click at [437, 265] on icon "button" at bounding box center [435, 261] width 5 height 15
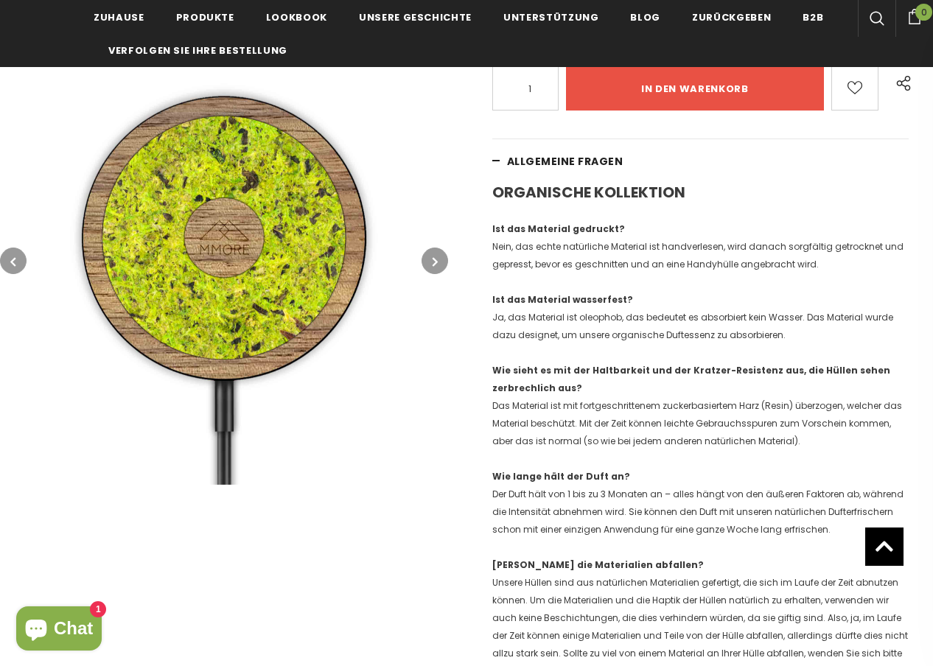
click at [437, 265] on icon "button" at bounding box center [435, 261] width 5 height 15
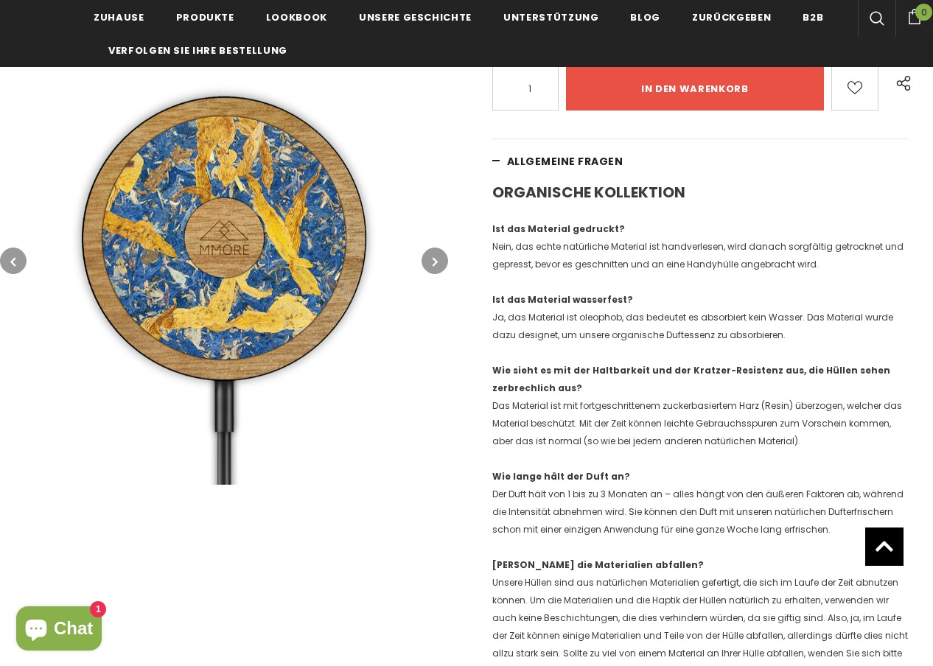
click at [437, 265] on icon "button" at bounding box center [435, 261] width 5 height 15
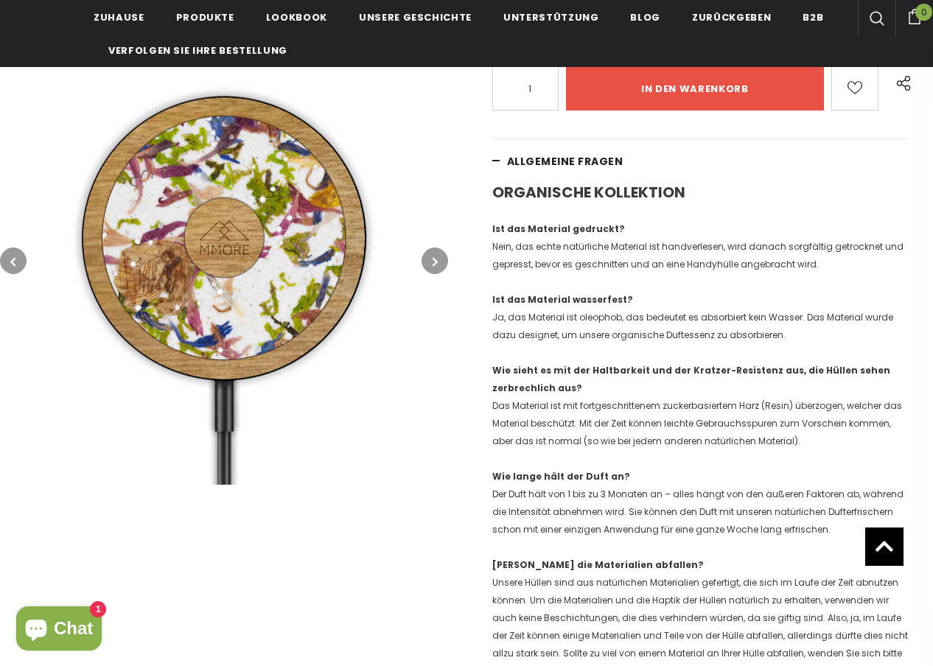
click at [437, 265] on icon "button" at bounding box center [435, 261] width 5 height 15
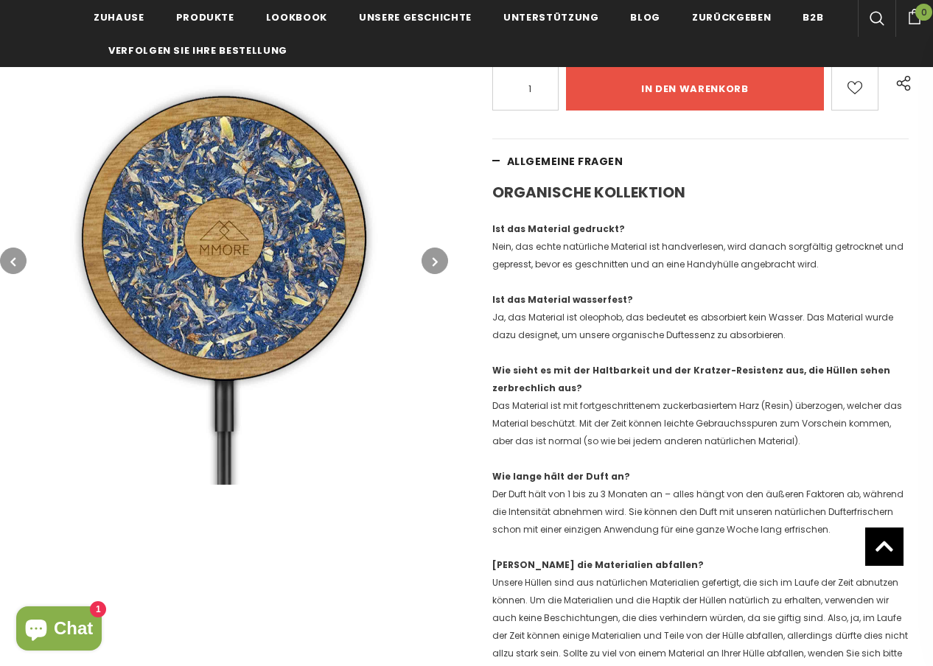
click at [437, 265] on icon "button" at bounding box center [435, 261] width 5 height 15
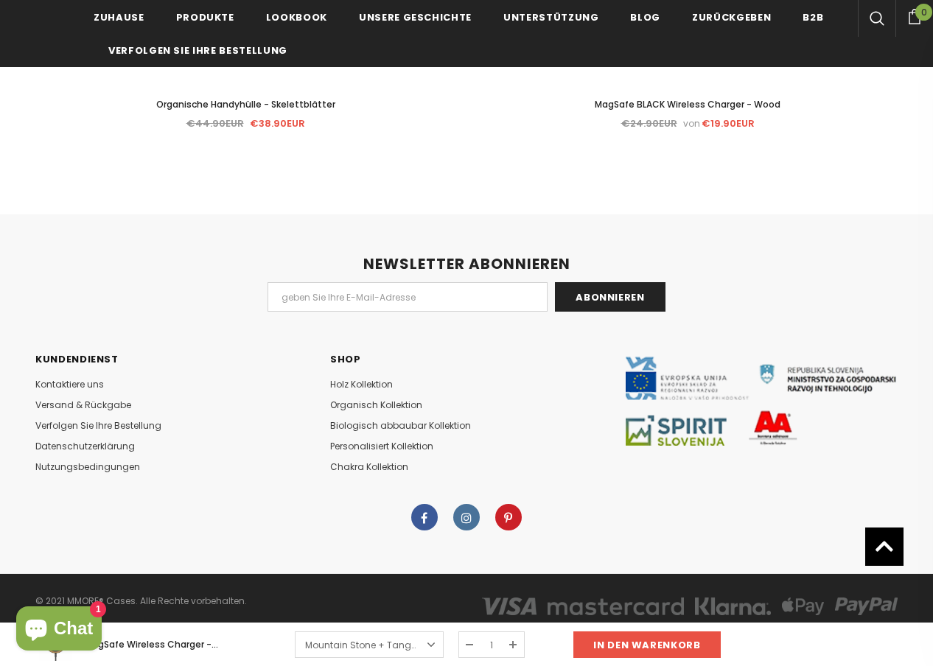
scroll to position [0, 0]
